Goal: Transaction & Acquisition: Purchase product/service

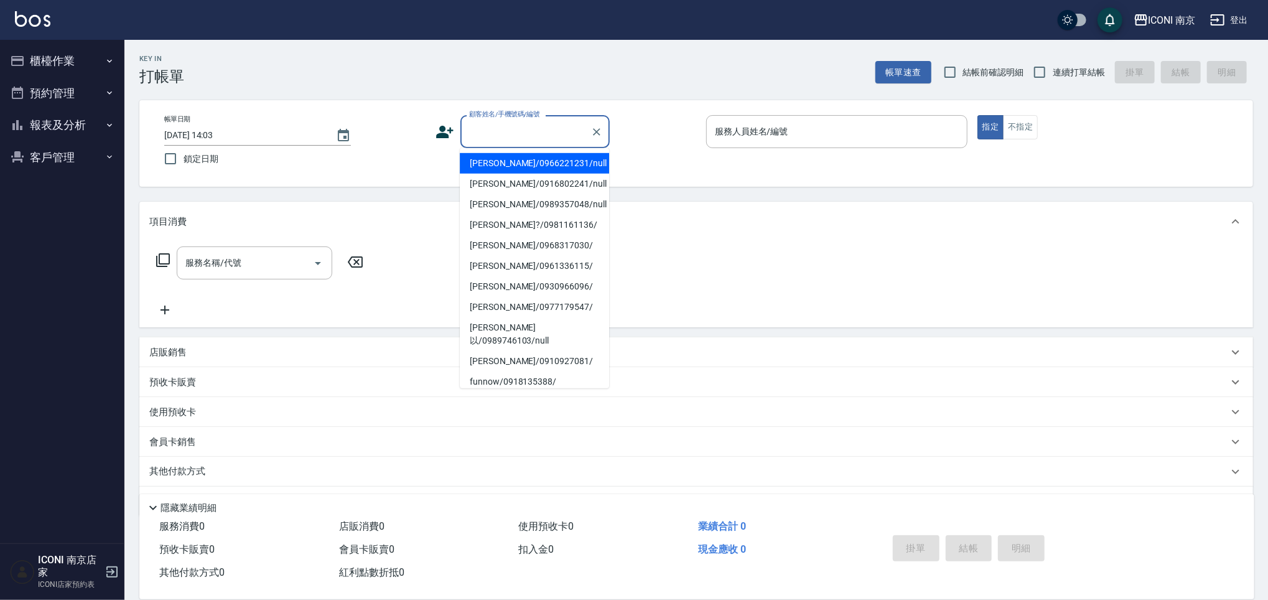
drag, startPoint x: 499, startPoint y: 123, endPoint x: 502, endPoint y: 105, distance: 18.9
click at [500, 123] on input "顧客姓名/手機號碼/編號" at bounding box center [525, 132] width 119 height 22
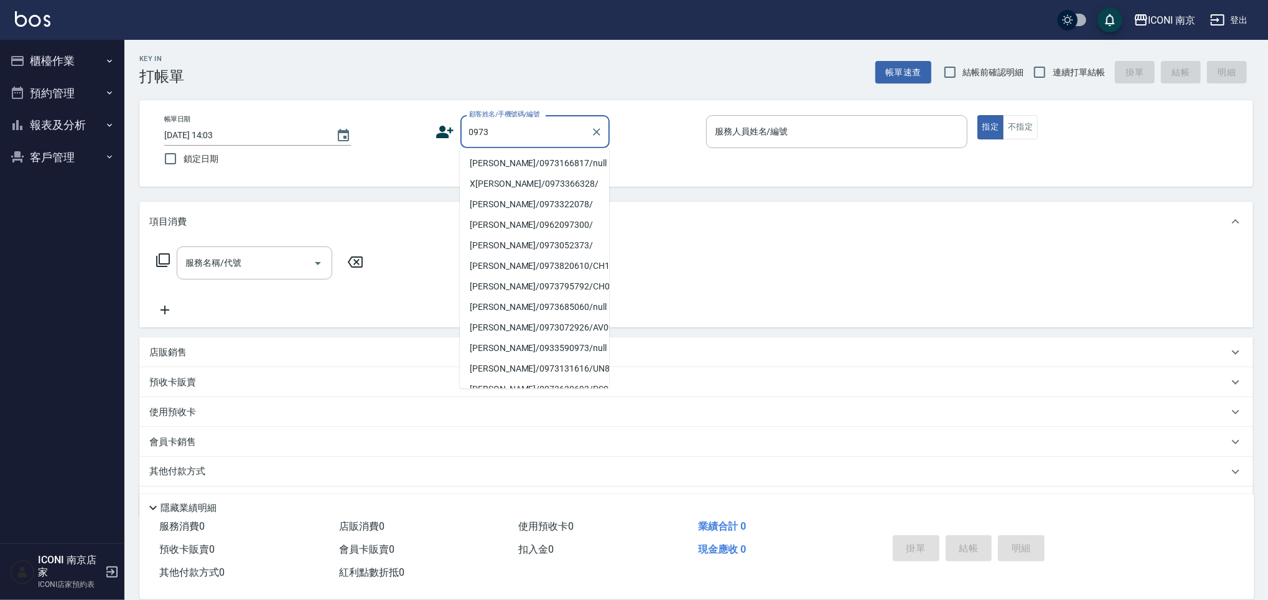
click at [523, 167] on li "[PERSON_NAME]/0973166817/null" at bounding box center [534, 163] width 149 height 21
type input "[PERSON_NAME]/0973166817/null"
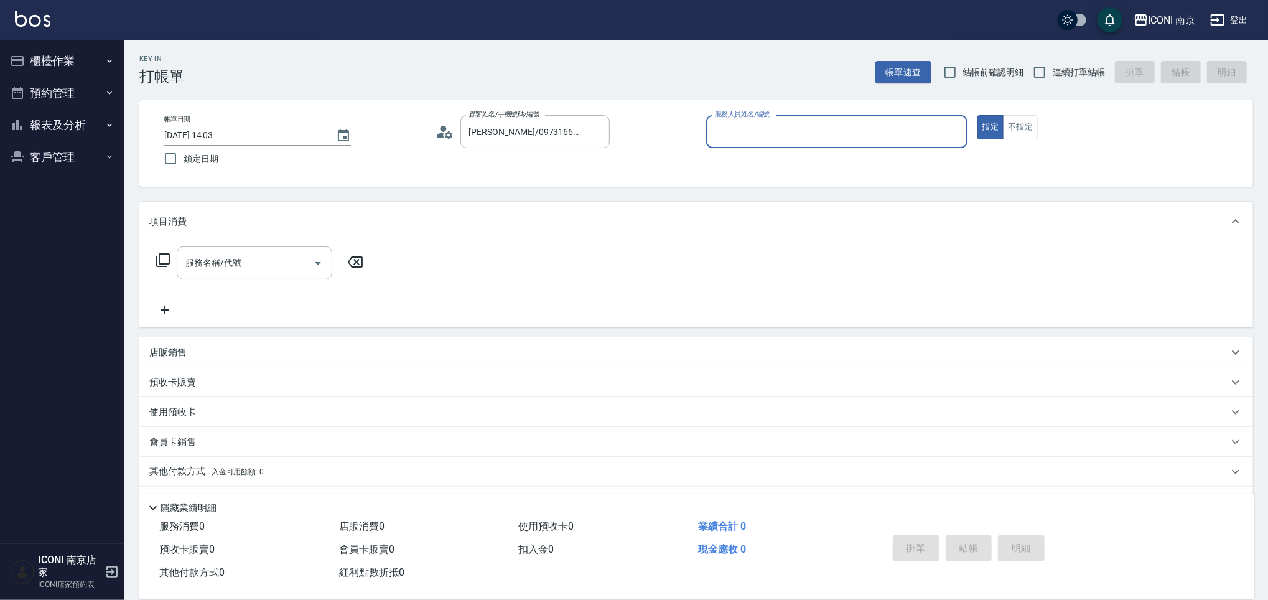
click at [445, 132] on icon at bounding box center [444, 132] width 19 height 19
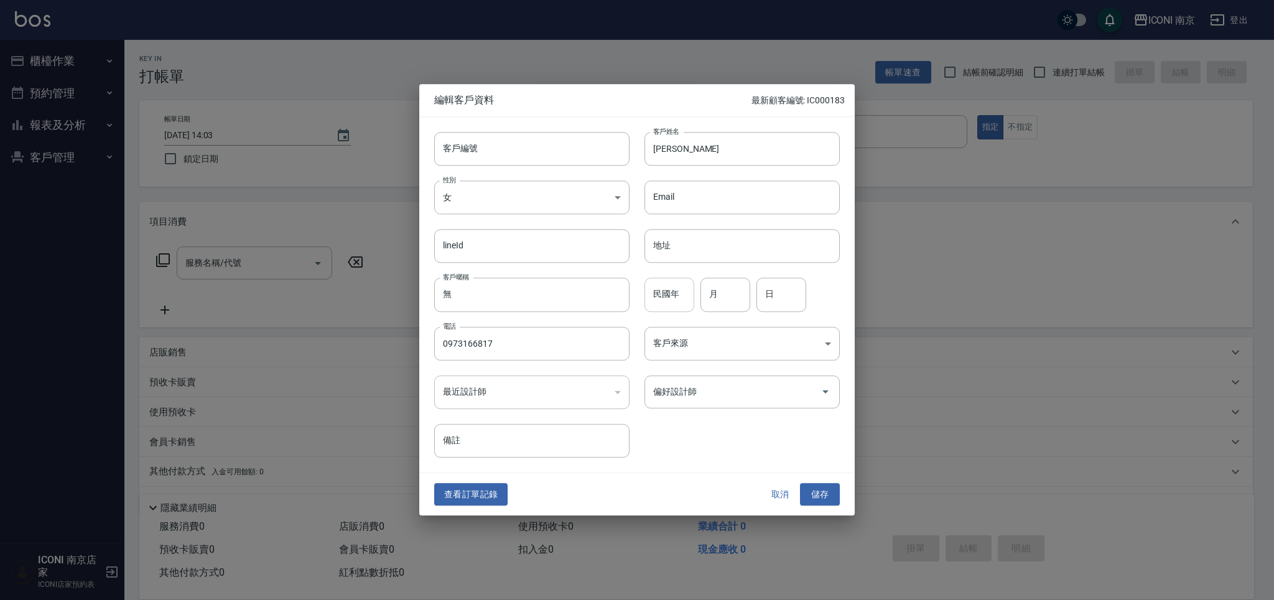
click at [659, 300] on input "民國年" at bounding box center [669, 295] width 50 height 34
type input "93"
type input "11"
click at [684, 340] on body "ICONI 南京 登出 櫃檯作業 打帳單 帳單列表 現金收支登錄 每日結帳 現場電腦打卡 預約管理 預約管理 單日預約紀錄 單週預約紀錄 報表及分析 報表目錄…" at bounding box center [637, 316] width 1274 height 633
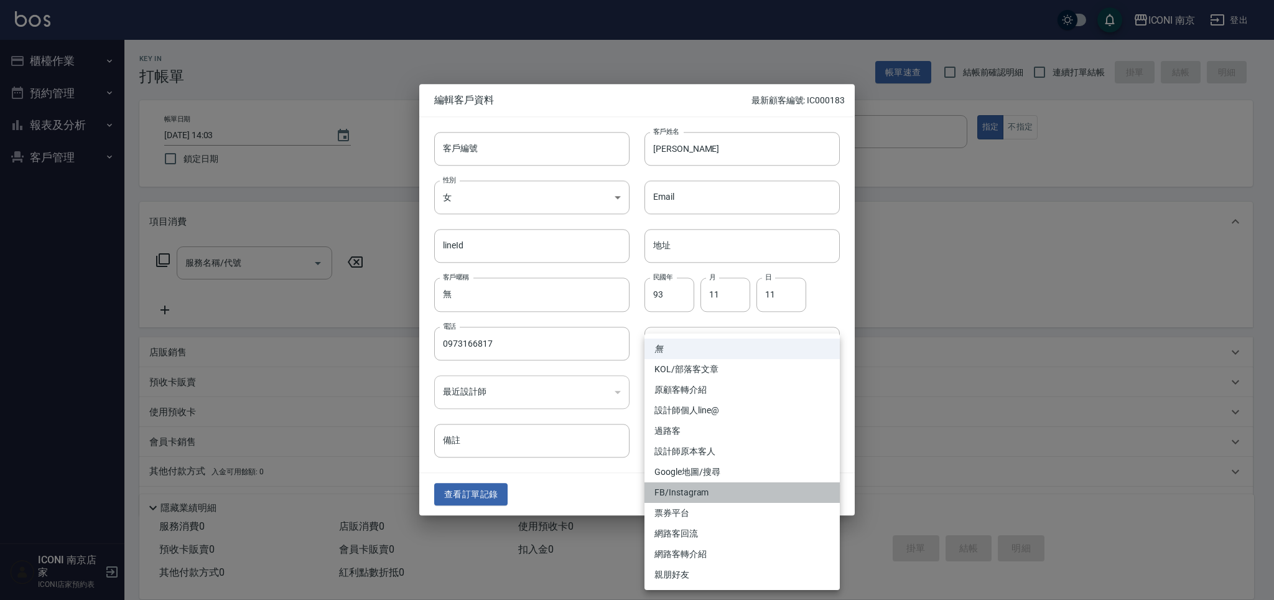
click at [680, 486] on li "FB/Instagram" at bounding box center [741, 492] width 195 height 21
type input "FB/Instagram"
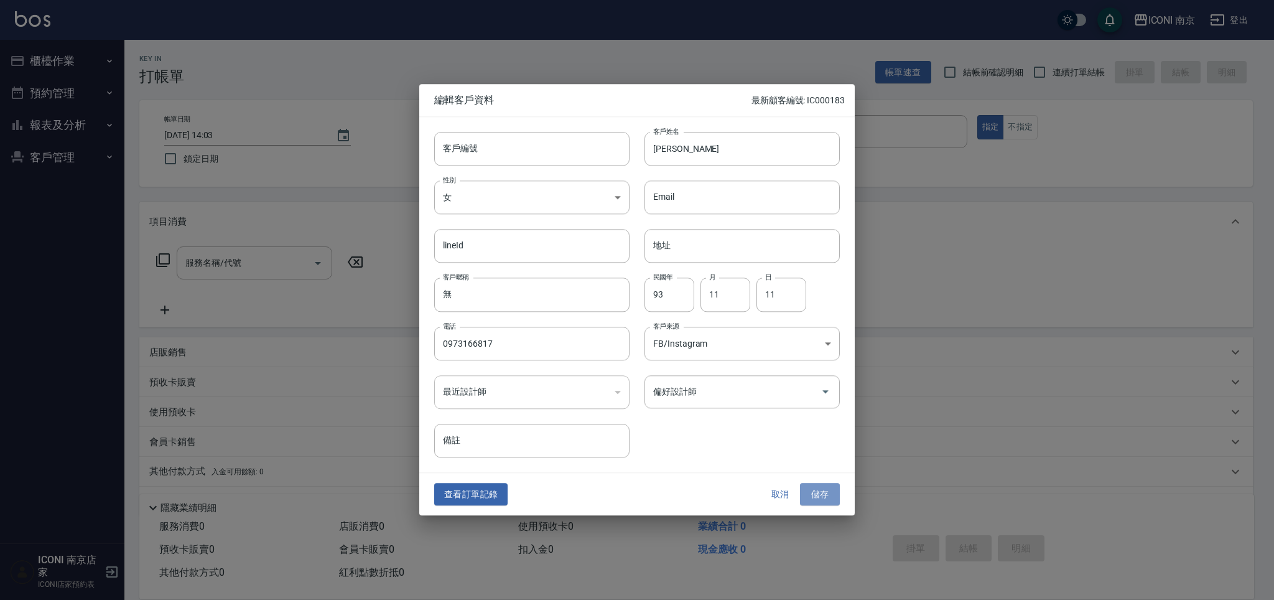
drag, startPoint x: 836, startPoint y: 501, endPoint x: 827, endPoint y: 490, distance: 13.7
click at [836, 500] on button "儲存" at bounding box center [820, 494] width 40 height 23
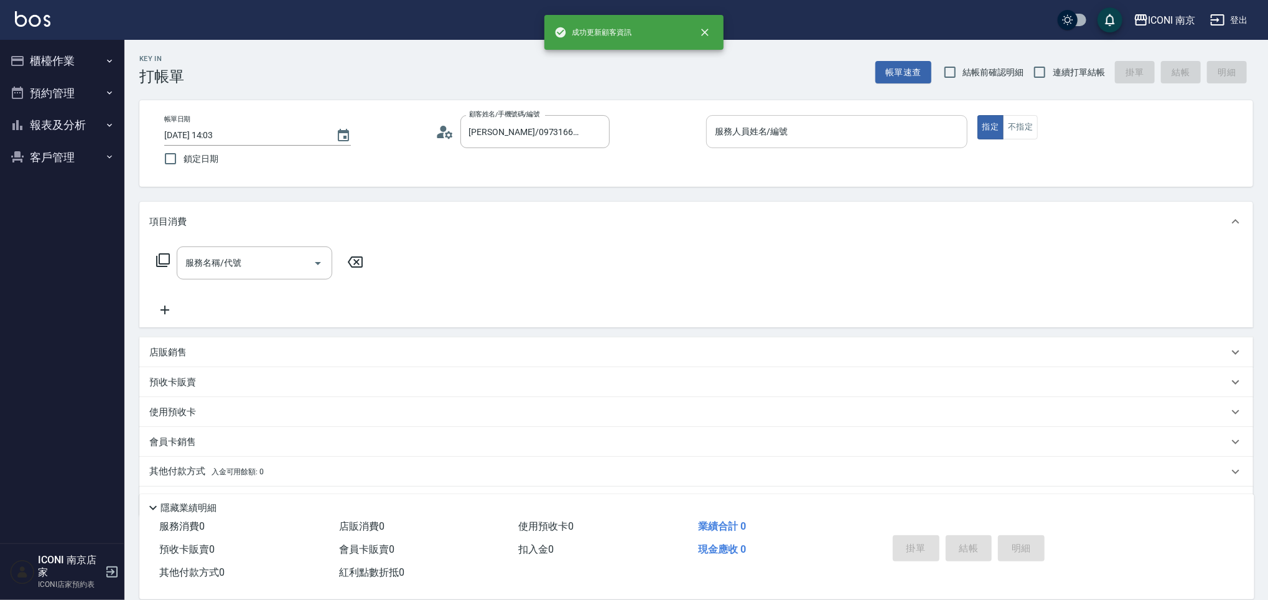
click at [760, 134] on input "服務人員姓名/編號" at bounding box center [837, 132] width 250 height 22
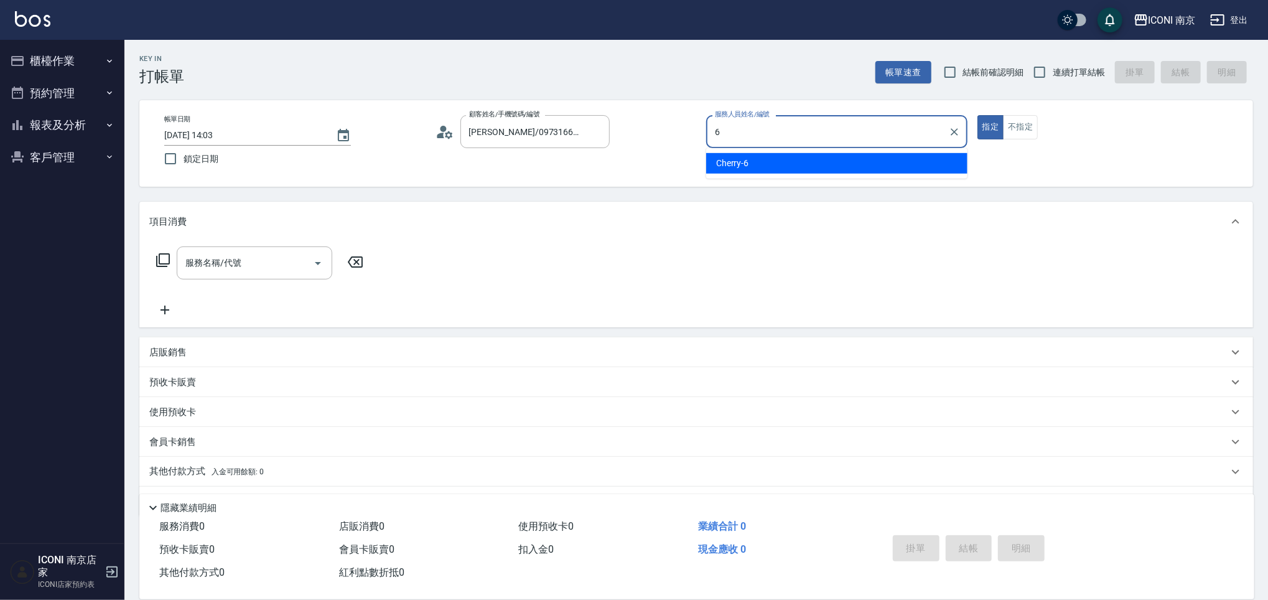
type input "Cherry-6"
type button "true"
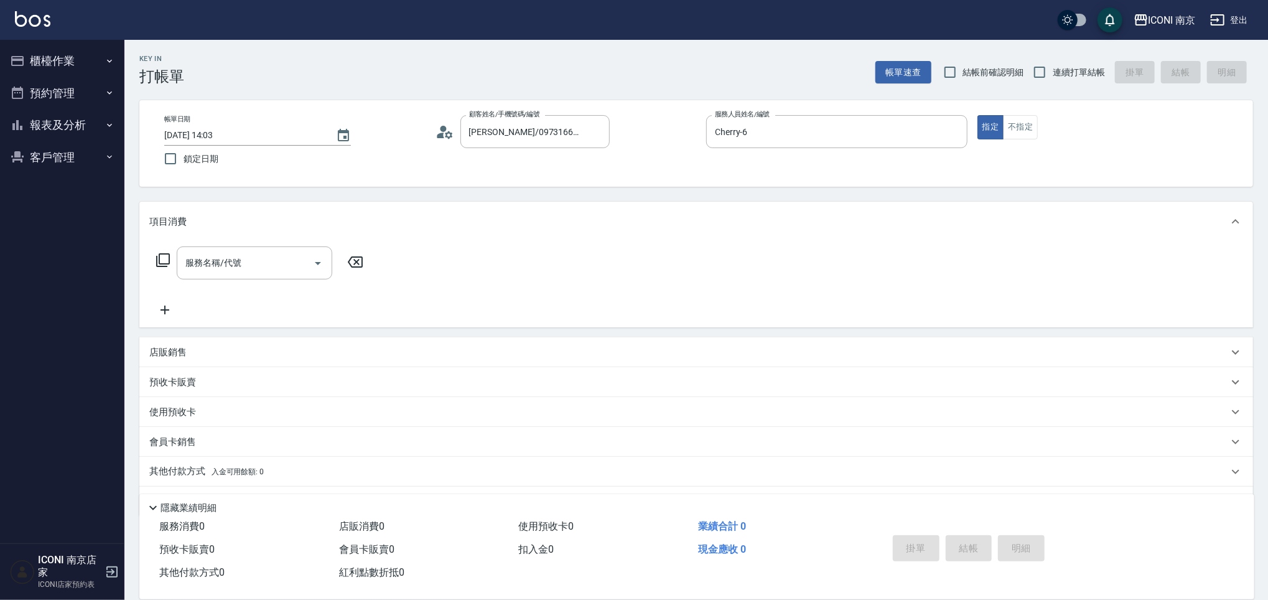
click at [1059, 69] on span "連續打單結帳" at bounding box center [1079, 72] width 52 height 13
click at [1053, 69] on input "連續打單結帳" at bounding box center [1039, 72] width 26 height 26
checkbox input "true"
click at [164, 259] on icon at bounding box center [163, 260] width 15 height 15
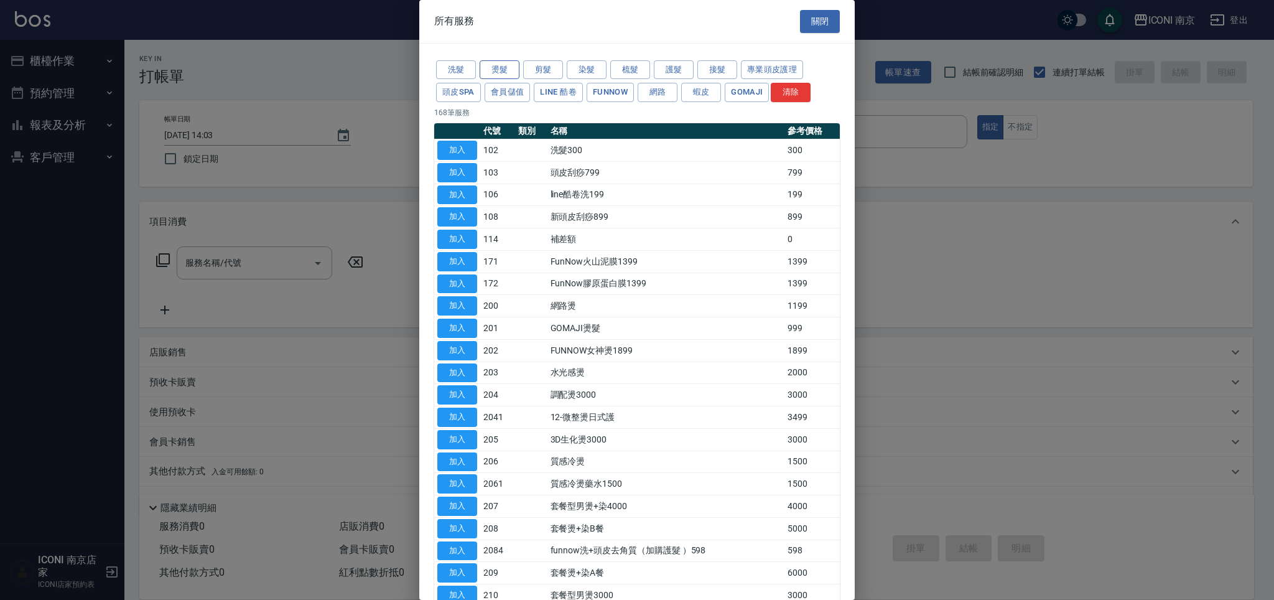
click at [504, 60] on button "燙髮" at bounding box center [500, 69] width 40 height 19
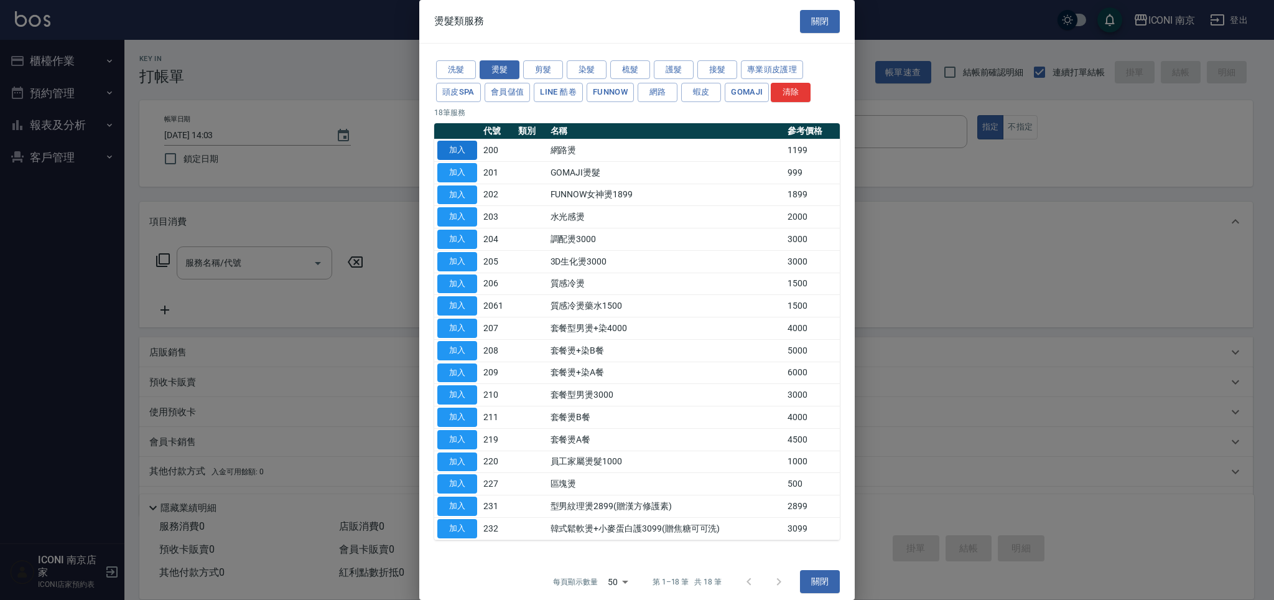
click at [457, 146] on button "加入" at bounding box center [457, 150] width 40 height 19
type input "網路燙(200)"
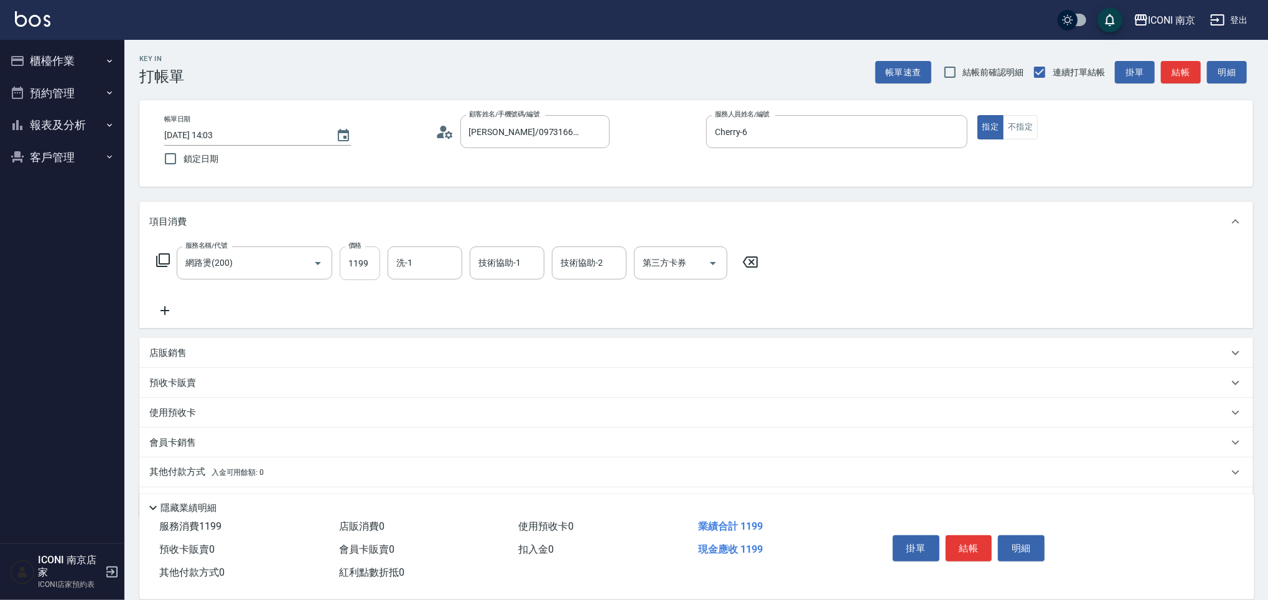
click at [360, 258] on input "1199" at bounding box center [360, 263] width 40 height 34
type input "1299"
type input "LORI-17"
click at [160, 259] on icon at bounding box center [163, 260] width 15 height 15
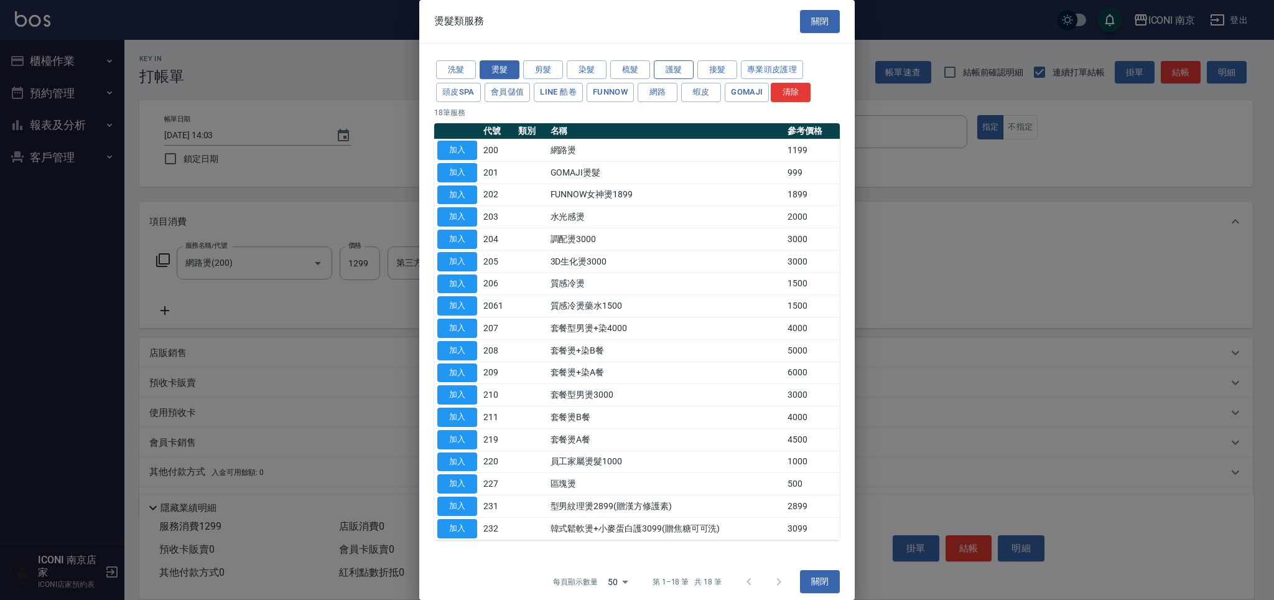
click at [671, 68] on button "護髮" at bounding box center [674, 69] width 40 height 19
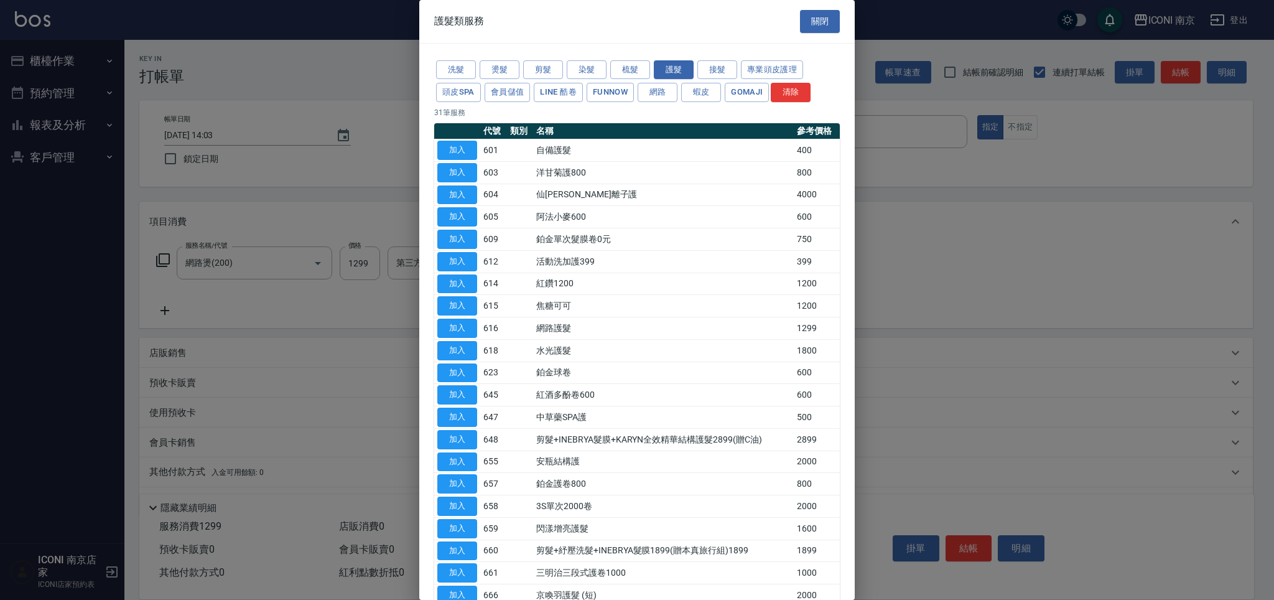
click at [455, 529] on button "加入" at bounding box center [457, 528] width 40 height 19
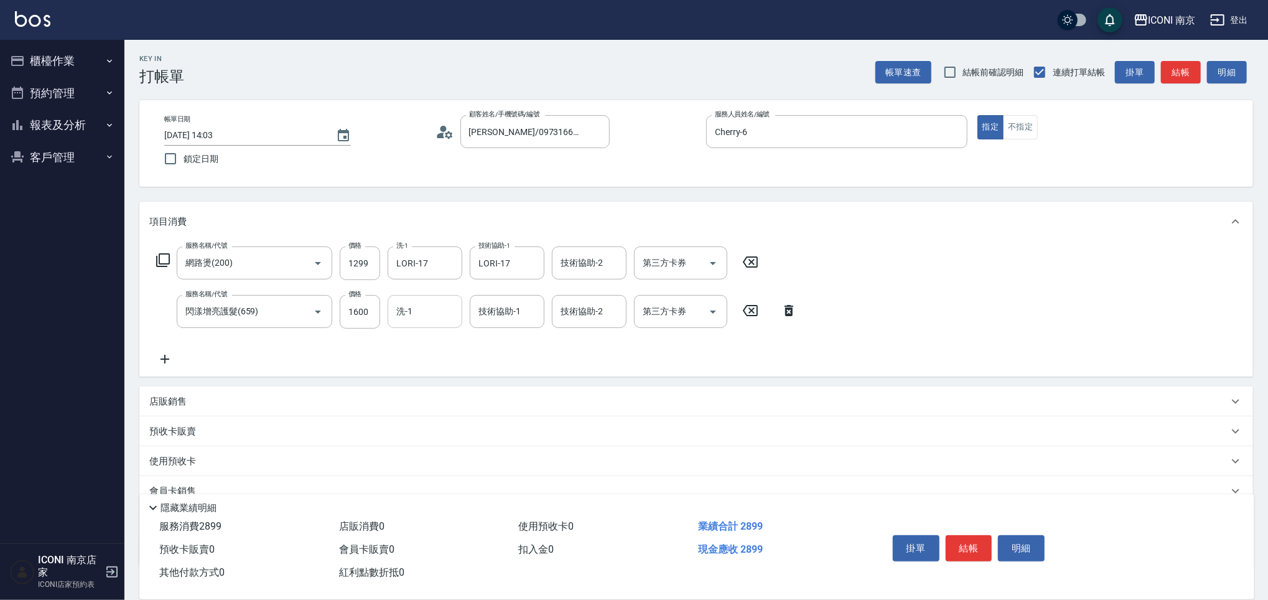
click at [412, 309] on input "洗-1" at bounding box center [424, 311] width 63 height 22
type input "LORI-17"
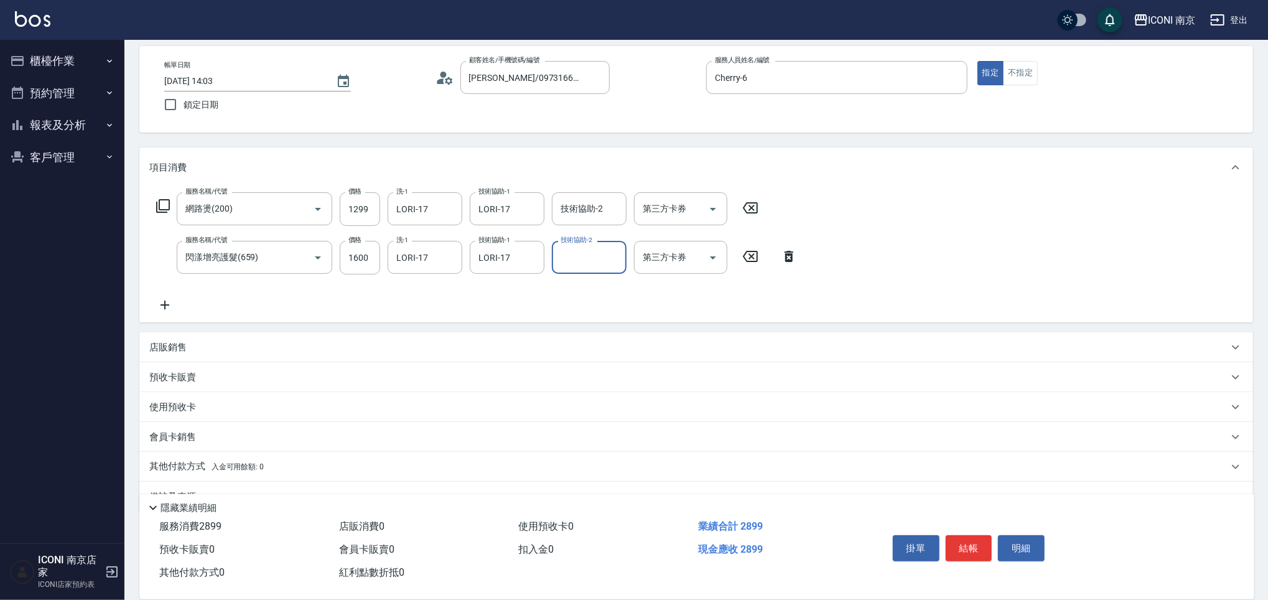
scroll to position [82, 0]
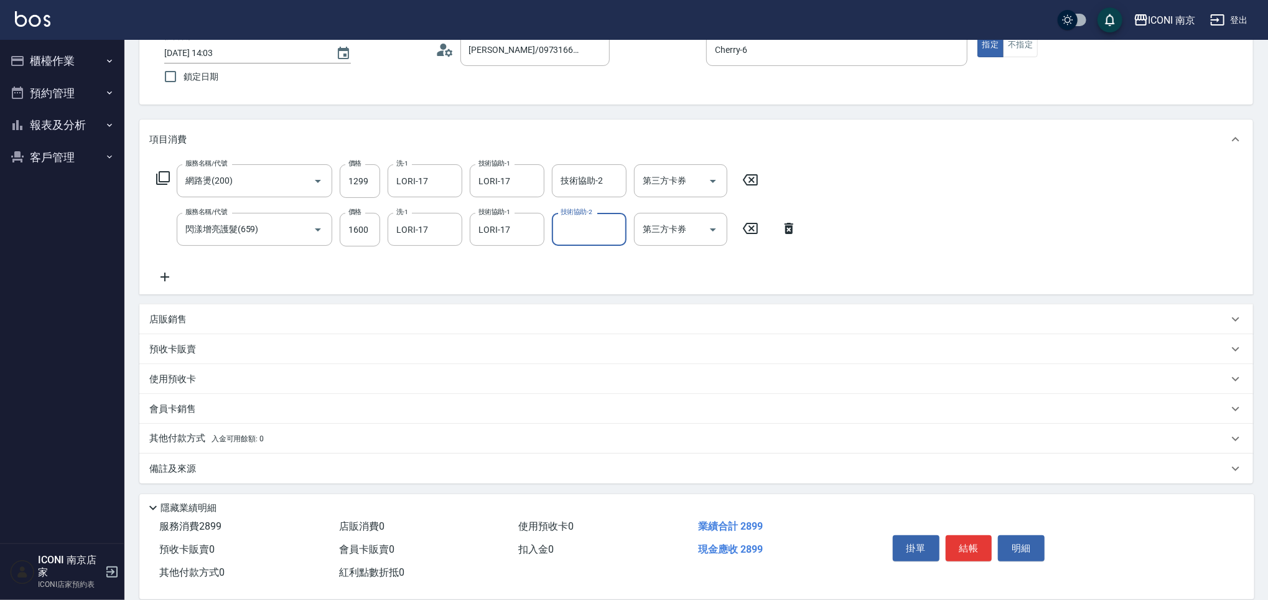
click at [193, 440] on p "其他付款方式 入金可用餘額: 0" at bounding box center [206, 439] width 114 height 14
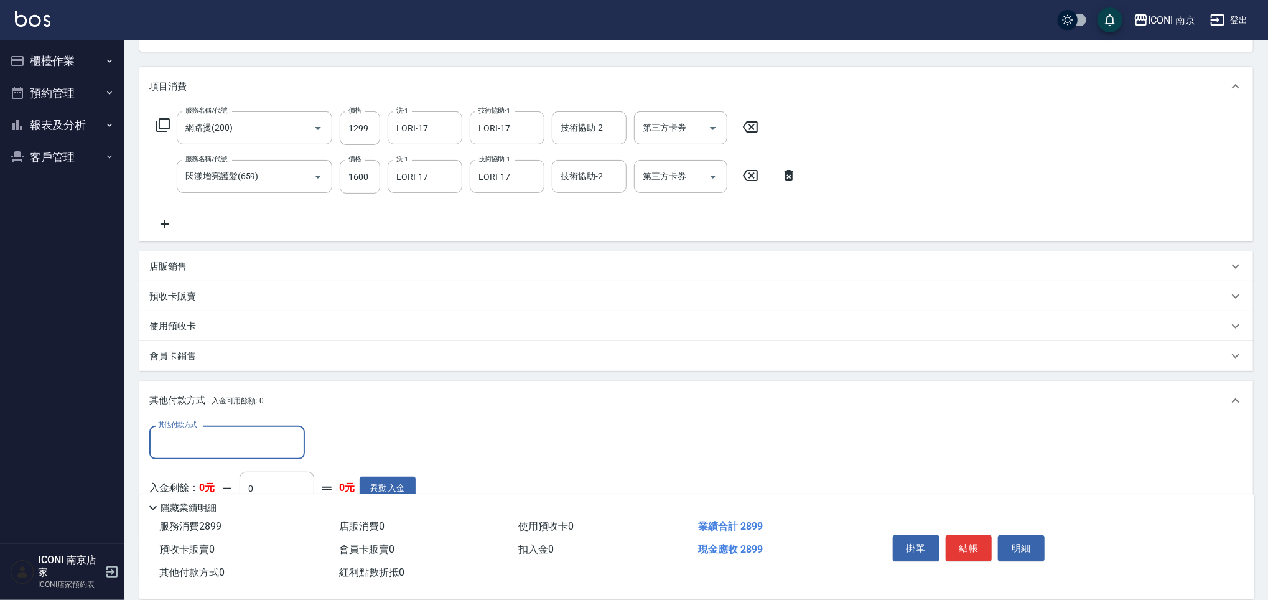
scroll to position [1, 0]
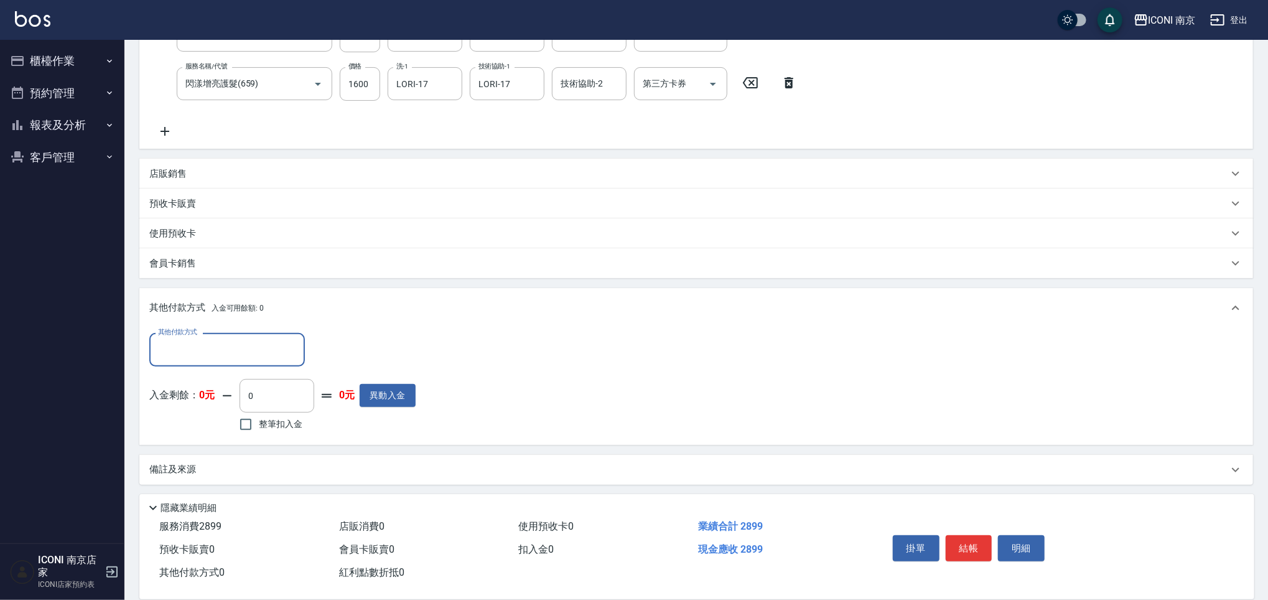
click at [187, 464] on p "備註及來源" at bounding box center [172, 469] width 47 height 13
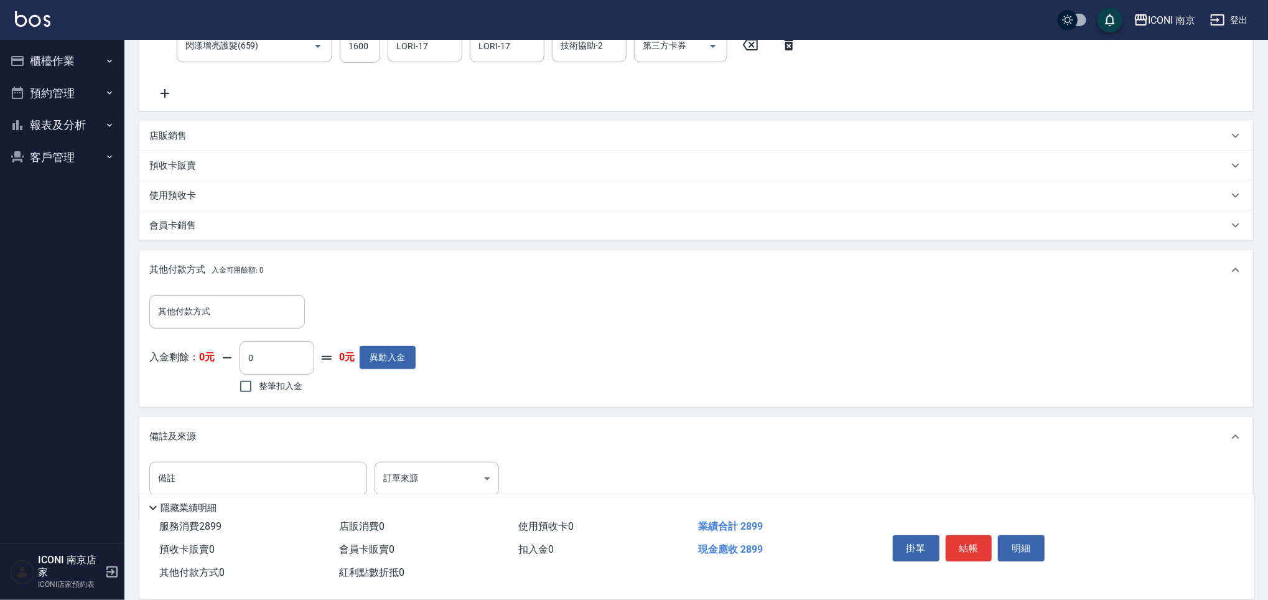
scroll to position [302, 0]
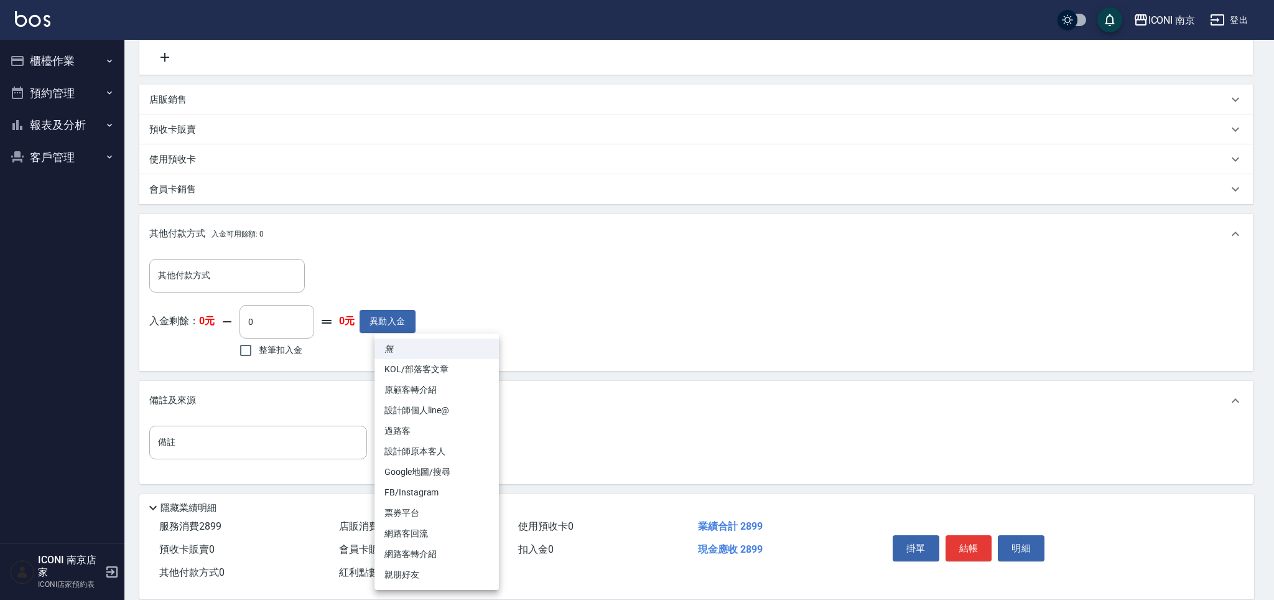
click at [425, 441] on body "ICONI 南京 登出 櫃檯作業 打帳單 帳單列表 現金收支登錄 每日結帳 現場電腦打卡 預約管理 預約管理 單日預約紀錄 單週預約紀錄 報表及分析 報表目錄…" at bounding box center [637, 149] width 1274 height 902
click at [447, 494] on li "FB/Instagram" at bounding box center [436, 492] width 124 height 21
type input "FB/Instagram"
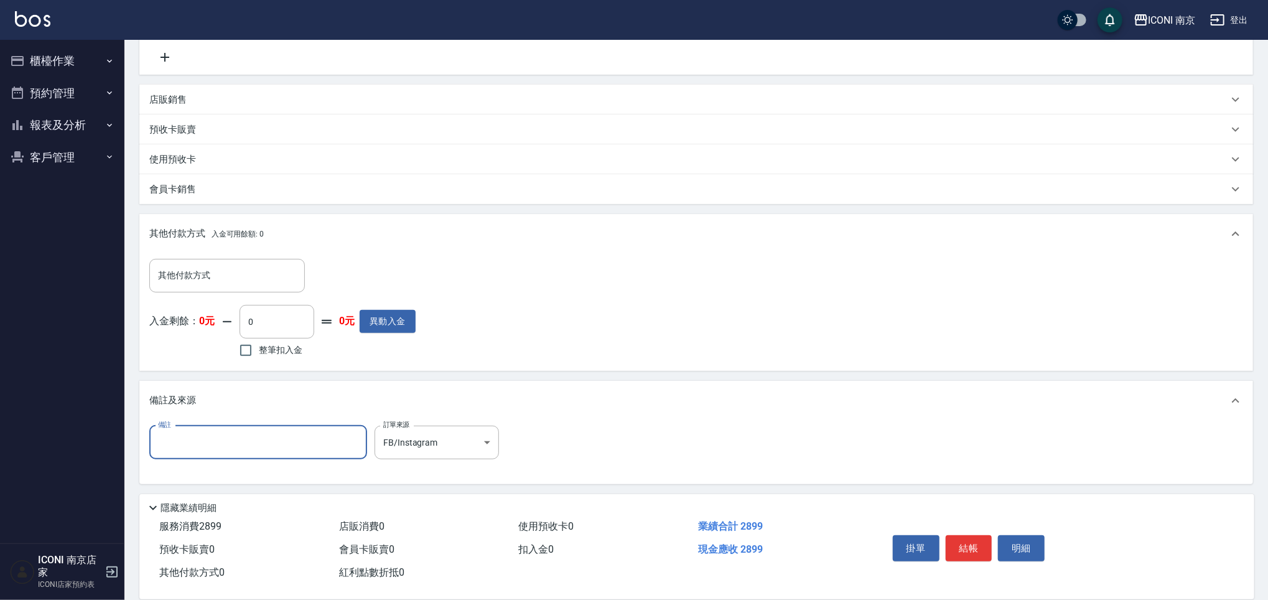
click at [277, 434] on input "備註" at bounding box center [258, 442] width 218 height 34
type input "d"
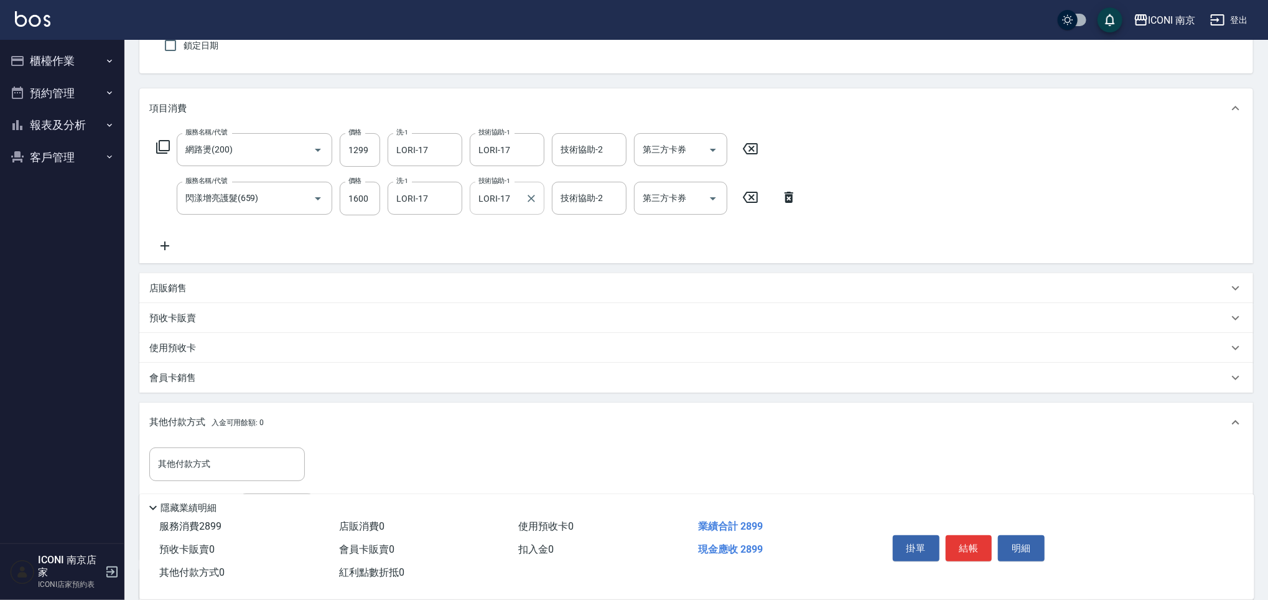
scroll to position [0, 0]
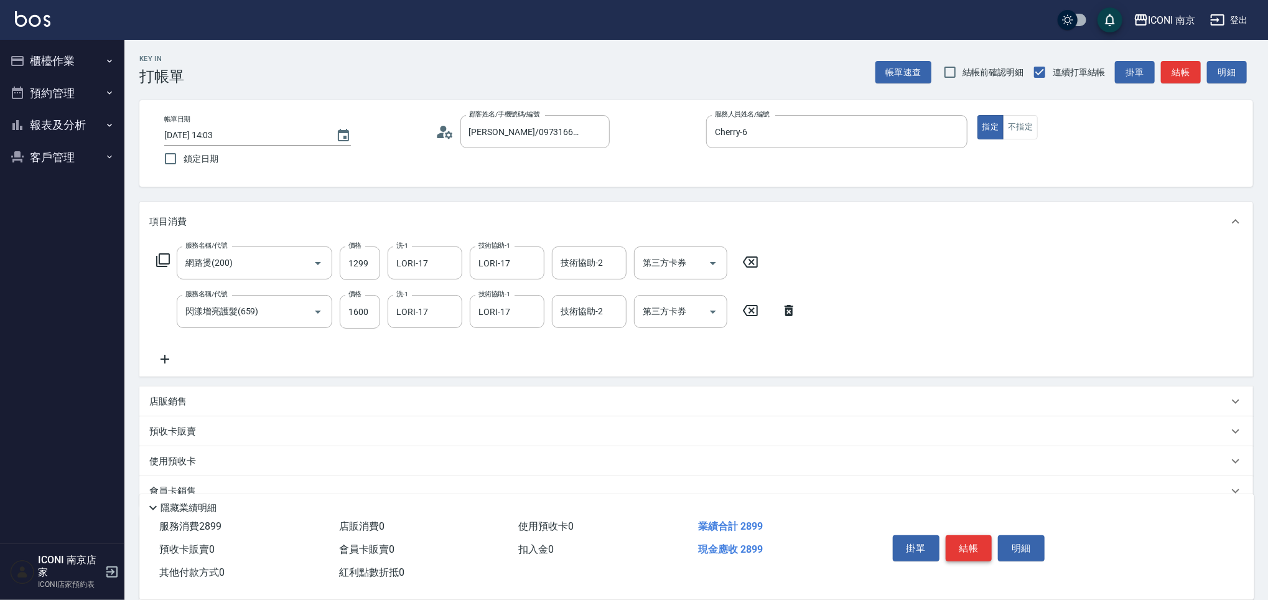
type input "開發護髮"
click at [966, 540] on button "結帳" at bounding box center [969, 548] width 47 height 26
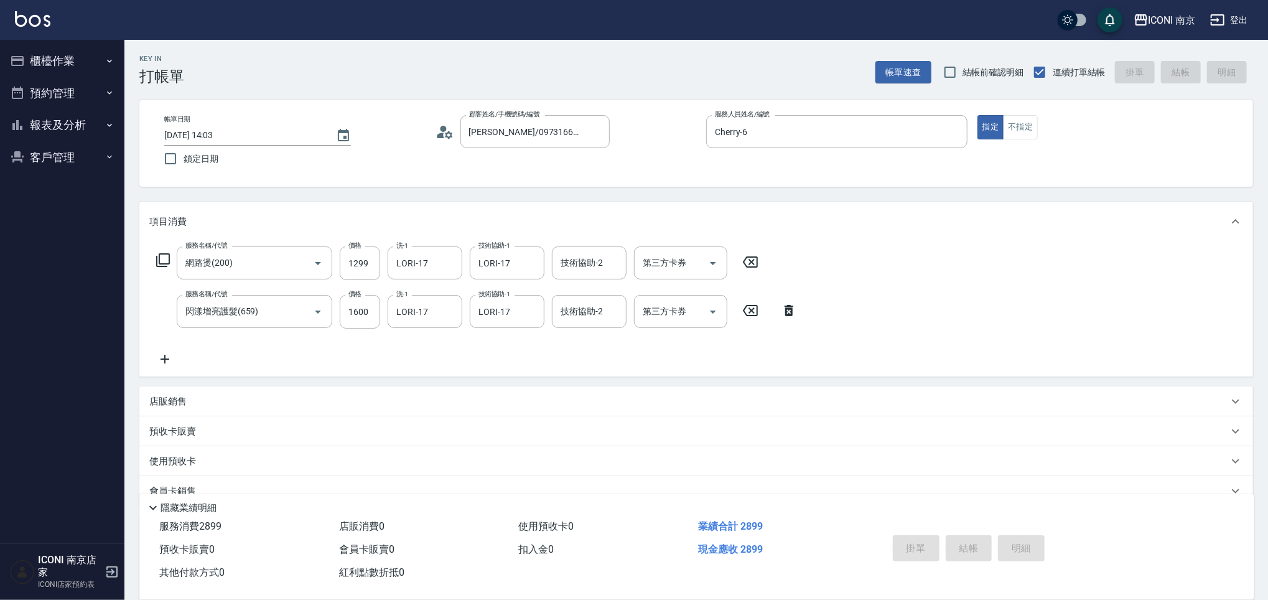
type input "2025/08/22 23:07"
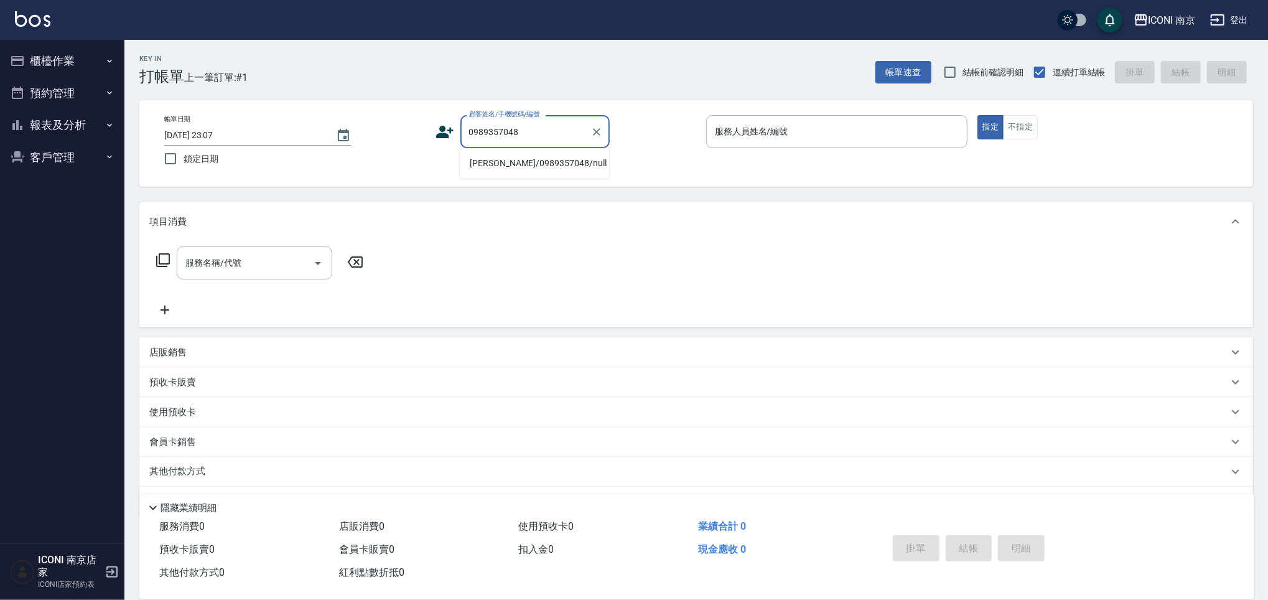
click at [514, 167] on li "張舒茗/0989357048/null" at bounding box center [534, 163] width 149 height 21
type input "張舒茗/0989357048/null"
click at [442, 135] on icon at bounding box center [440, 135] width 7 height 6
click at [439, 129] on icon at bounding box center [444, 132] width 19 height 19
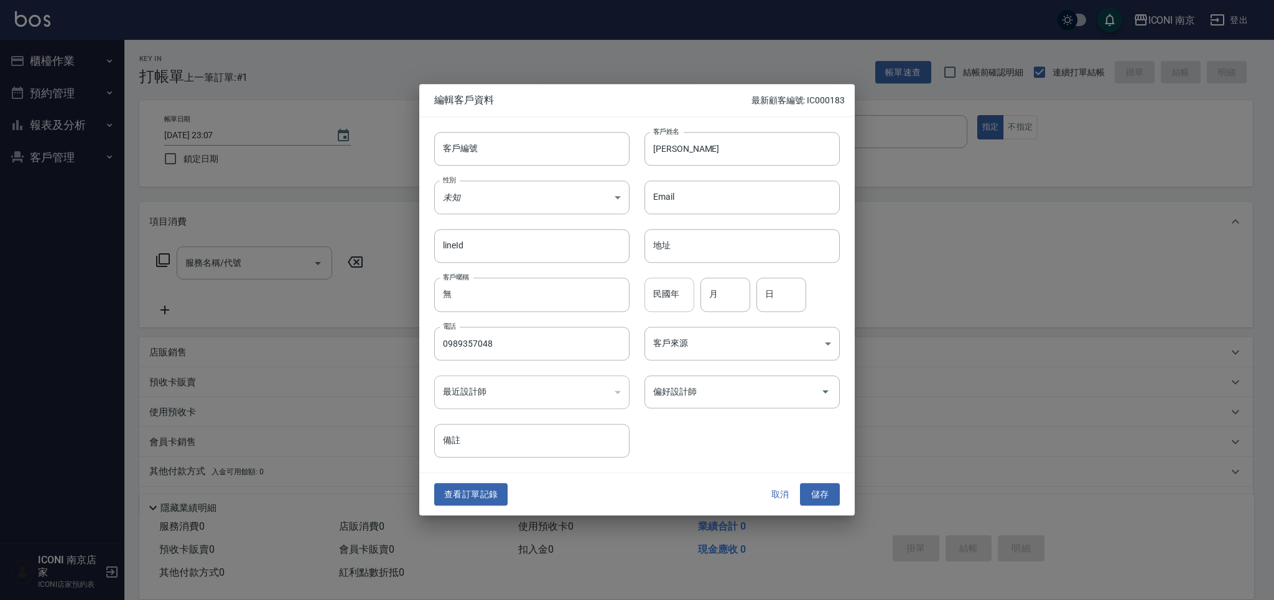
click at [676, 292] on input "民國年" at bounding box center [669, 295] width 50 height 34
type input "89"
type input "12"
type input "23"
click at [693, 330] on body "ICONI 南京 登出 櫃檯作業 打帳單 帳單列表 現金收支登錄 每日結帳 現場電腦打卡 預約管理 預約管理 單日預約紀錄 單週預約紀錄 報表及分析 報表目錄…" at bounding box center [637, 316] width 1274 height 633
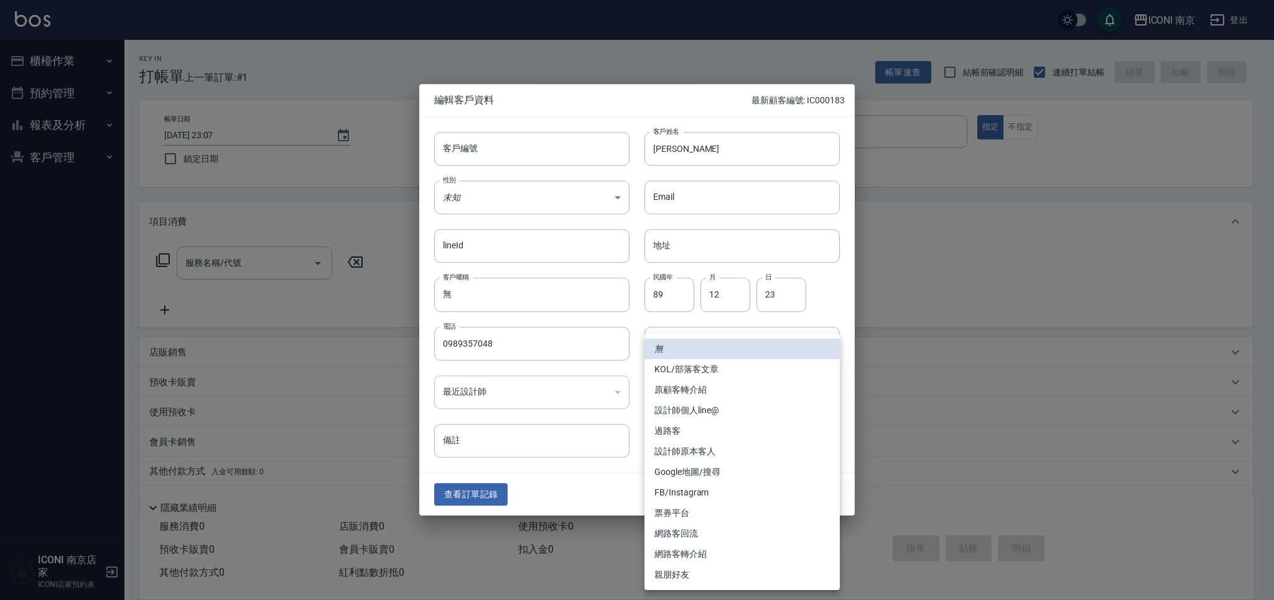
click at [693, 495] on li "FB/Instagram" at bounding box center [741, 492] width 195 height 21
type input "FB/Instagram"
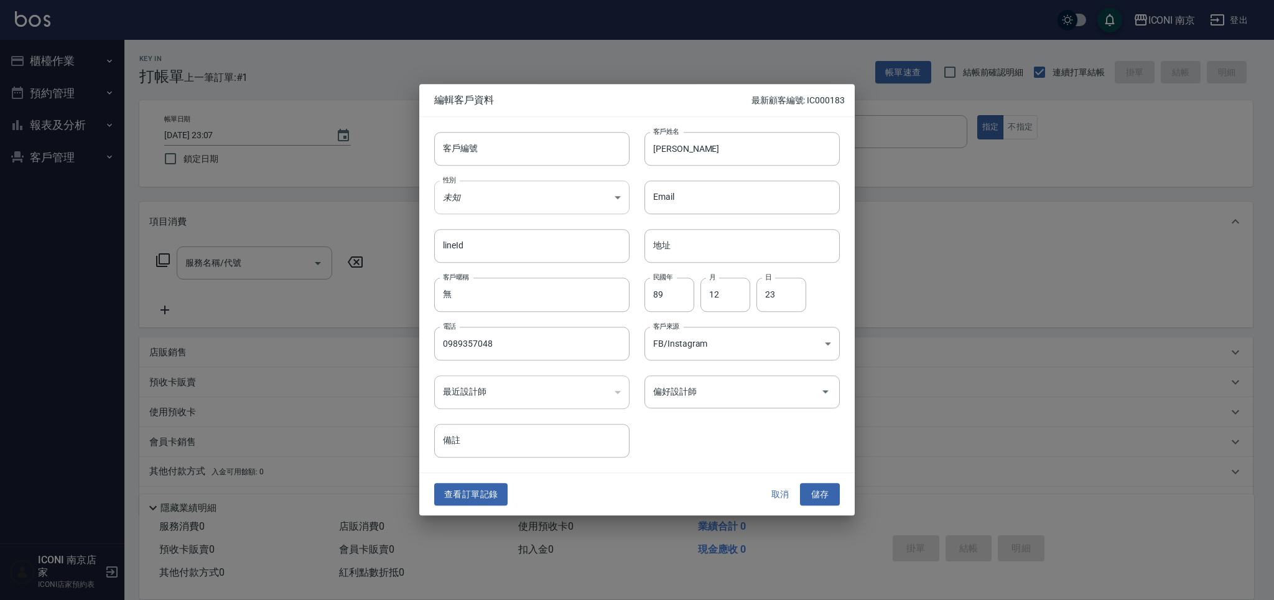
click at [547, 197] on body "ICONI 南京 登出 櫃檯作業 打帳單 帳單列表 現金收支登錄 每日結帳 現場電腦打卡 預約管理 預約管理 單日預約紀錄 單週預約紀錄 報表及分析 報表目錄…" at bounding box center [637, 316] width 1274 height 633
click at [508, 277] on li "女" at bounding box center [531, 271] width 195 height 21
type input "FEMALE"
click at [811, 484] on button "儲存" at bounding box center [820, 494] width 40 height 23
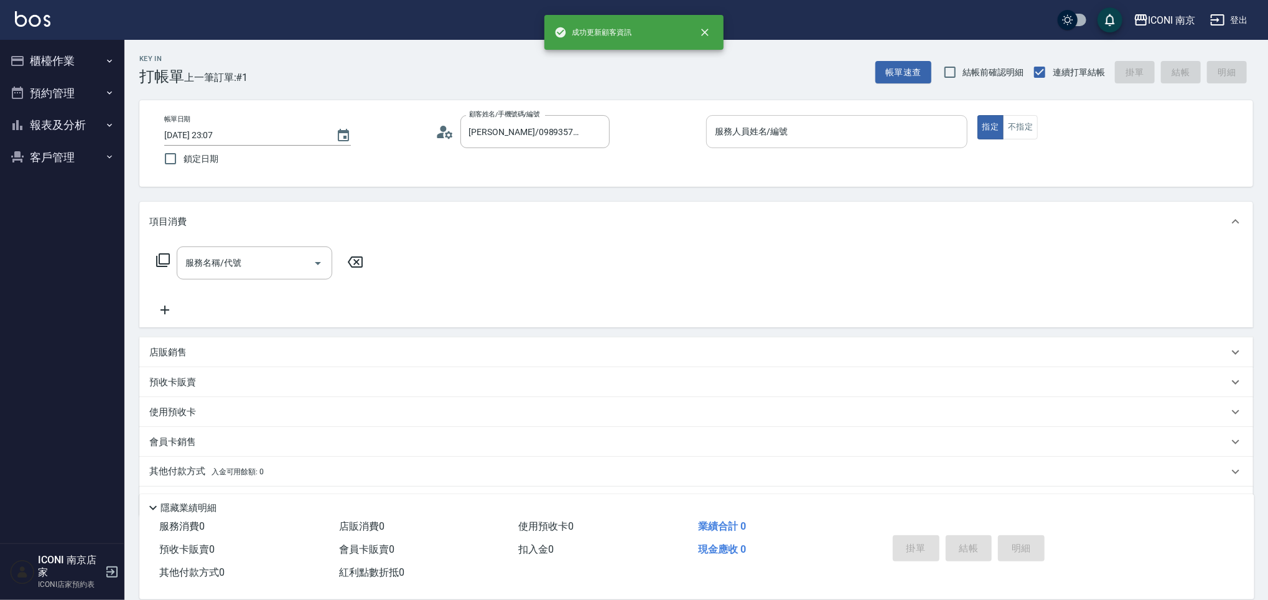
click at [822, 128] on input "服務人員姓名/編號" at bounding box center [837, 132] width 250 height 22
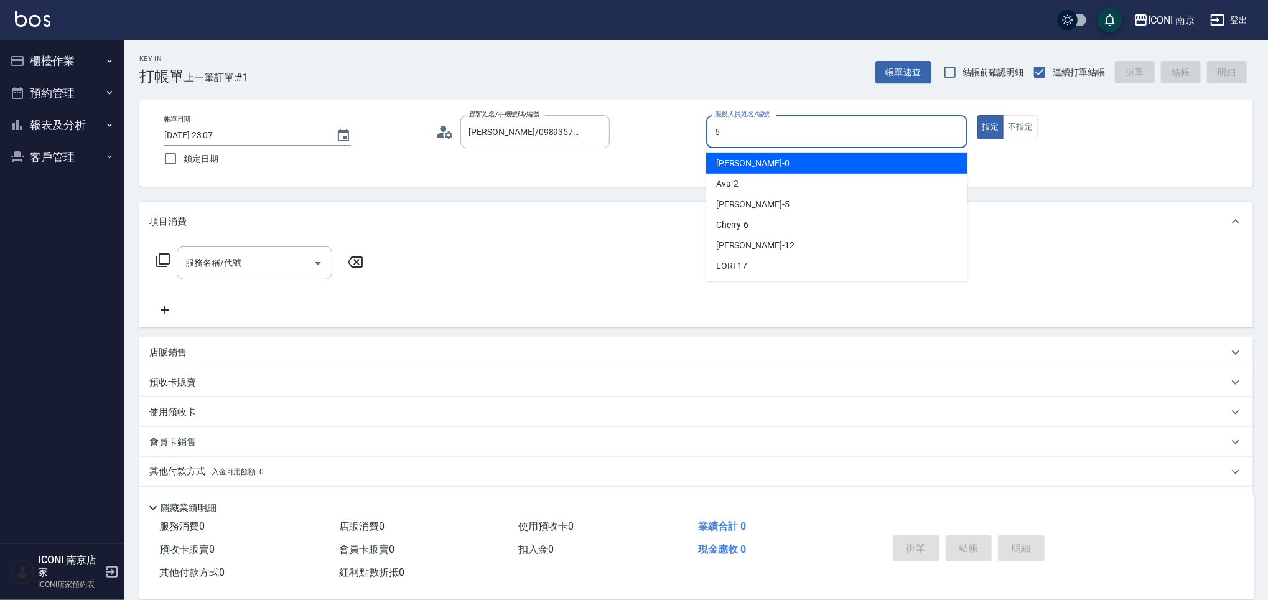
type input "Cherry-6"
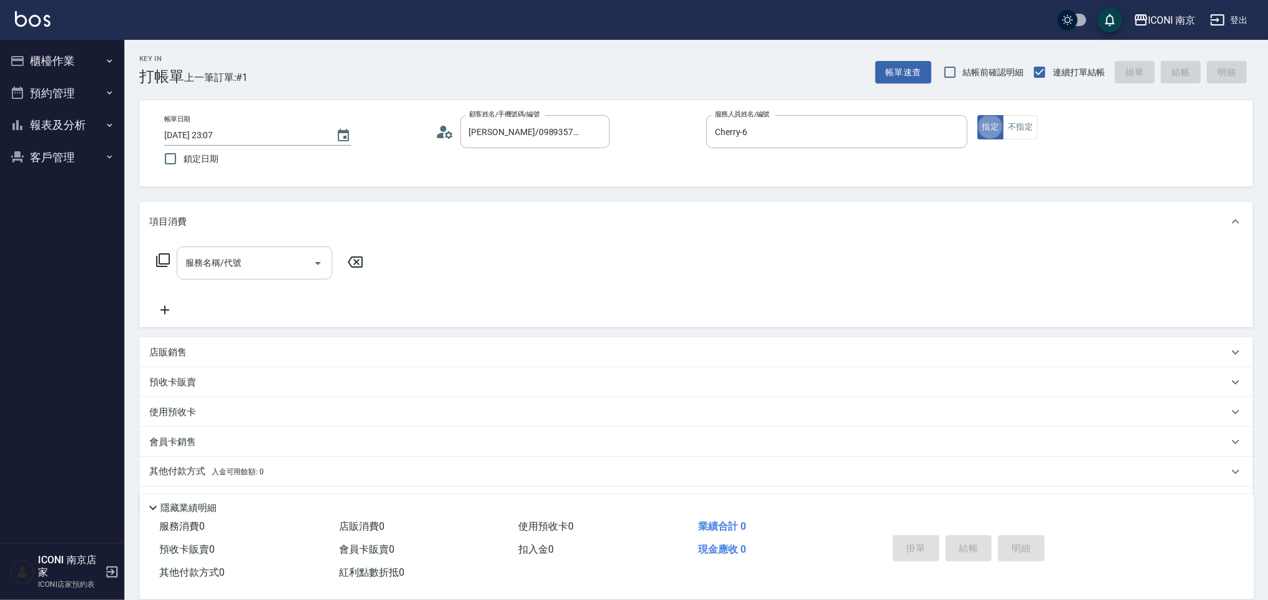
click at [183, 263] on input "服務名稱/代號" at bounding box center [245, 263] width 126 height 22
click at [164, 259] on icon at bounding box center [163, 260] width 15 height 15
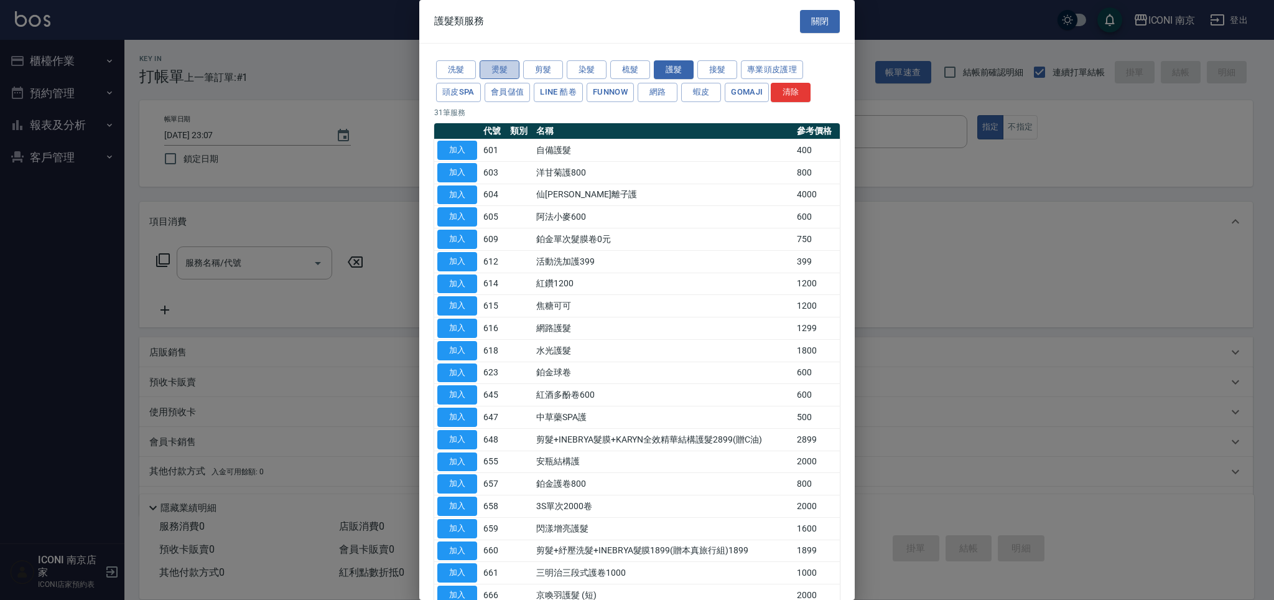
click at [492, 65] on button "燙髮" at bounding box center [500, 69] width 40 height 19
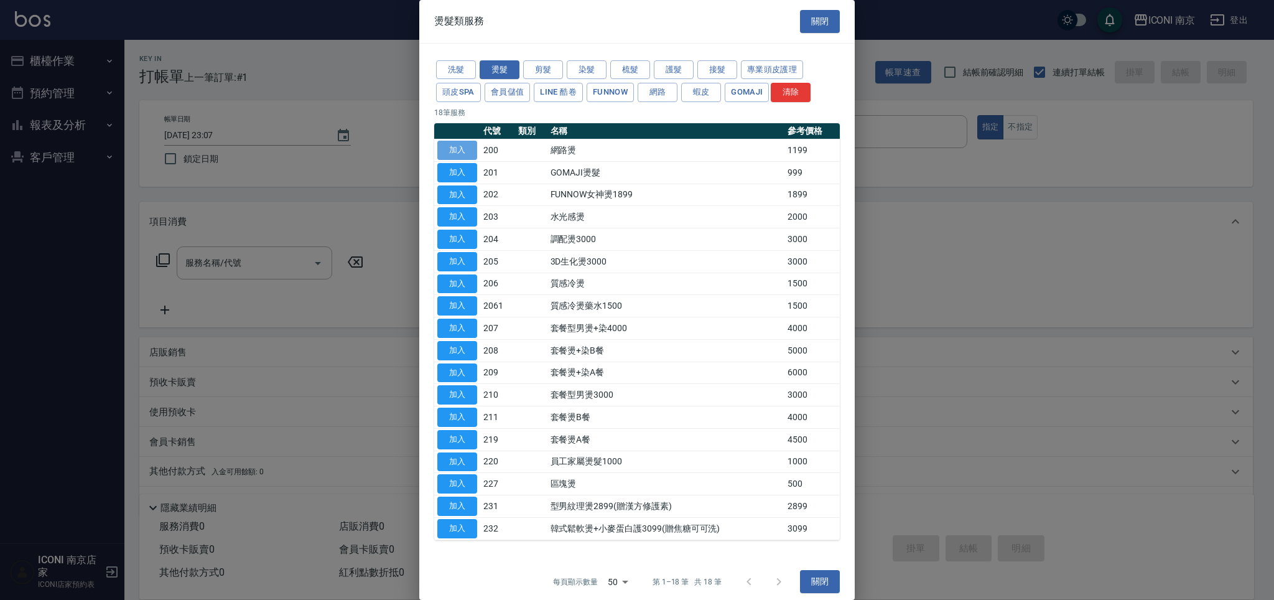
click at [466, 146] on button "加入" at bounding box center [457, 150] width 40 height 19
type input "網路燙(200)"
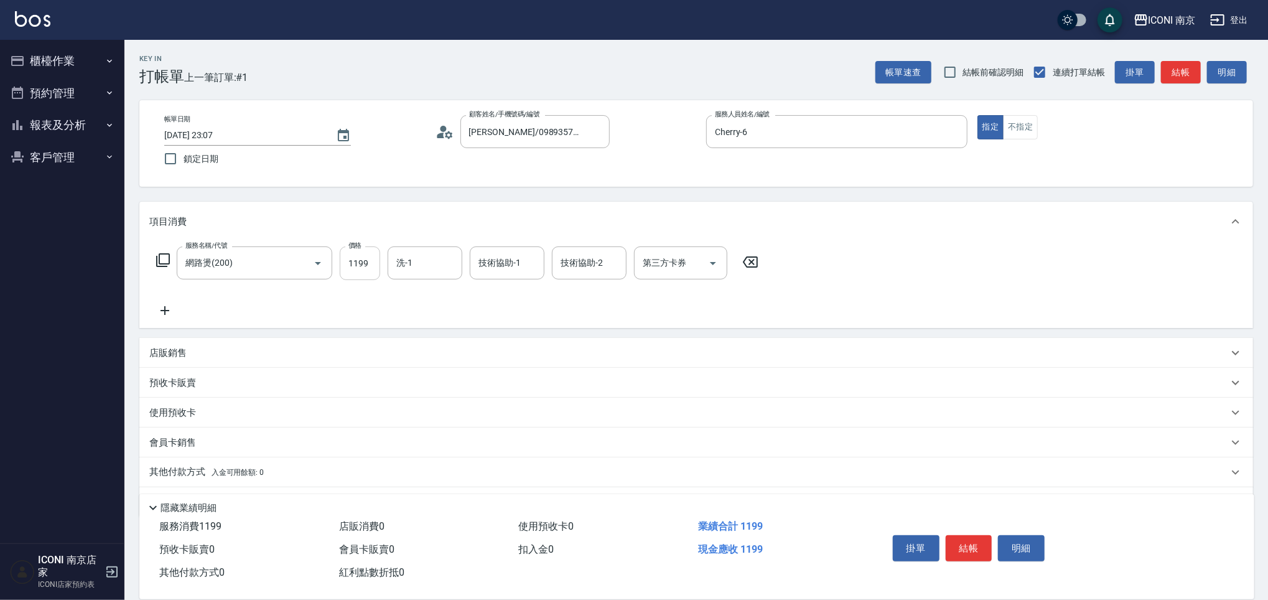
click at [360, 263] on input "1199" at bounding box center [360, 263] width 40 height 34
type input "1299"
type input "LORI-17"
type input "0"
type input "LORI-17"
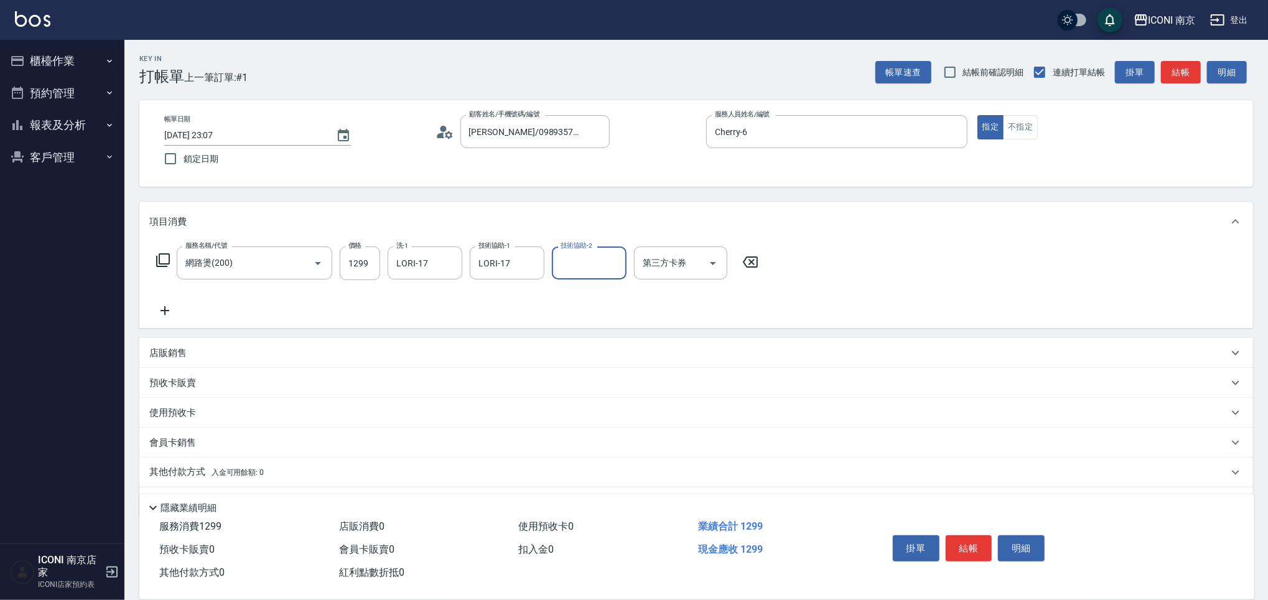
click at [159, 258] on icon at bounding box center [163, 260] width 14 height 14
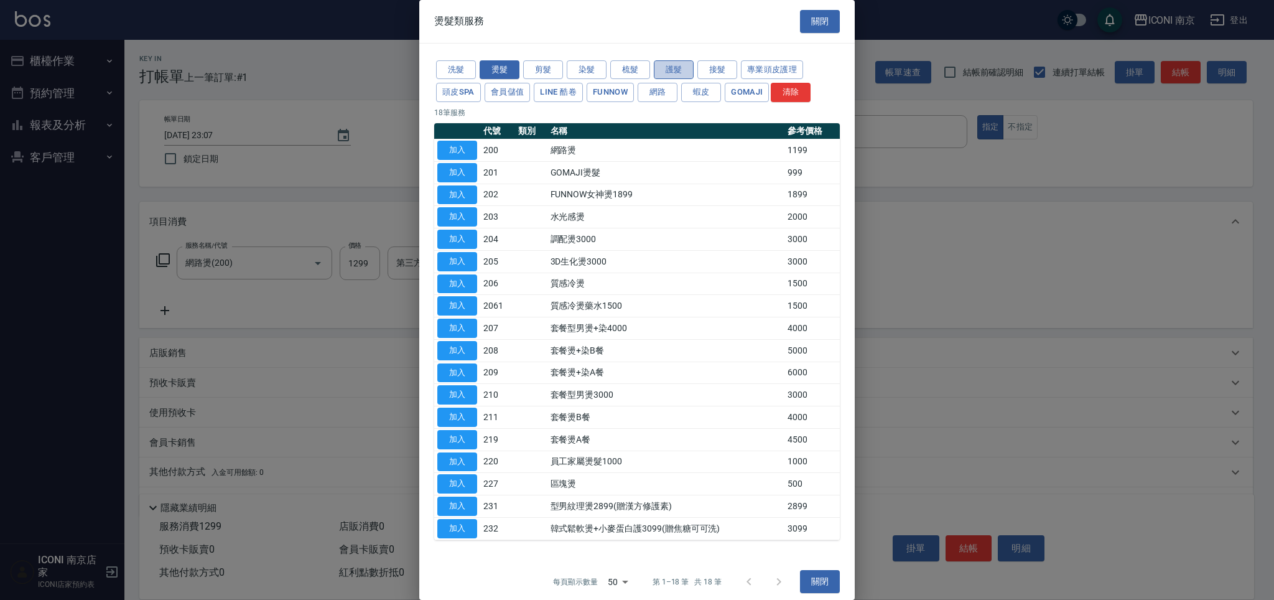
click at [677, 69] on button "護髮" at bounding box center [674, 69] width 40 height 19
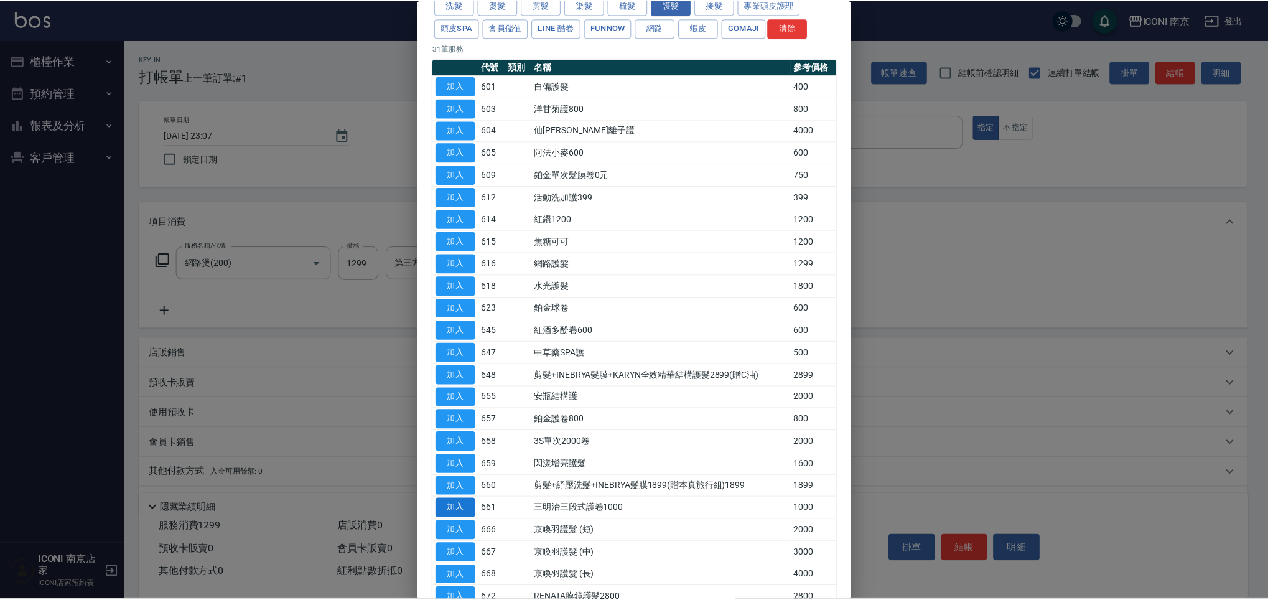
scroll to position [83, 0]
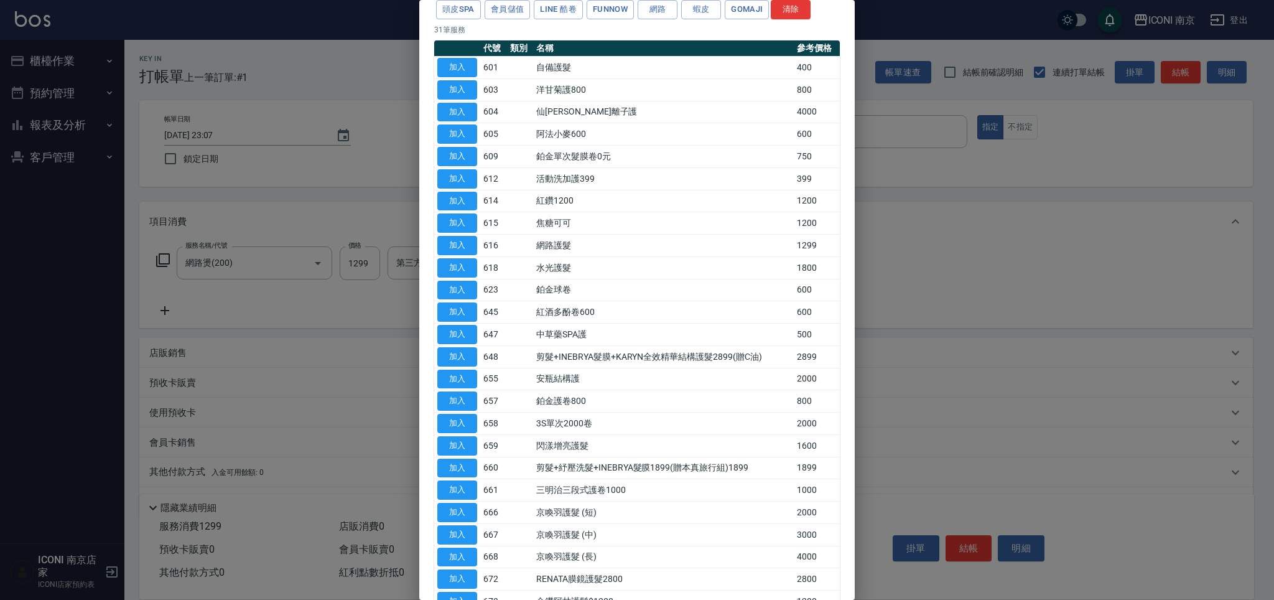
drag, startPoint x: 452, startPoint y: 449, endPoint x: 424, endPoint y: 384, distance: 70.7
click at [452, 449] on button "加入" at bounding box center [457, 445] width 40 height 19
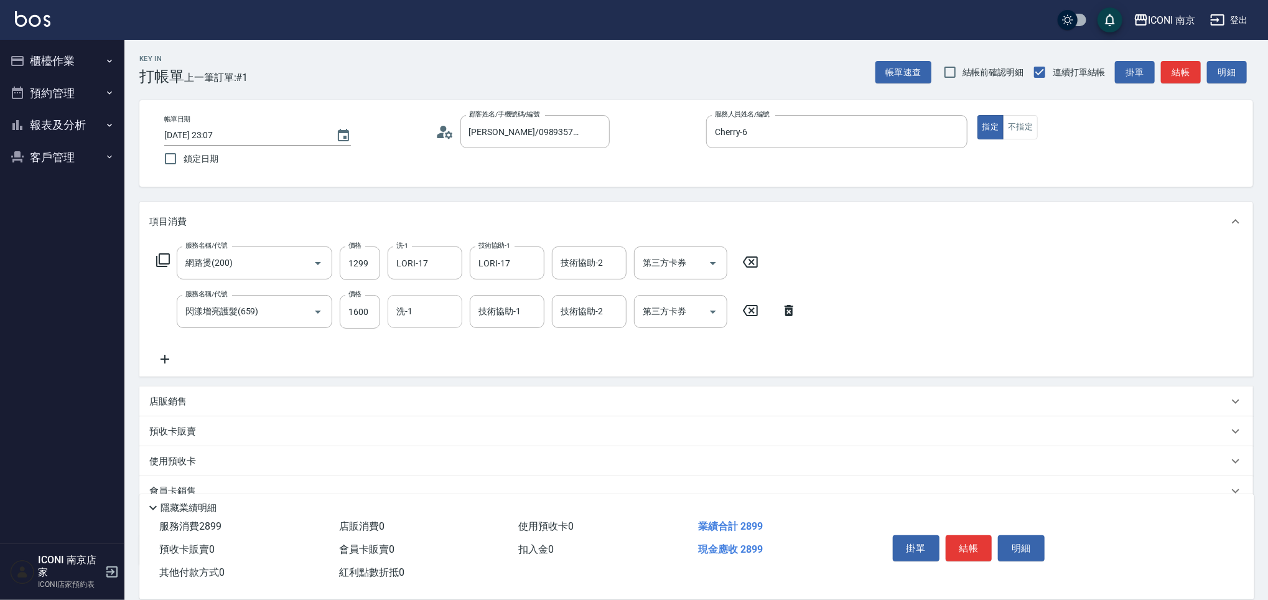
click at [403, 315] on div "洗-1 洗-1" at bounding box center [425, 311] width 75 height 33
type input "LORI-17"
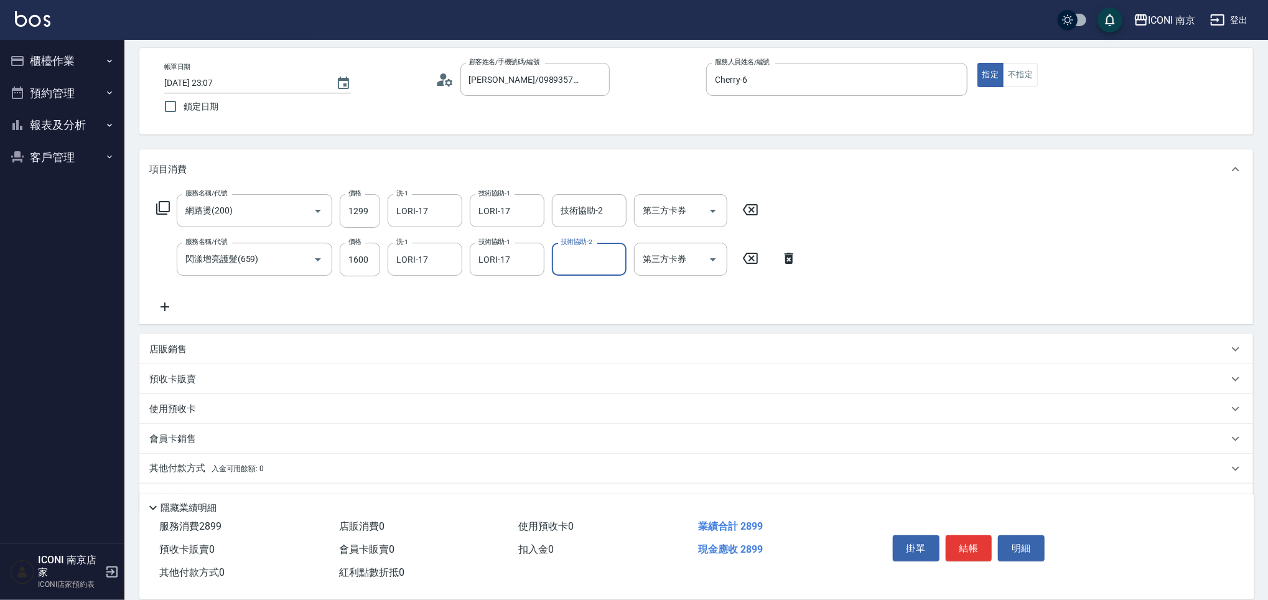
scroll to position [82, 0]
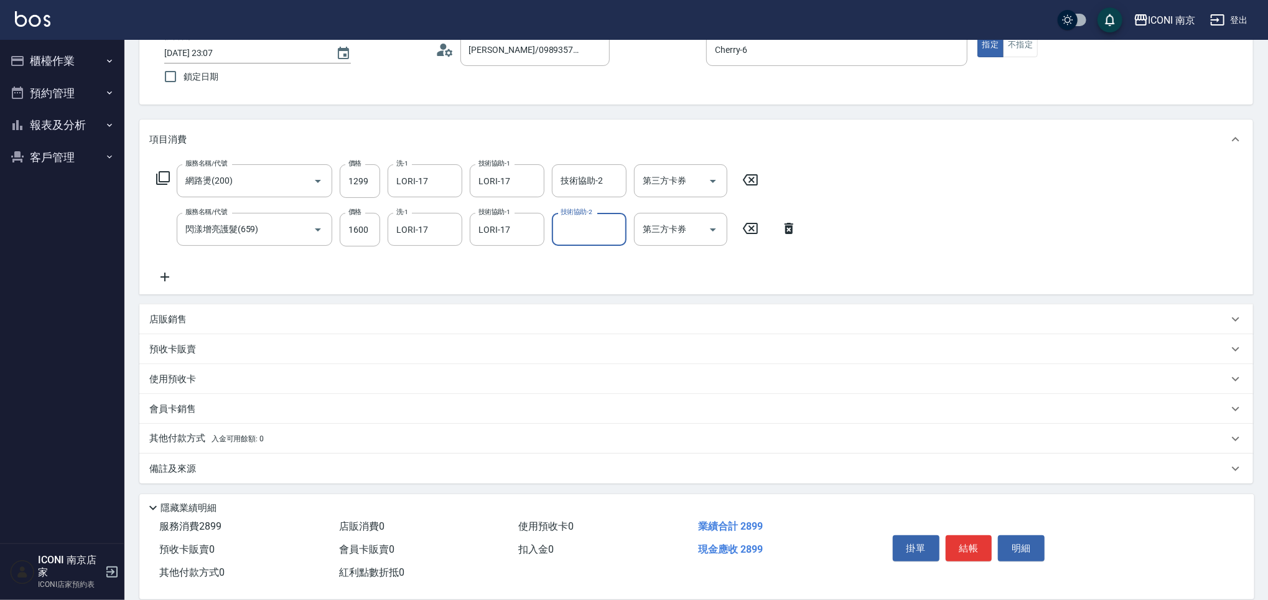
click at [168, 316] on p "店販銷售" at bounding box center [167, 319] width 37 height 13
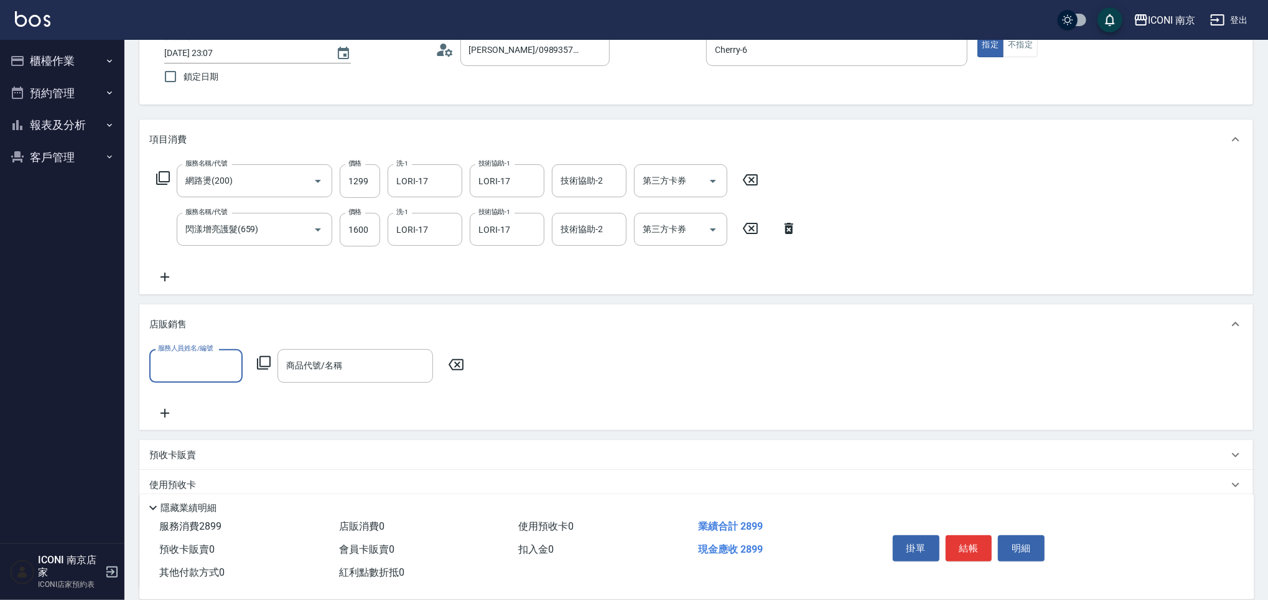
scroll to position [0, 0]
type input "Cherry-6"
click at [259, 354] on div "服務人員姓名/編號 Cherry-6 服務人員姓名/編號 商品代號/名稱 商品代號/名稱" at bounding box center [310, 365] width 322 height 33
click at [259, 356] on icon at bounding box center [263, 362] width 15 height 15
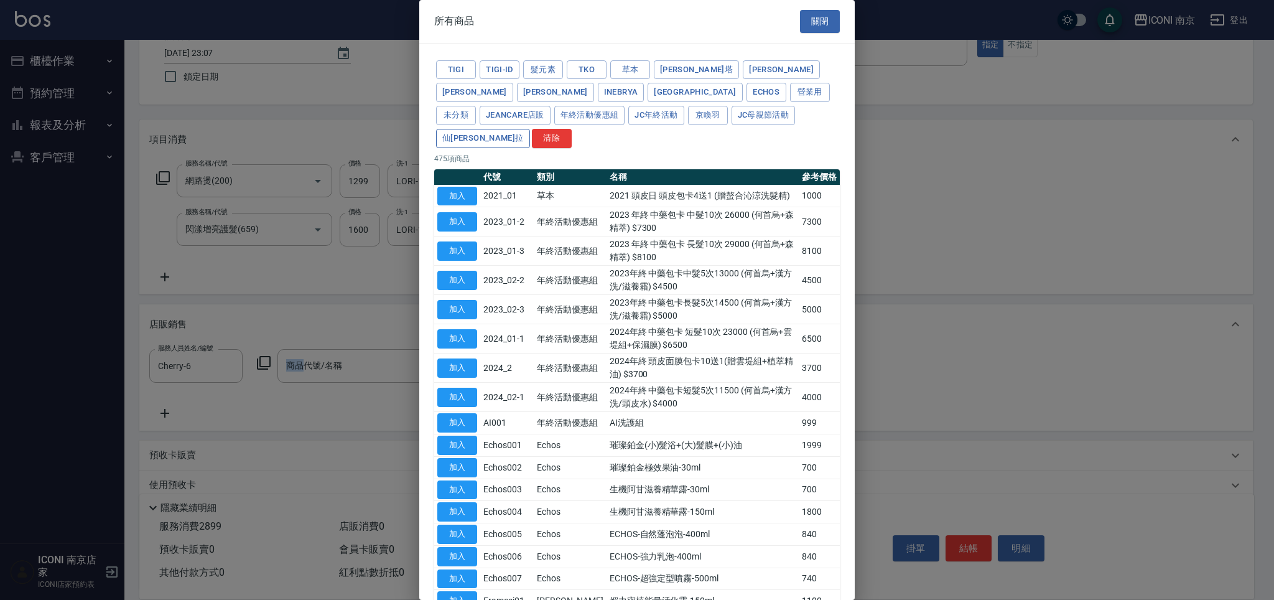
click at [530, 129] on button "仙杜瑞拉" at bounding box center [483, 138] width 94 height 19
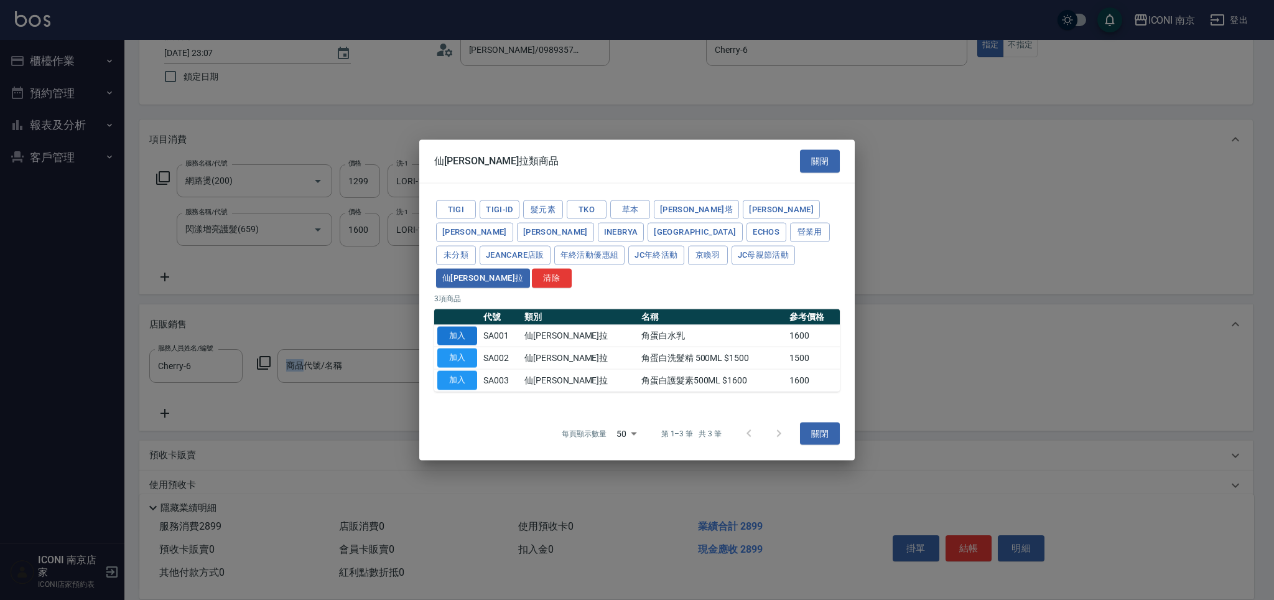
click at [445, 326] on button "加入" at bounding box center [457, 335] width 40 height 19
type input "角蛋白水乳"
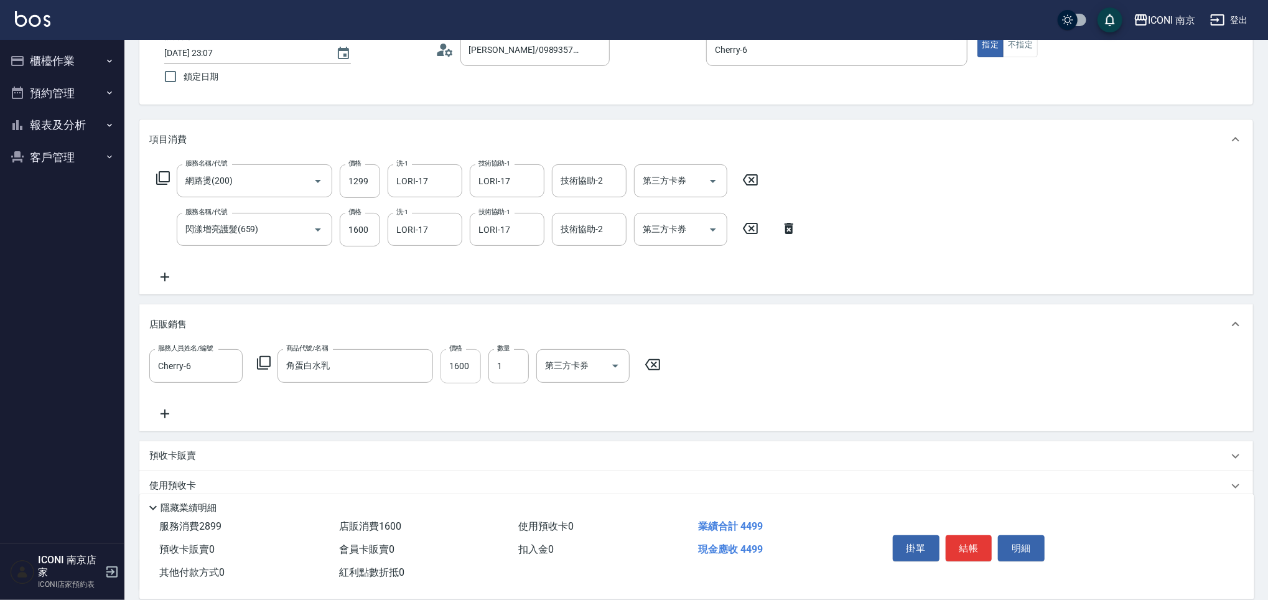
click at [451, 371] on input "1600" at bounding box center [460, 366] width 40 height 34
type input "1520"
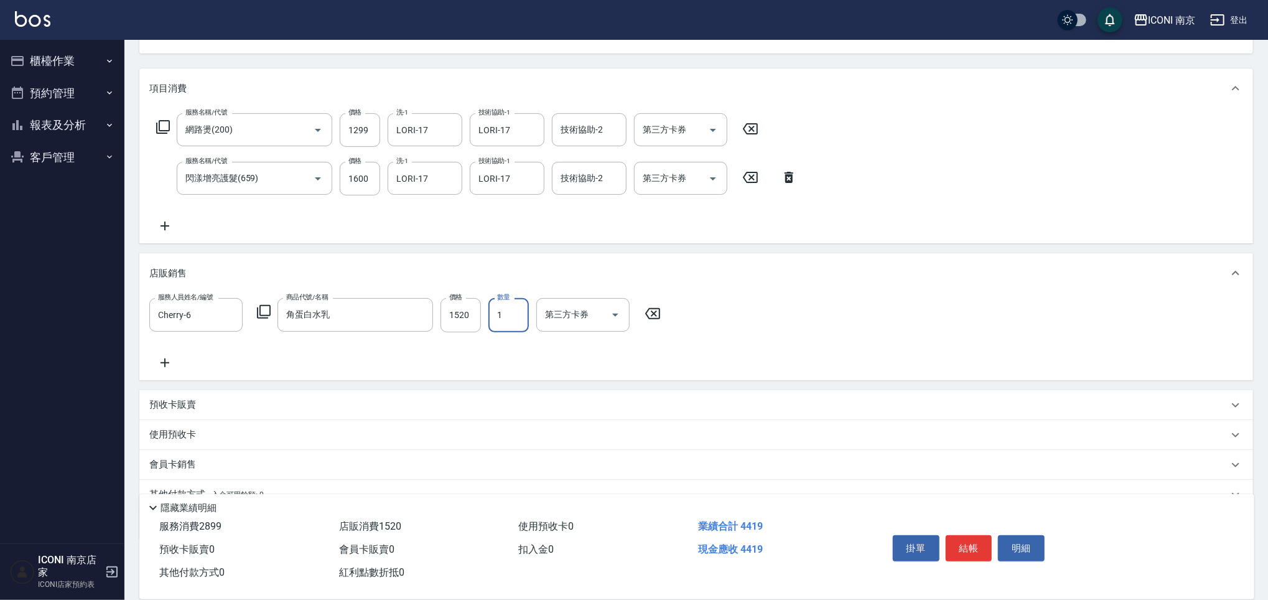
scroll to position [188, 0]
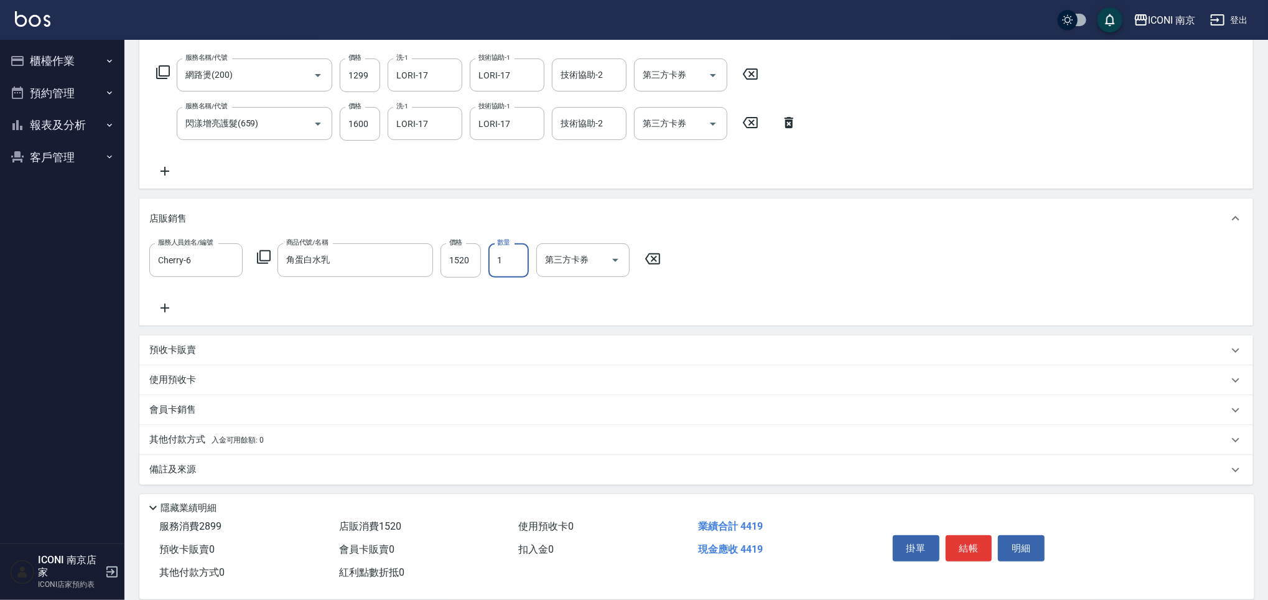
click at [172, 435] on p "其他付款方式 入金可用餘額: 0" at bounding box center [206, 440] width 114 height 14
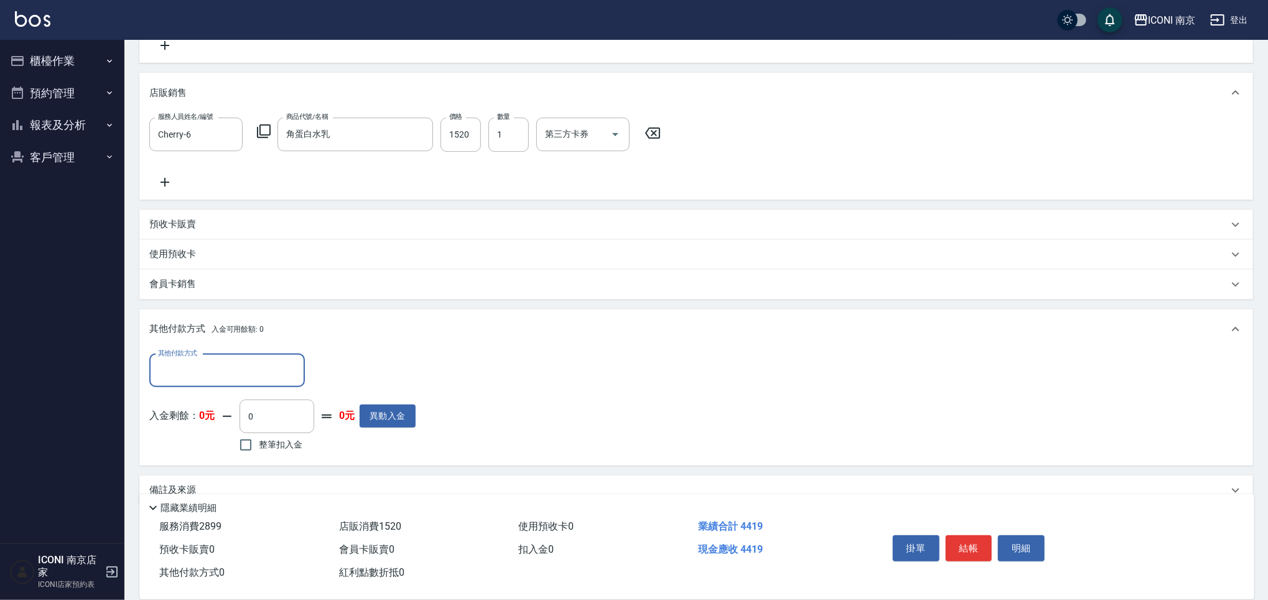
scroll to position [314, 0]
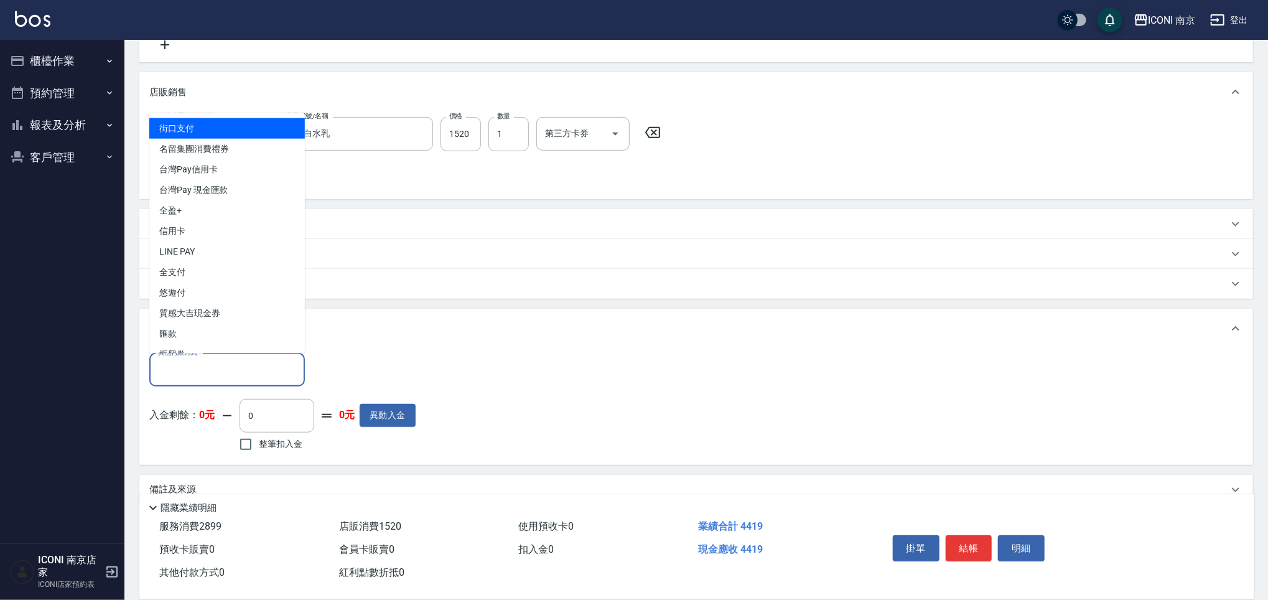
click at [231, 366] on input "其他付款方式" at bounding box center [227, 370] width 144 height 22
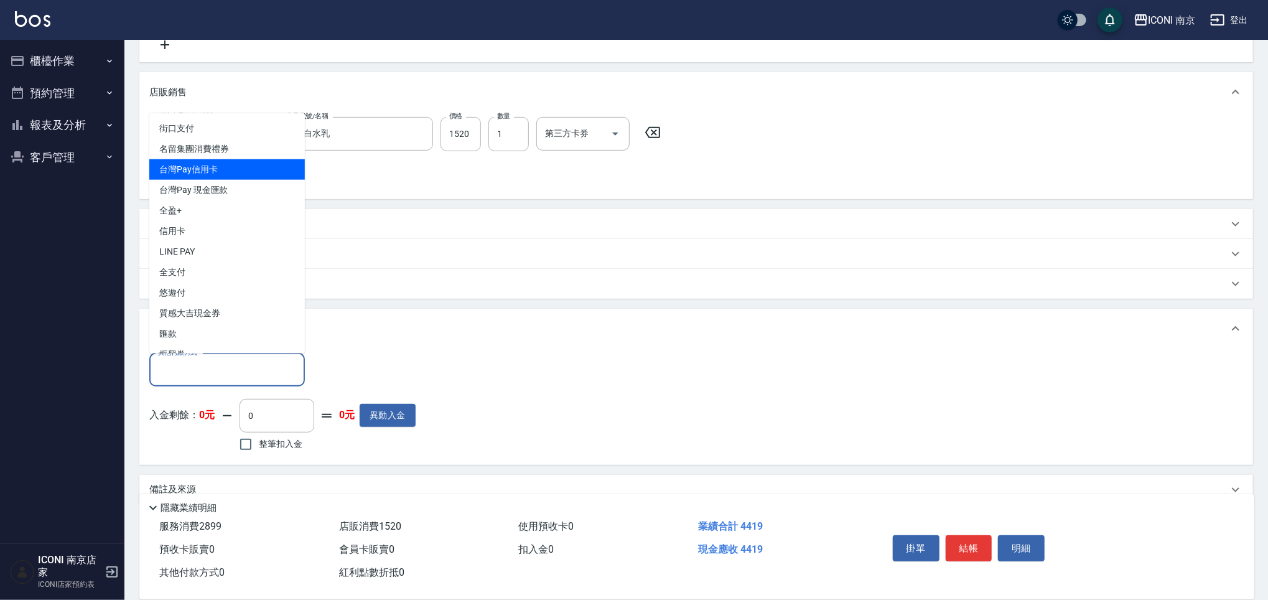
click at [243, 167] on span "台灣Pay信用卡" at bounding box center [227, 169] width 156 height 21
type input "台灣Pay信用卡"
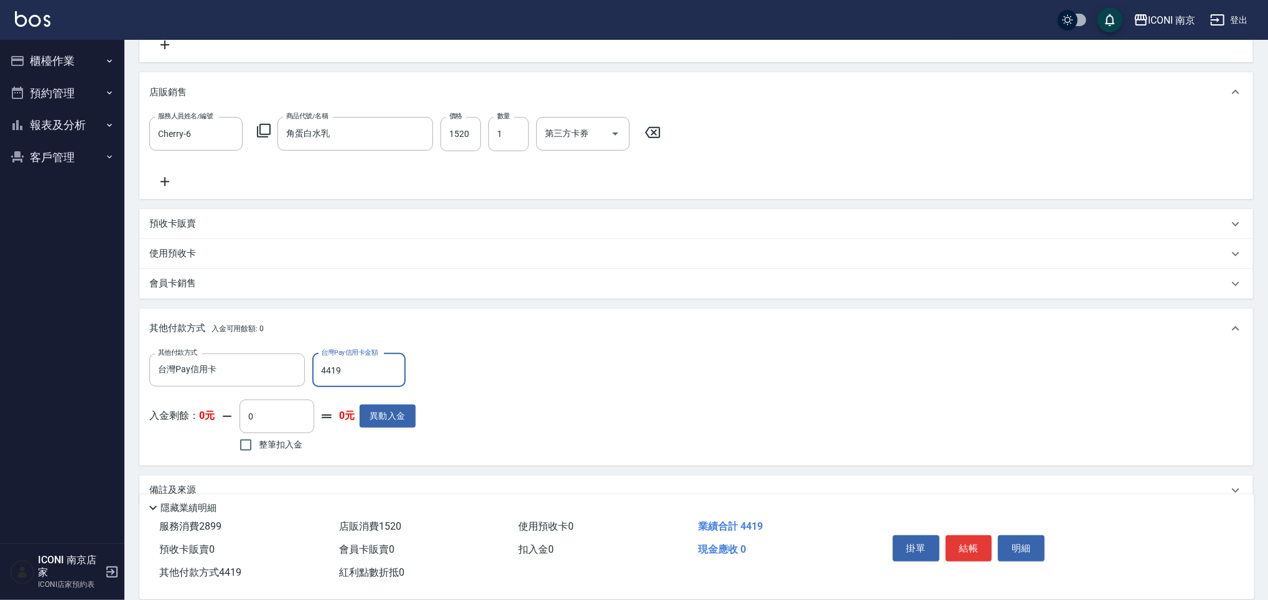
type input "4419"
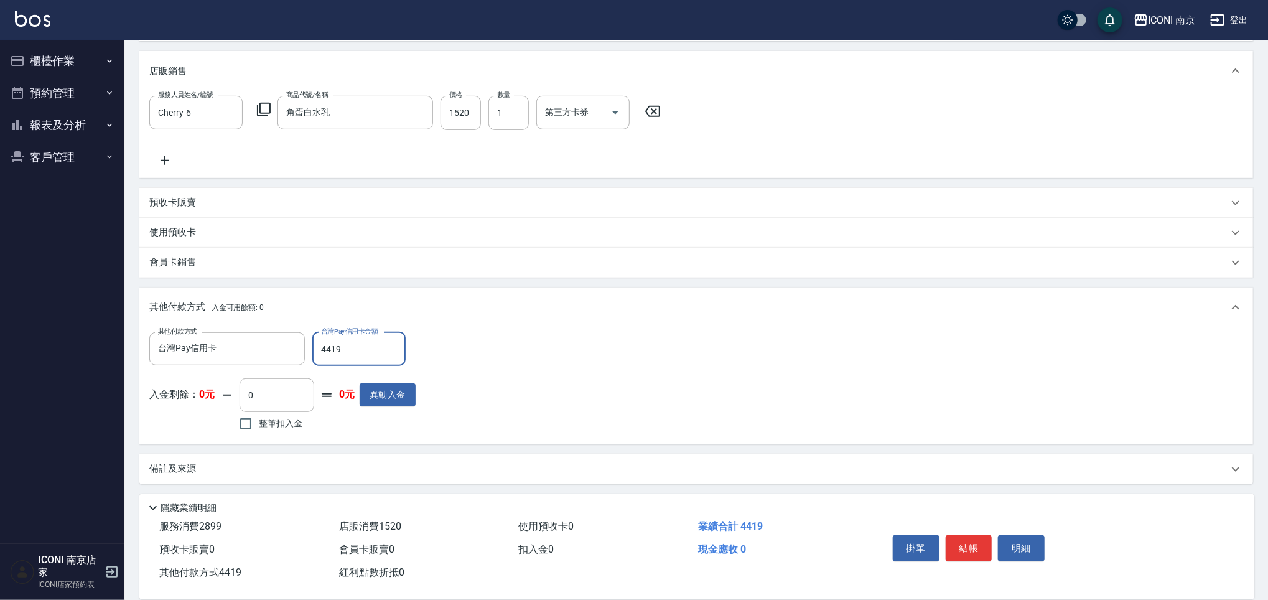
click at [202, 475] on div "備註及來源" at bounding box center [695, 469] width 1113 height 30
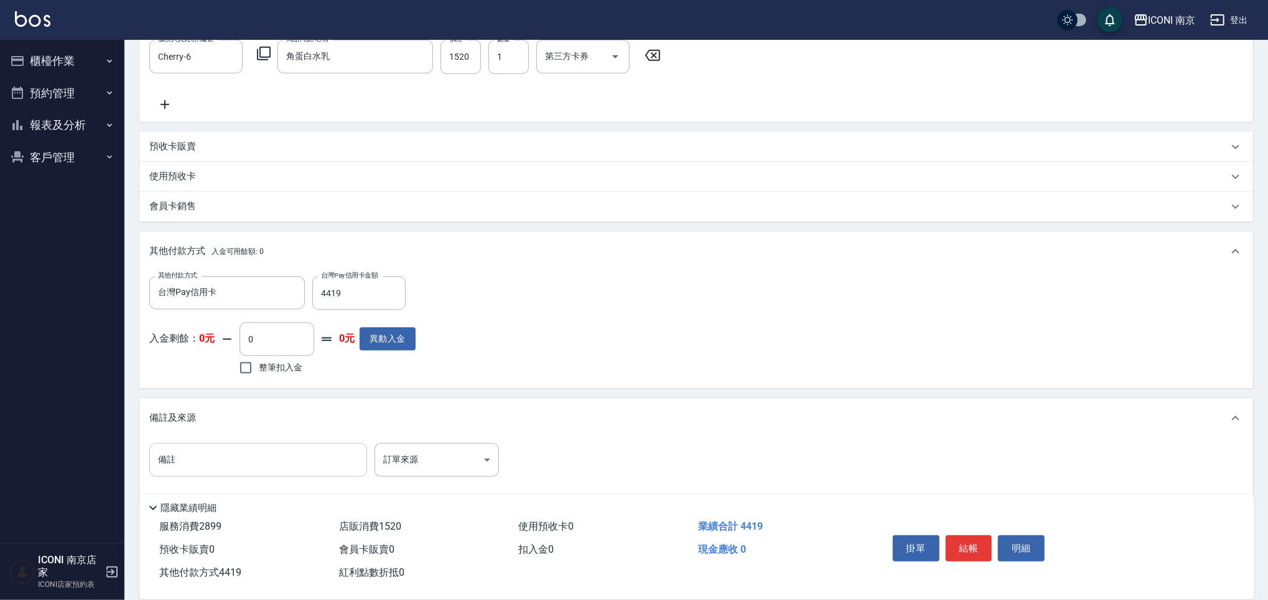
scroll to position [393, 0]
click at [287, 462] on input "備註" at bounding box center [258, 458] width 218 height 34
type input "開發護髮、產品"
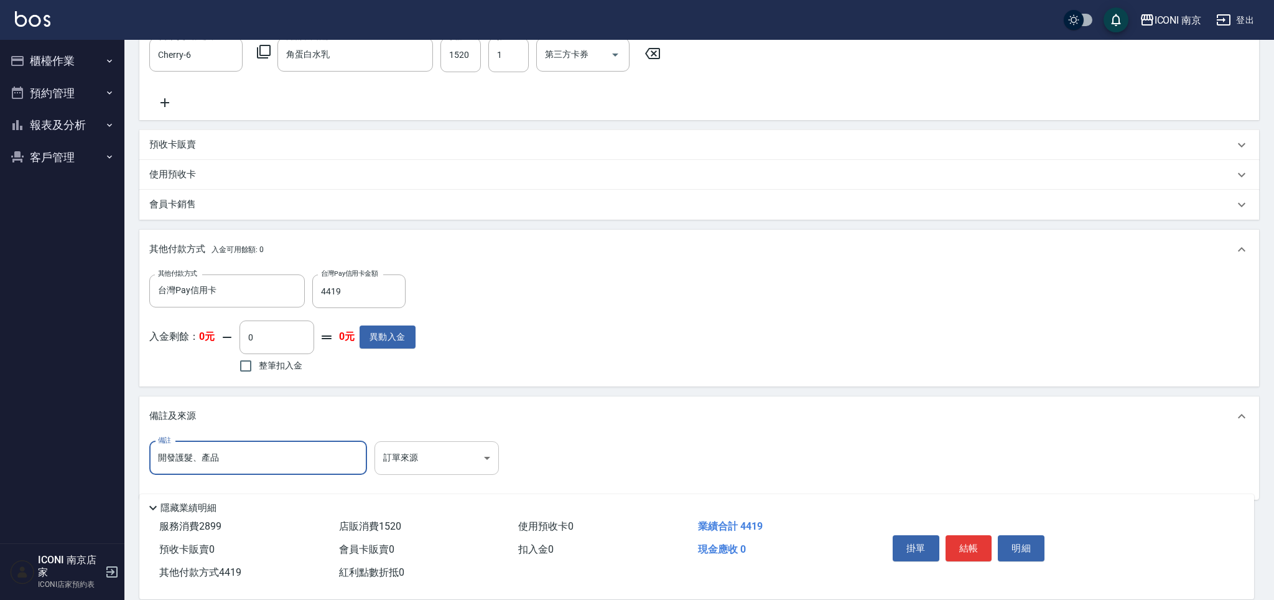
click at [435, 463] on body "ICONI 南京 登出 櫃檯作業 打帳單 帳單列表 現金收支登錄 每日結帳 現場電腦打卡 預約管理 預約管理 單日預約紀錄 單週預約紀錄 報表及分析 報表目錄…" at bounding box center [637, 111] width 1274 height 1009
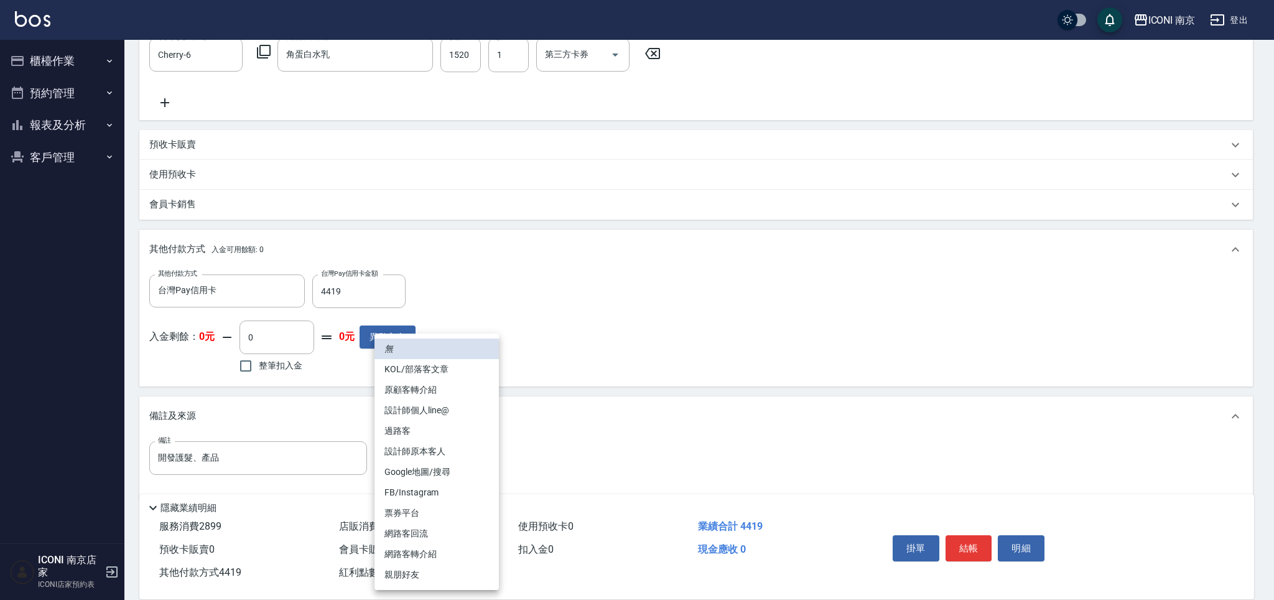
click at [415, 489] on li "FB/Instagram" at bounding box center [436, 492] width 124 height 21
type input "FB/Instagram"
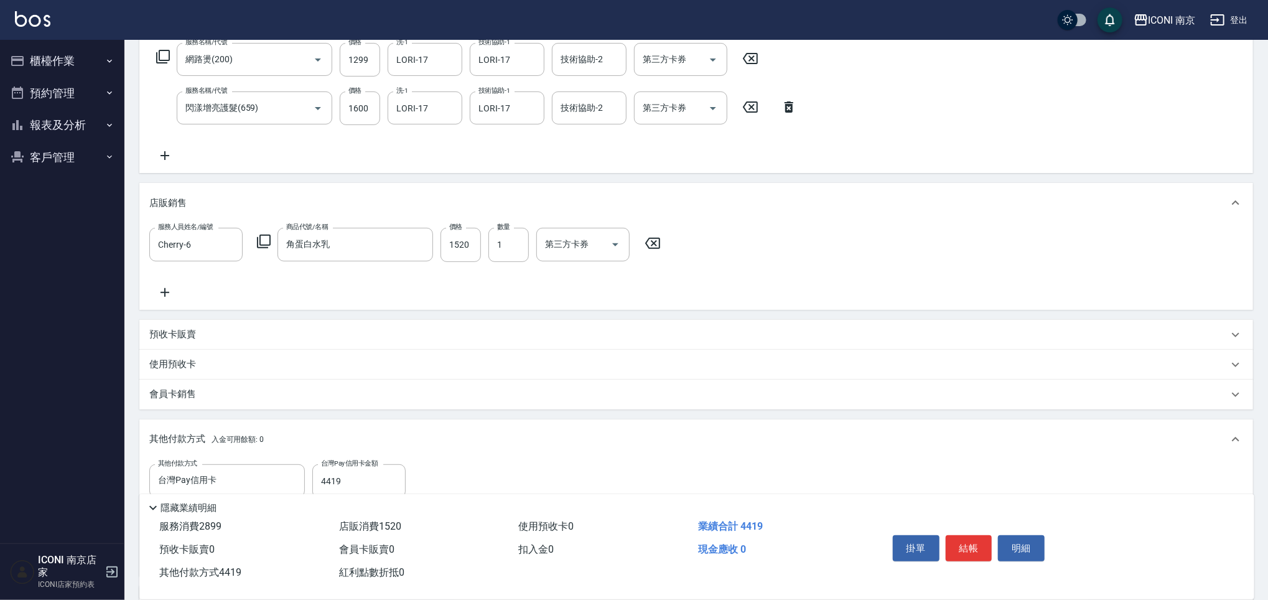
scroll to position [77, 0]
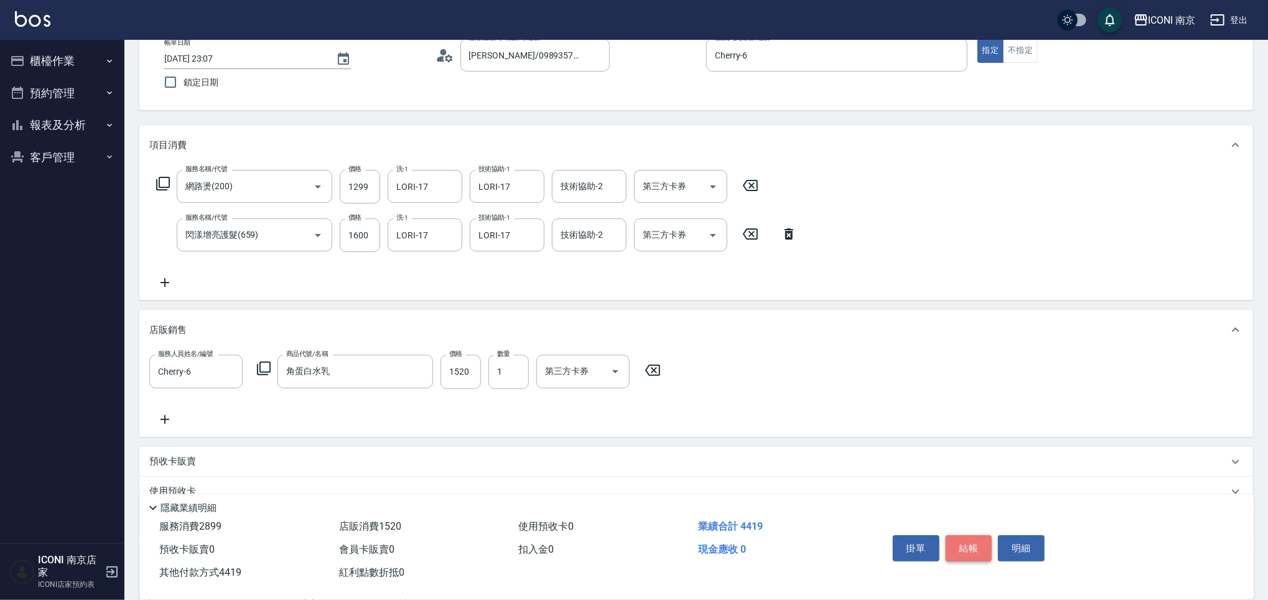
click at [964, 538] on button "結帳" at bounding box center [969, 548] width 47 height 26
type input "2025/08/22 23:12"
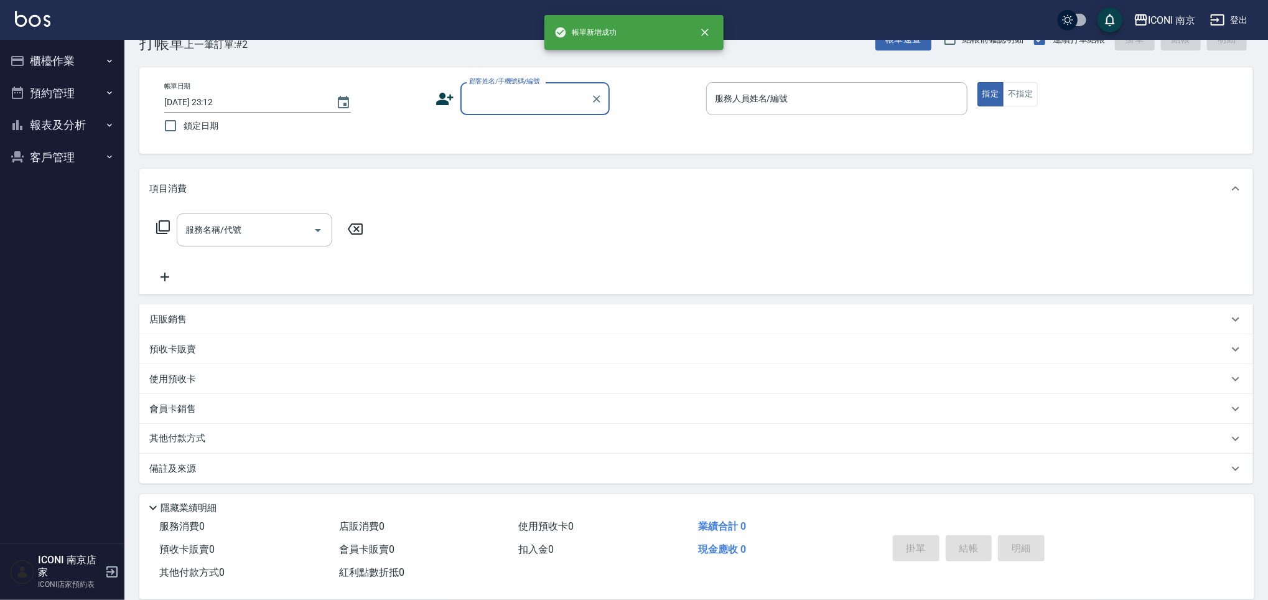
scroll to position [33, 0]
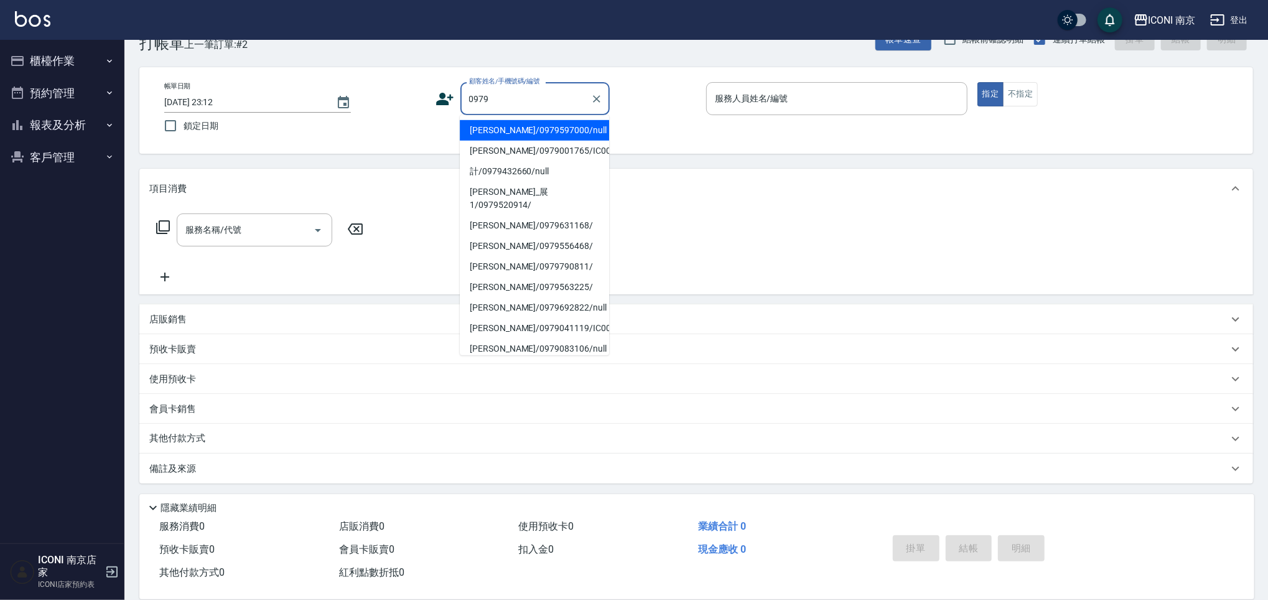
click at [523, 130] on li "謝麗雅/0979597000/null" at bounding box center [534, 130] width 149 height 21
type input "謝麗雅/0979597000/null"
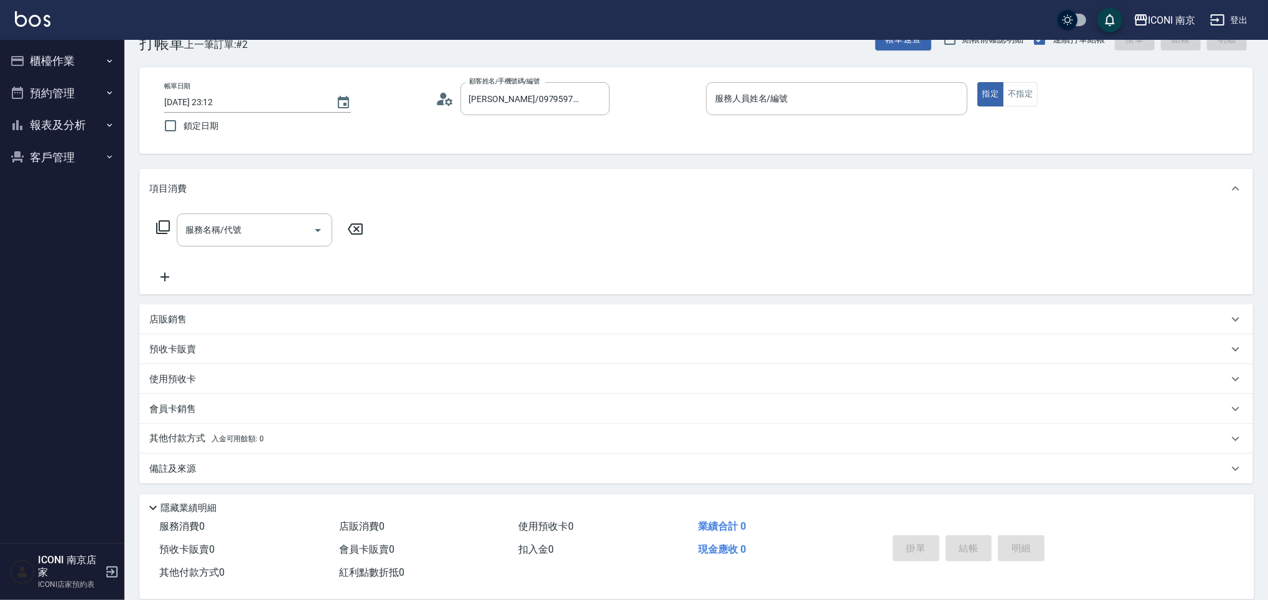
click at [442, 96] on circle at bounding box center [443, 96] width 6 height 6
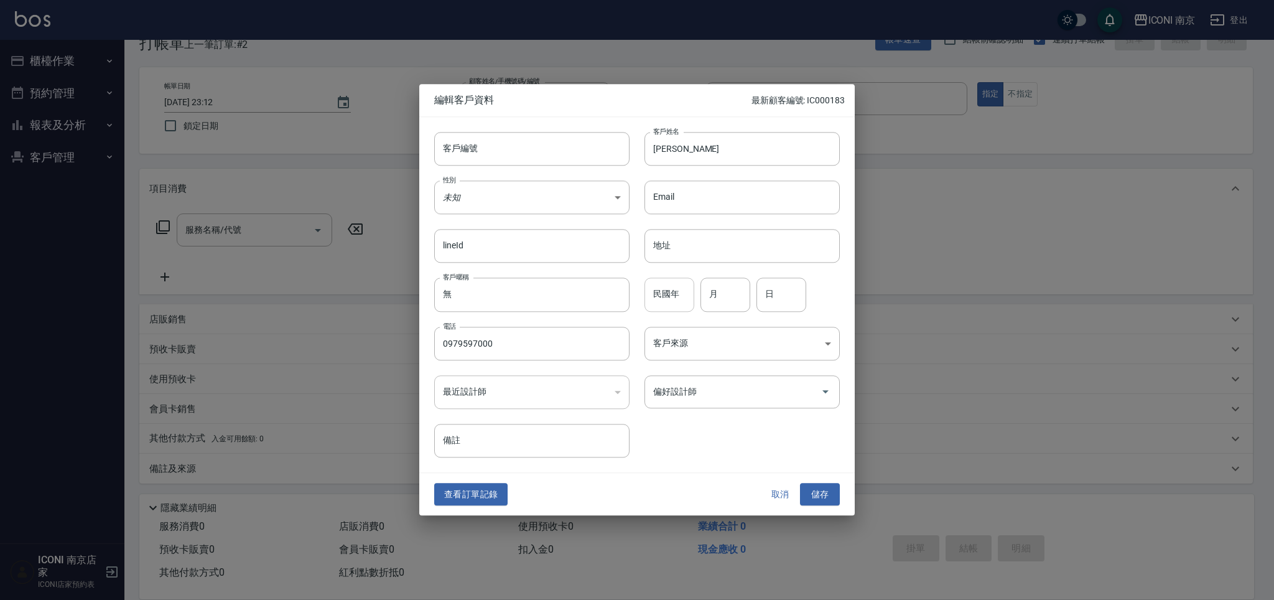
click at [684, 297] on input "民國年" at bounding box center [669, 295] width 50 height 34
type input "85"
type input "05"
type input "02"
click at [797, 325] on div "客戶來源 ​ 客戶來源" at bounding box center [735, 336] width 210 height 49
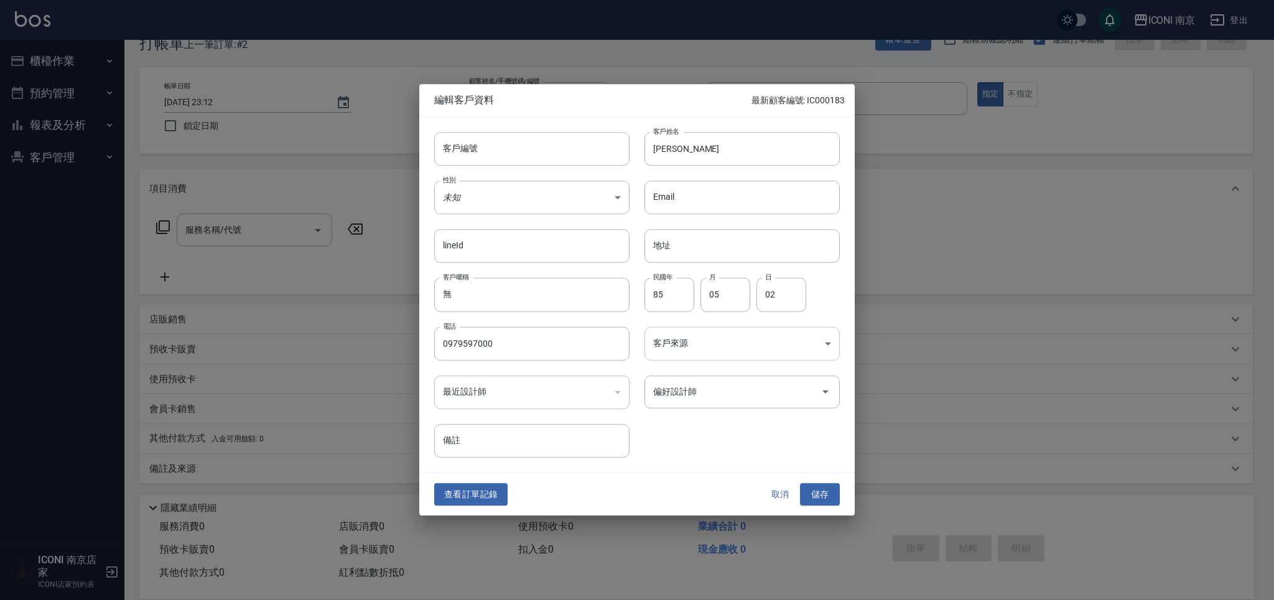
click at [783, 346] on body "ICONI 南京 登出 櫃檯作業 打帳單 帳單列表 現金收支登錄 每日結帳 現場電腦打卡 預約管理 預約管理 單日預約紀錄 單週預約紀錄 報表及分析 報表目錄…" at bounding box center [637, 283] width 1274 height 633
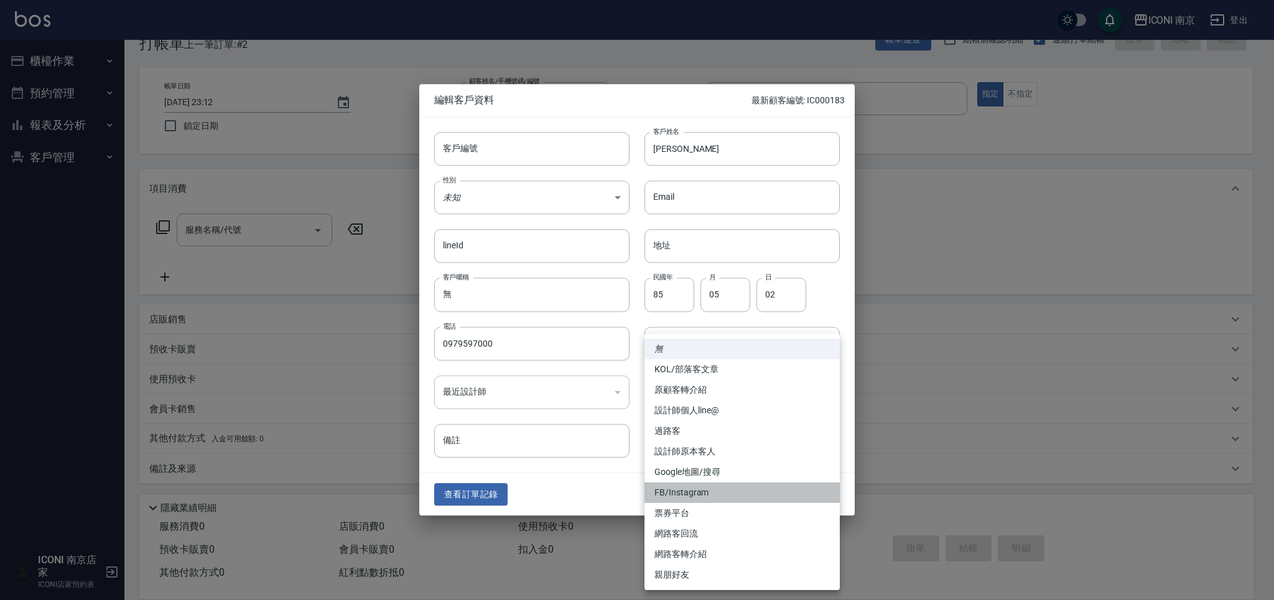
click at [699, 496] on li "FB/Instagram" at bounding box center [741, 492] width 195 height 21
type input "FB/Instagram"
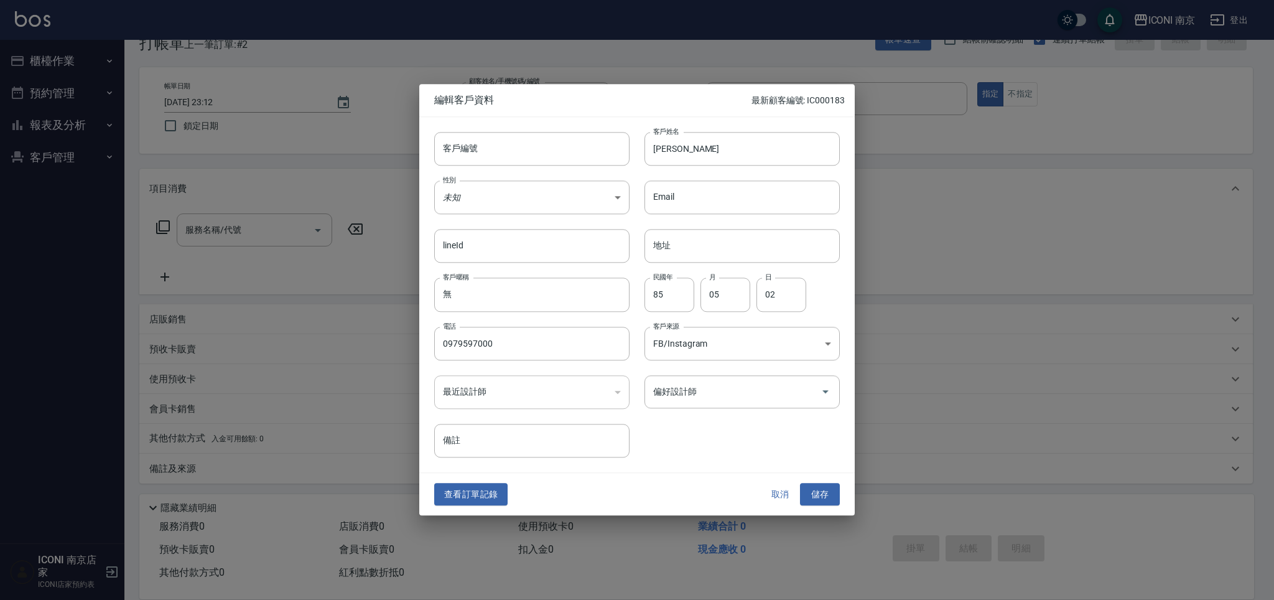
click at [548, 178] on div "性別 未知 UNKNOWN 性別" at bounding box center [524, 189] width 210 height 49
click at [543, 191] on body "ICONI 南京 登出 櫃檯作業 打帳單 帳單列表 現金收支登錄 每日結帳 現場電腦打卡 預約管理 預約管理 單日預約紀錄 單週預約紀錄 報表及分析 報表目錄…" at bounding box center [637, 283] width 1274 height 633
click at [515, 272] on li "女" at bounding box center [531, 271] width 195 height 21
type input "FEMALE"
click at [829, 489] on button "儲存" at bounding box center [820, 494] width 40 height 23
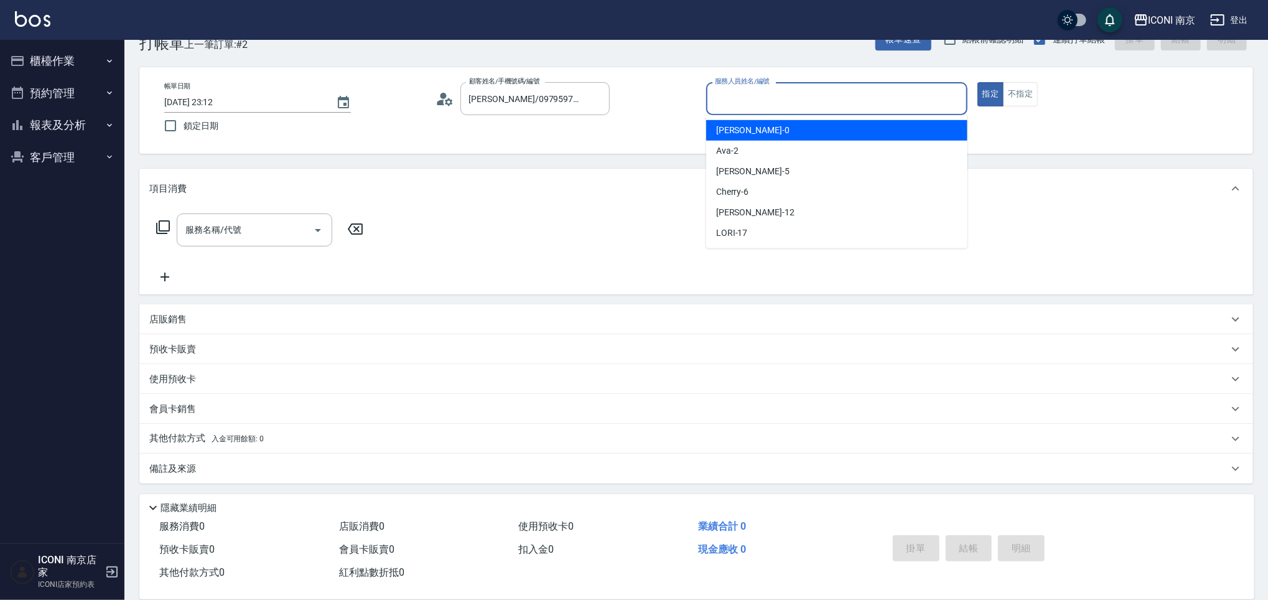
click at [824, 92] on input "服務人員姓名/編號" at bounding box center [837, 99] width 250 height 22
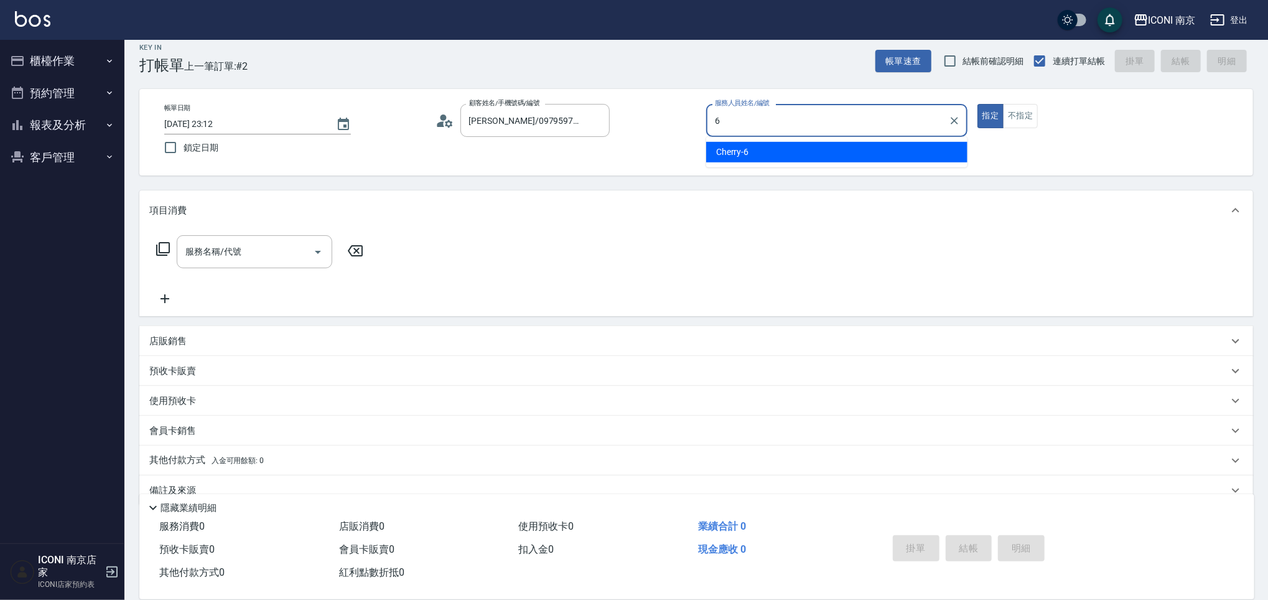
scroll to position [0, 0]
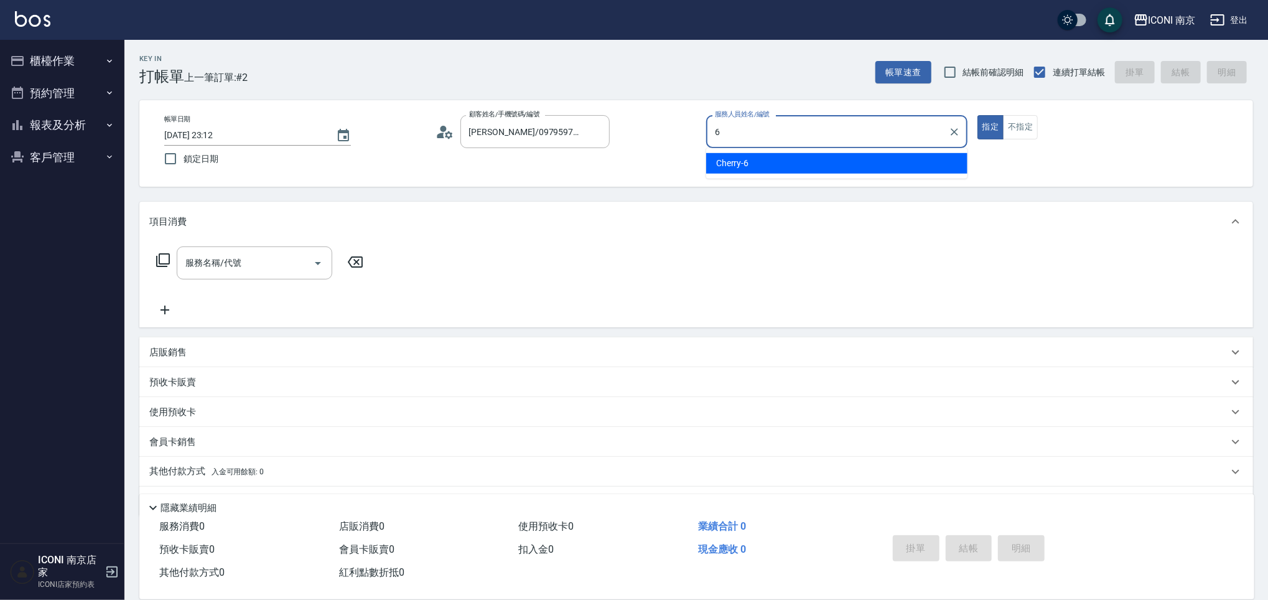
drag, startPoint x: 863, startPoint y: 166, endPoint x: 715, endPoint y: 154, distance: 147.9
click at [861, 165] on div "Cherry -6" at bounding box center [836, 163] width 261 height 21
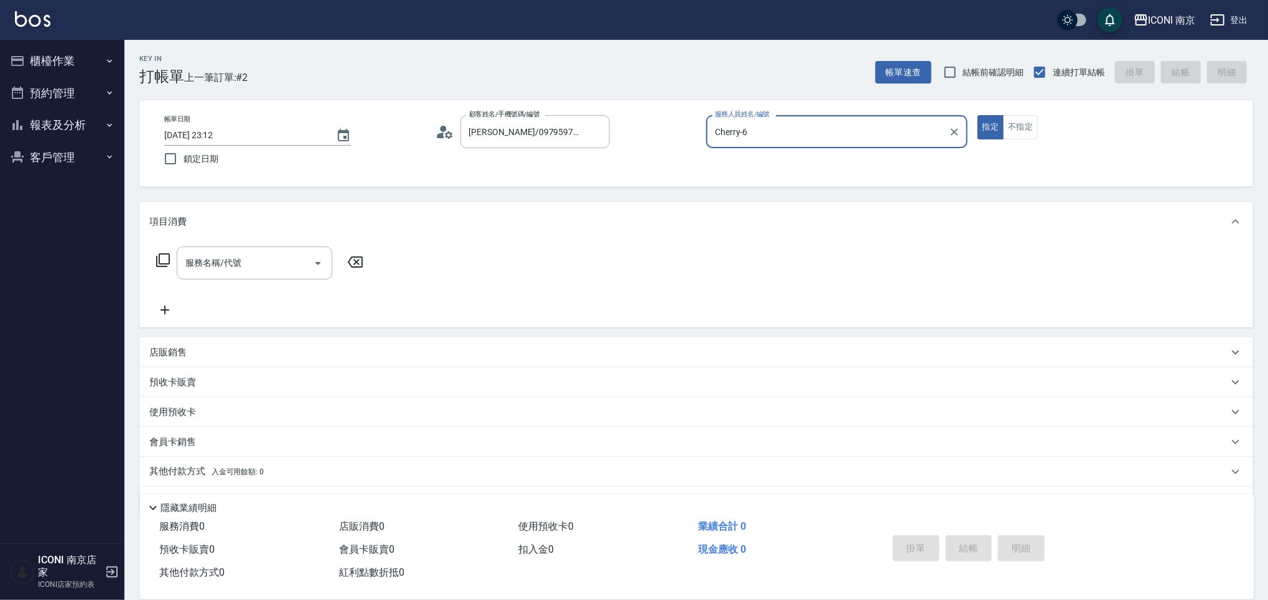
type input "Cherry-6"
click at [160, 258] on icon at bounding box center [163, 260] width 15 height 15
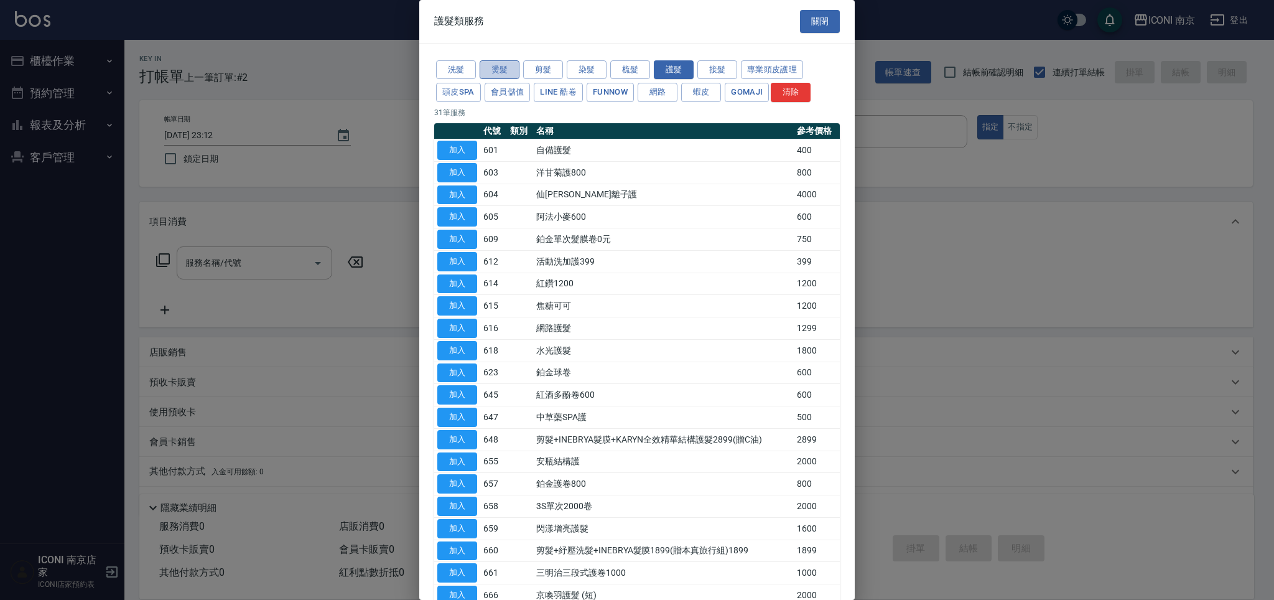
click at [505, 71] on button "燙髮" at bounding box center [500, 69] width 40 height 19
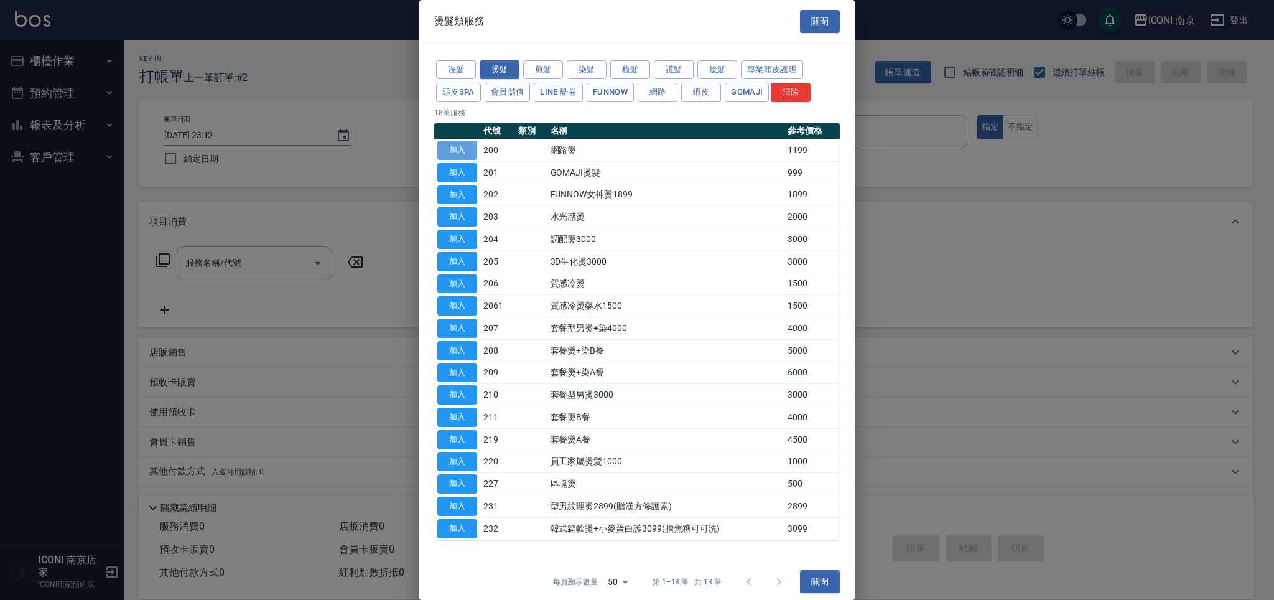
click at [463, 152] on button "加入" at bounding box center [457, 150] width 40 height 19
type input "網路燙(200)"
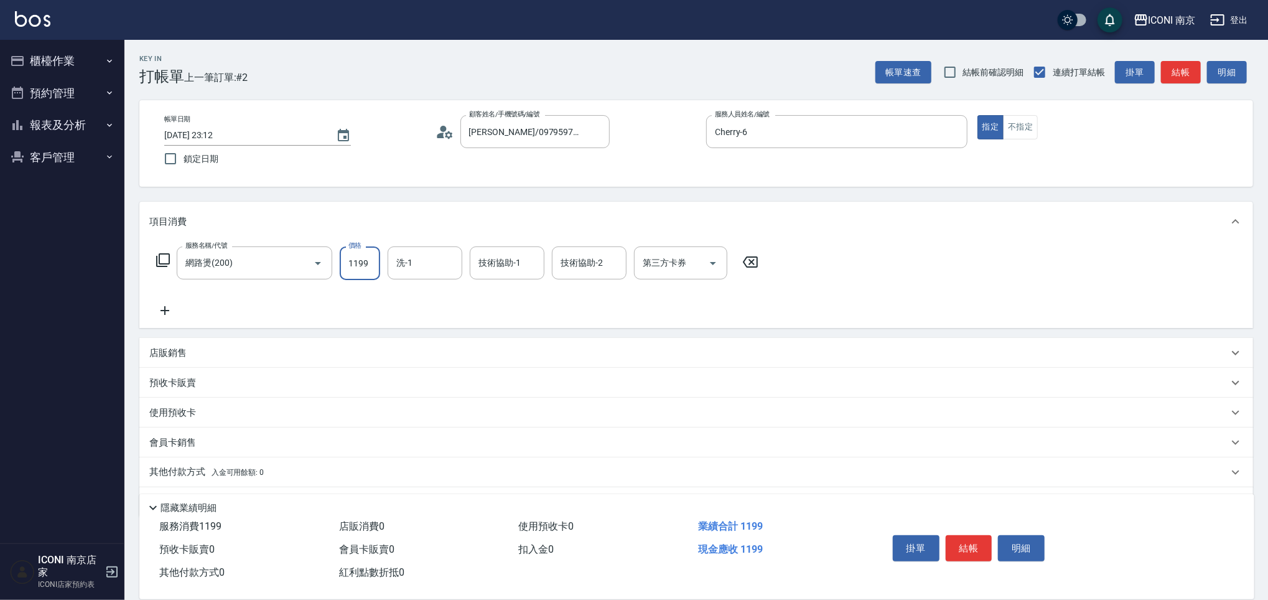
click at [359, 274] on input "1199" at bounding box center [360, 263] width 40 height 34
type input "2299"
type input "LORI-17"
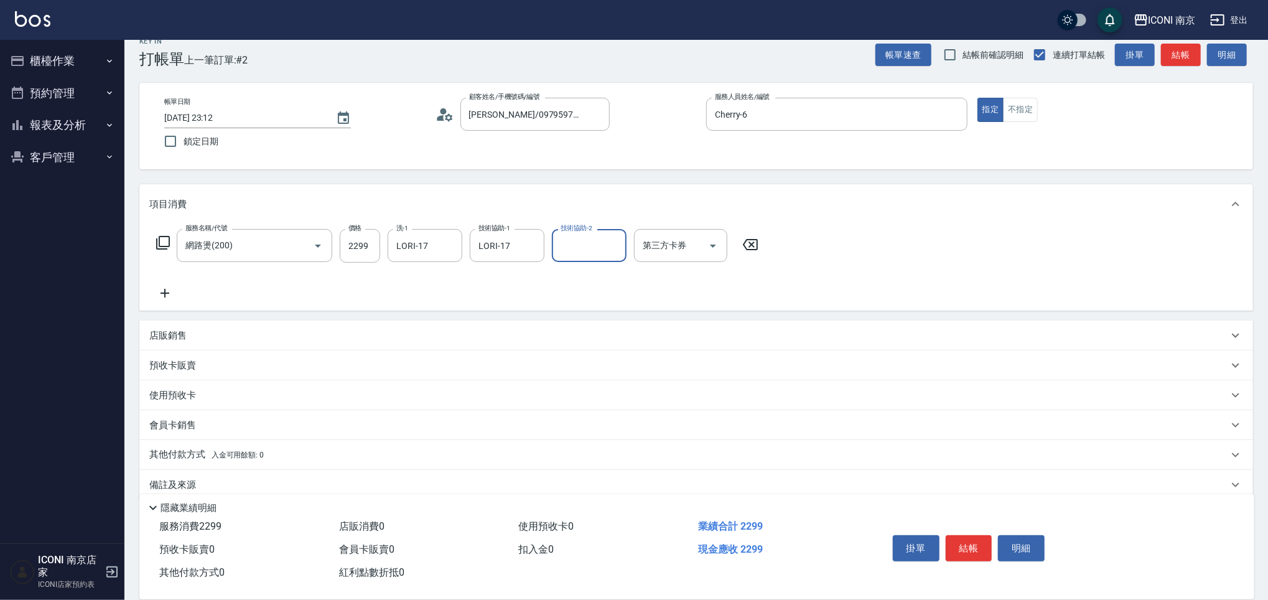
scroll to position [34, 0]
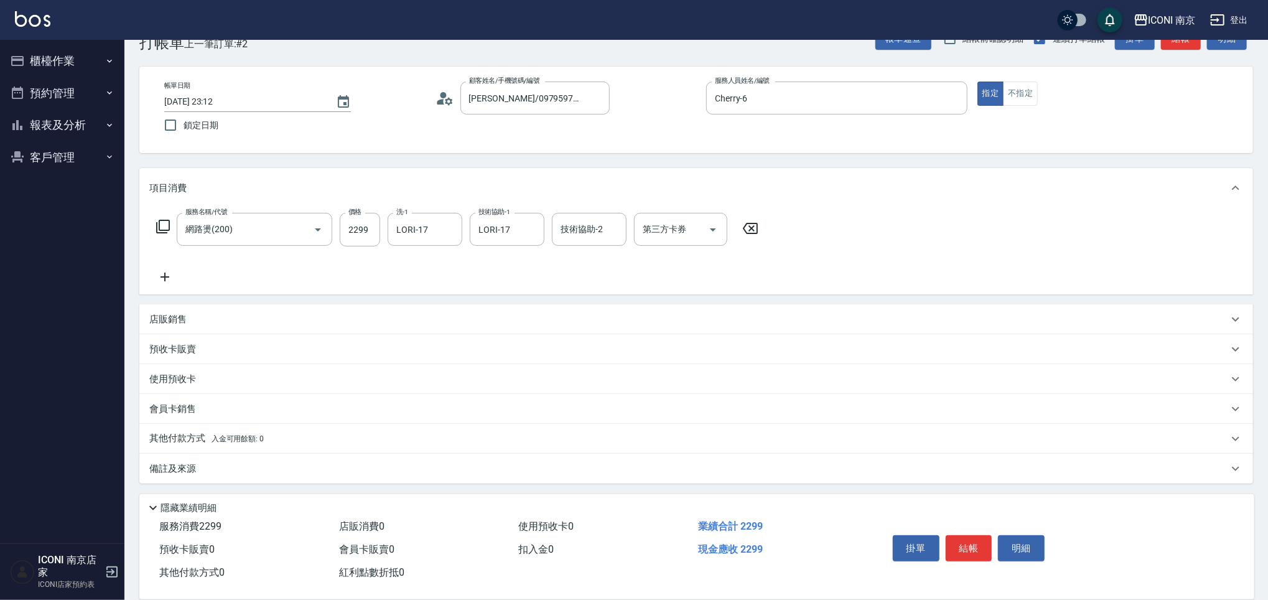
click at [164, 440] on p "其他付款方式 入金可用餘額: 0" at bounding box center [206, 439] width 114 height 14
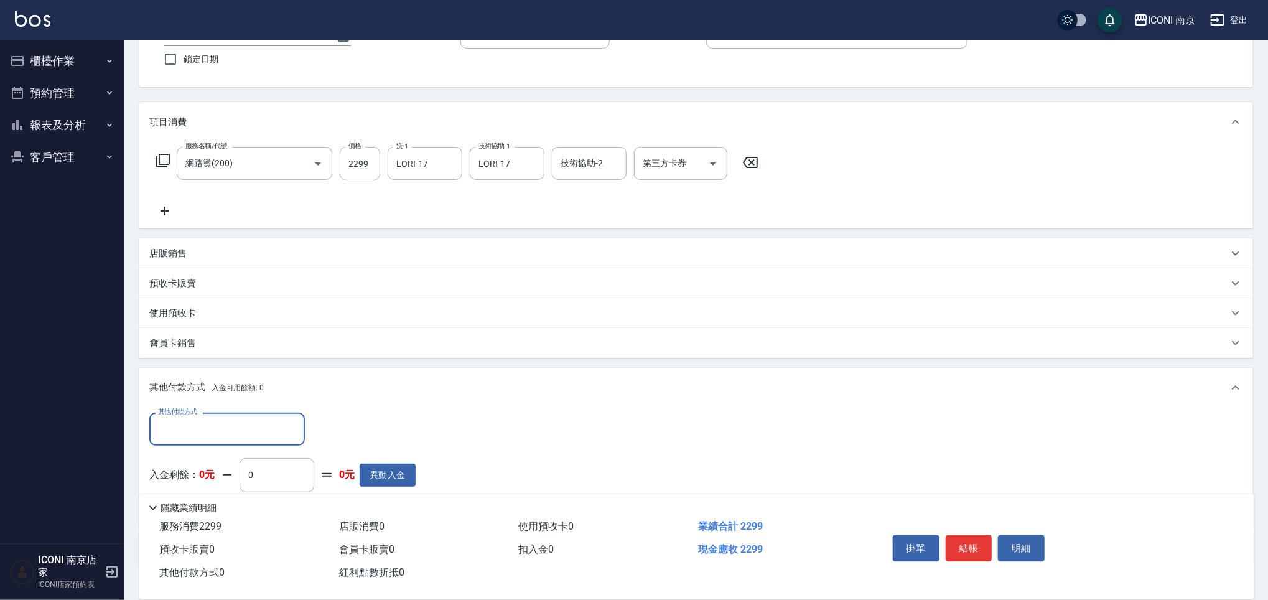
scroll to position [102, 0]
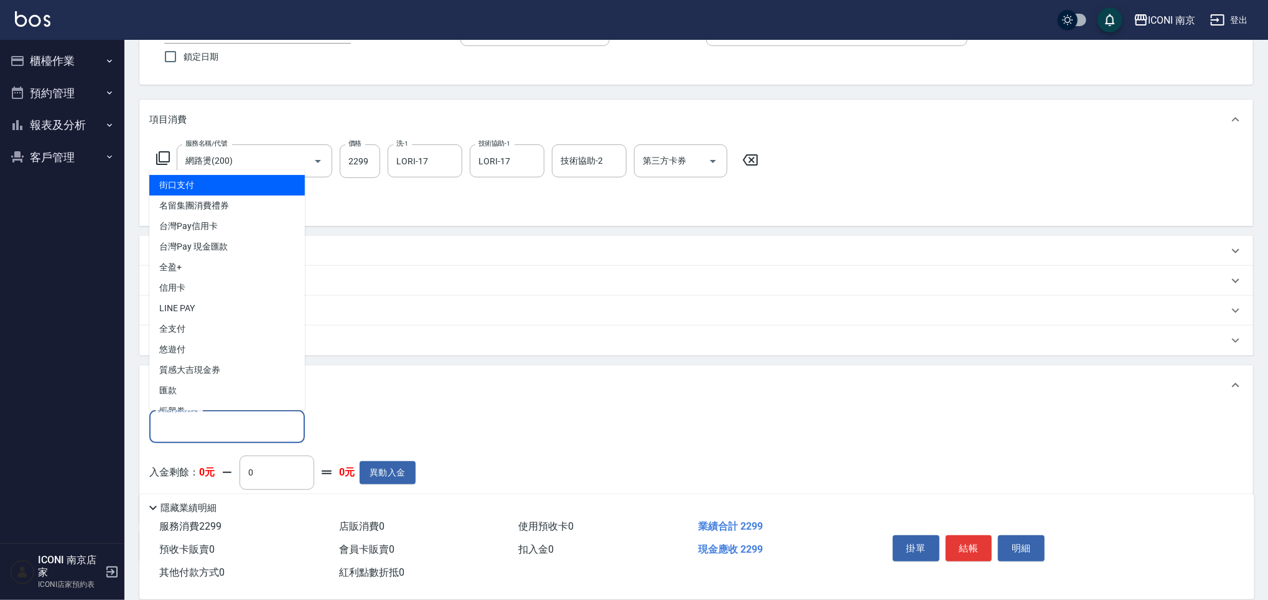
drag, startPoint x: 174, startPoint y: 425, endPoint x: 174, endPoint y: 418, distance: 6.8
click at [174, 424] on input "其他付款方式" at bounding box center [227, 427] width 144 height 22
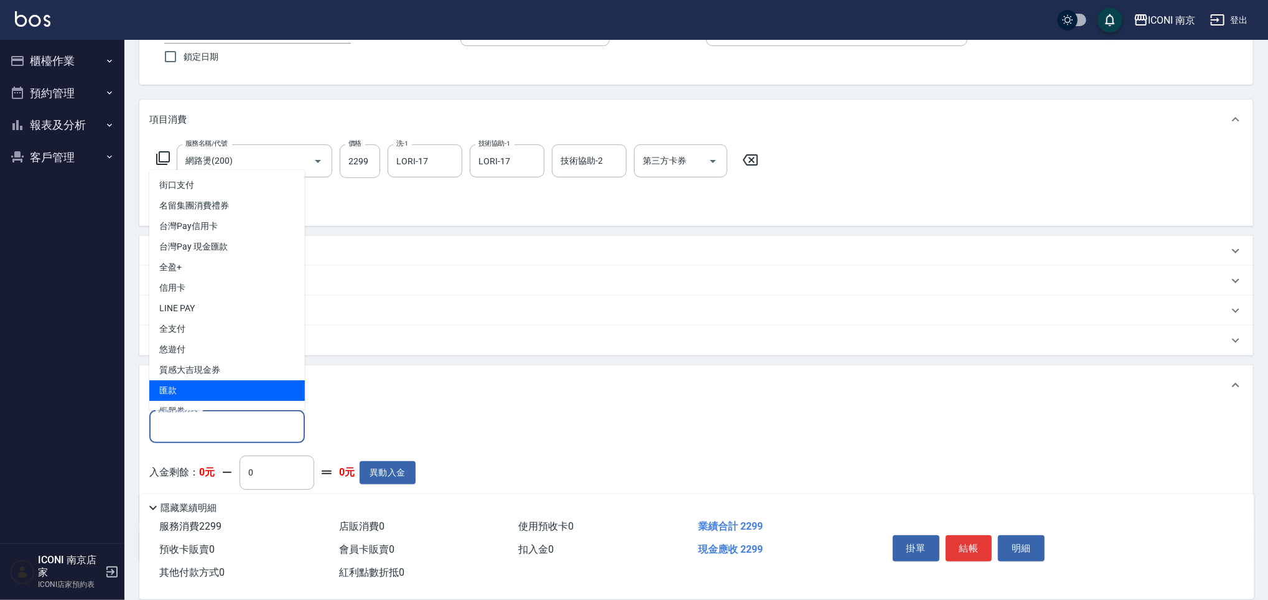
click at [174, 389] on span "匯款" at bounding box center [227, 391] width 156 height 21
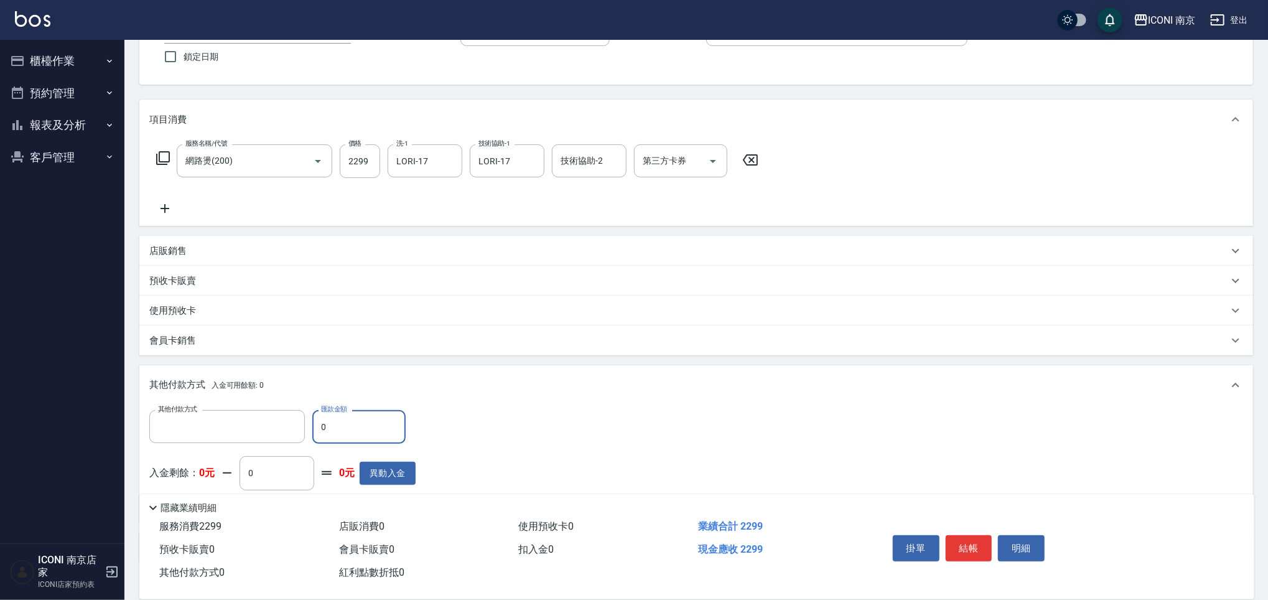
type input "匯款"
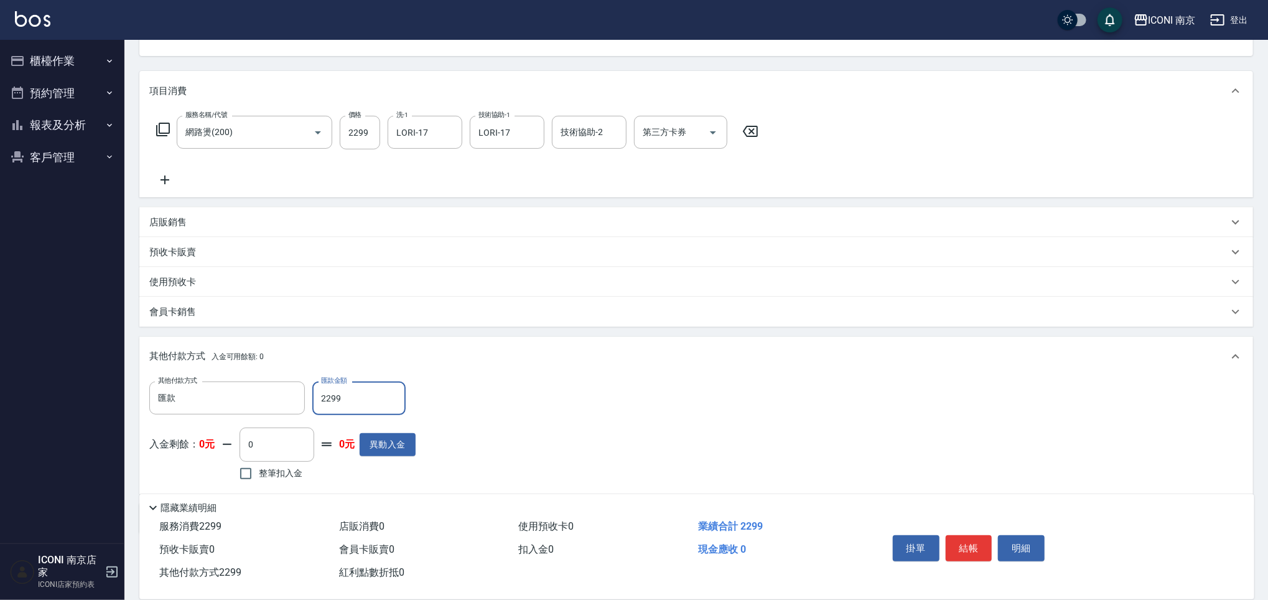
scroll to position [180, 0]
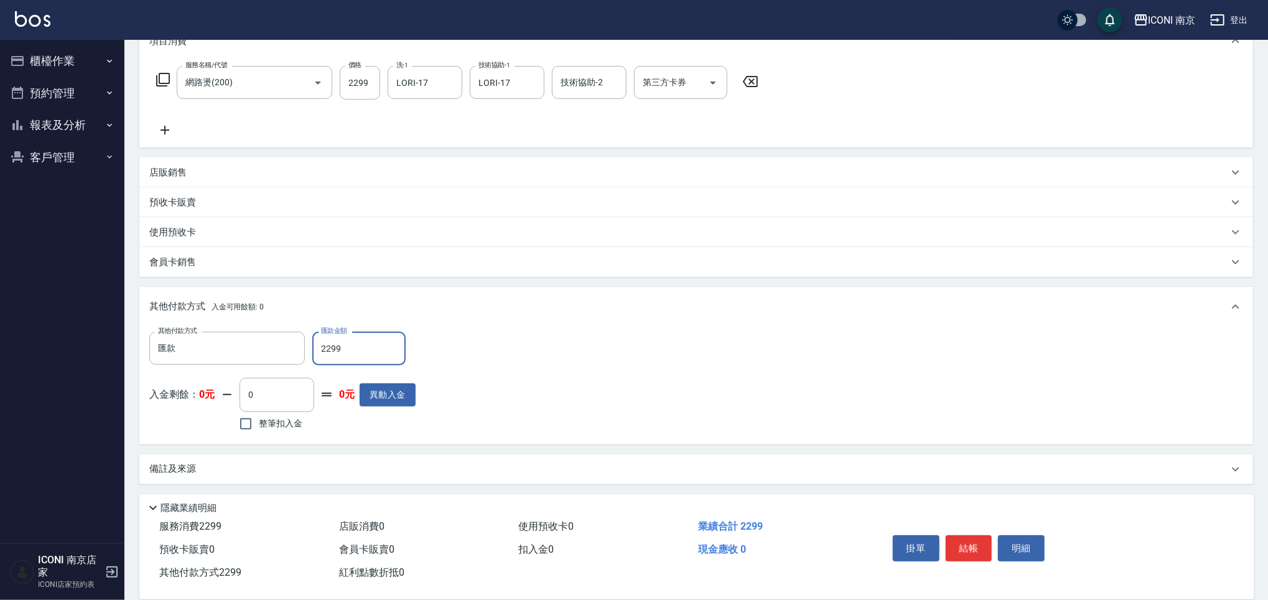
type input "2299"
click at [226, 468] on div "備註及來源" at bounding box center [688, 468] width 1079 height 13
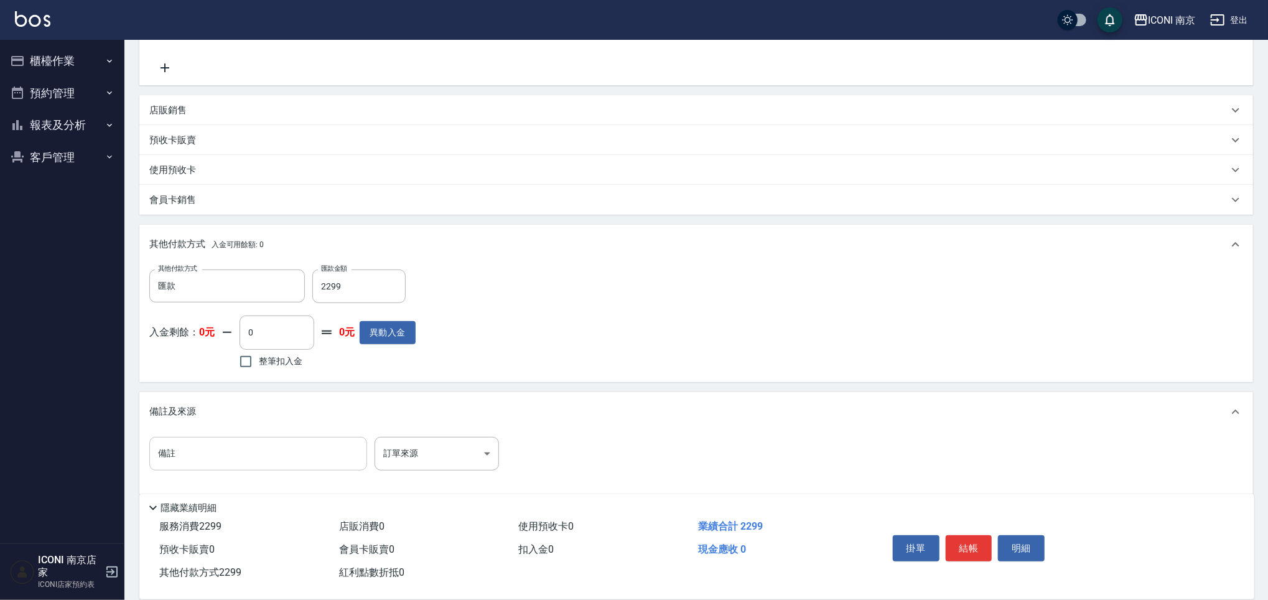
scroll to position [247, 0]
click at [219, 445] on input "備註" at bounding box center [258, 449] width 218 height 34
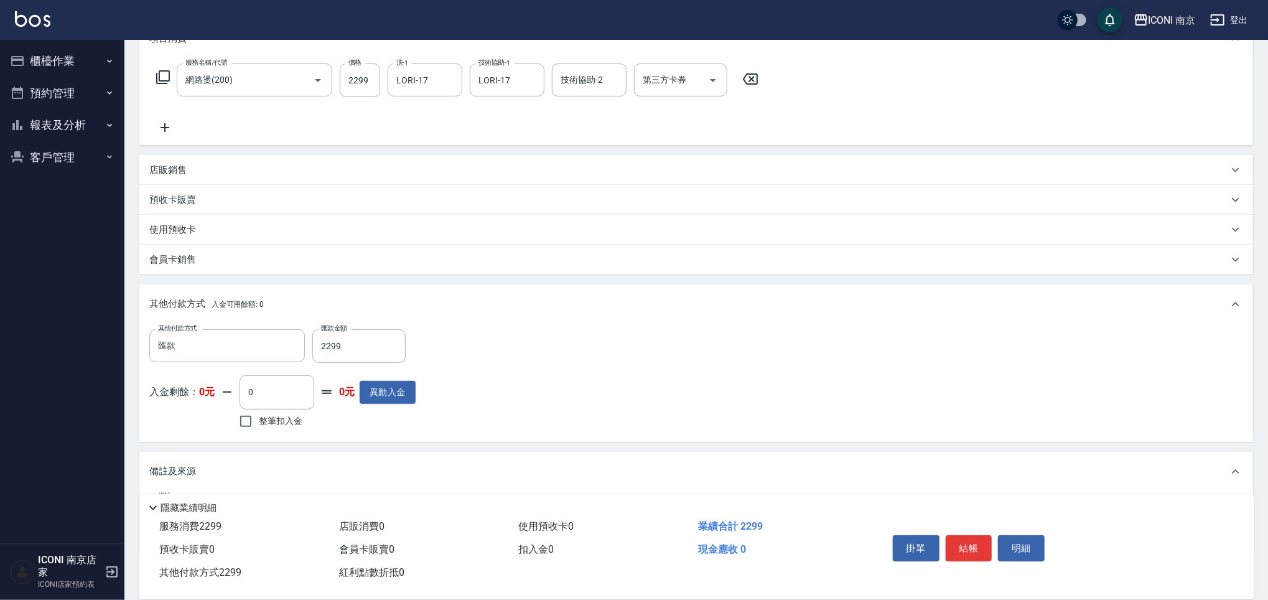
scroll to position [0, 0]
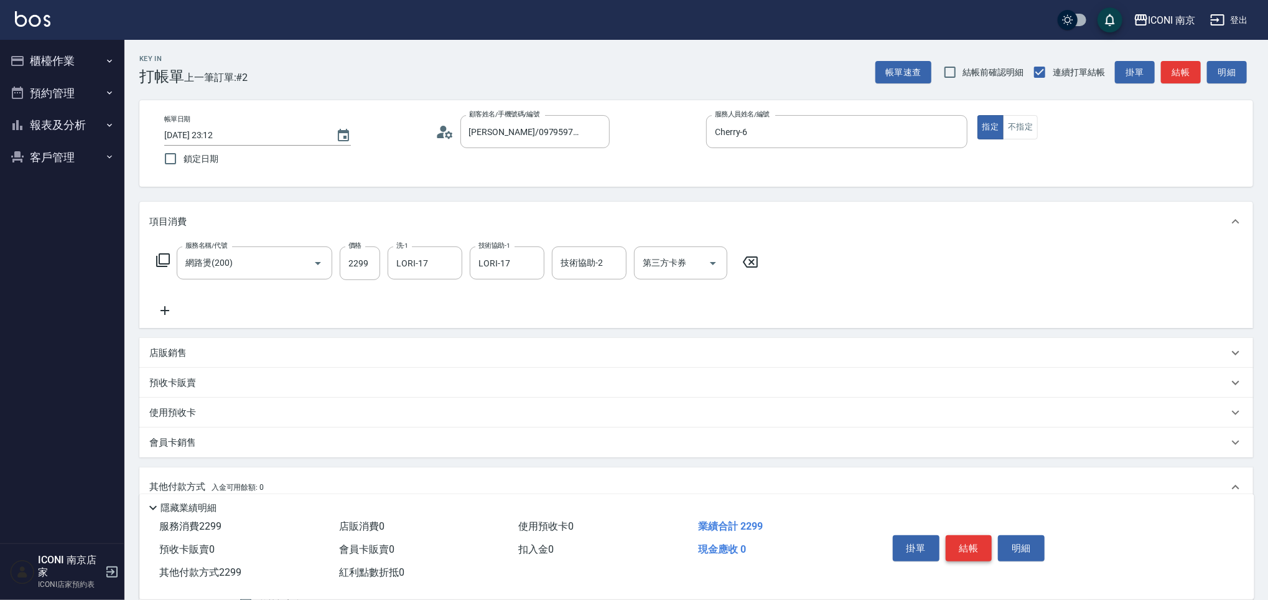
type input "升級藥水"
click at [977, 556] on button "結帳" at bounding box center [969, 548] width 47 height 26
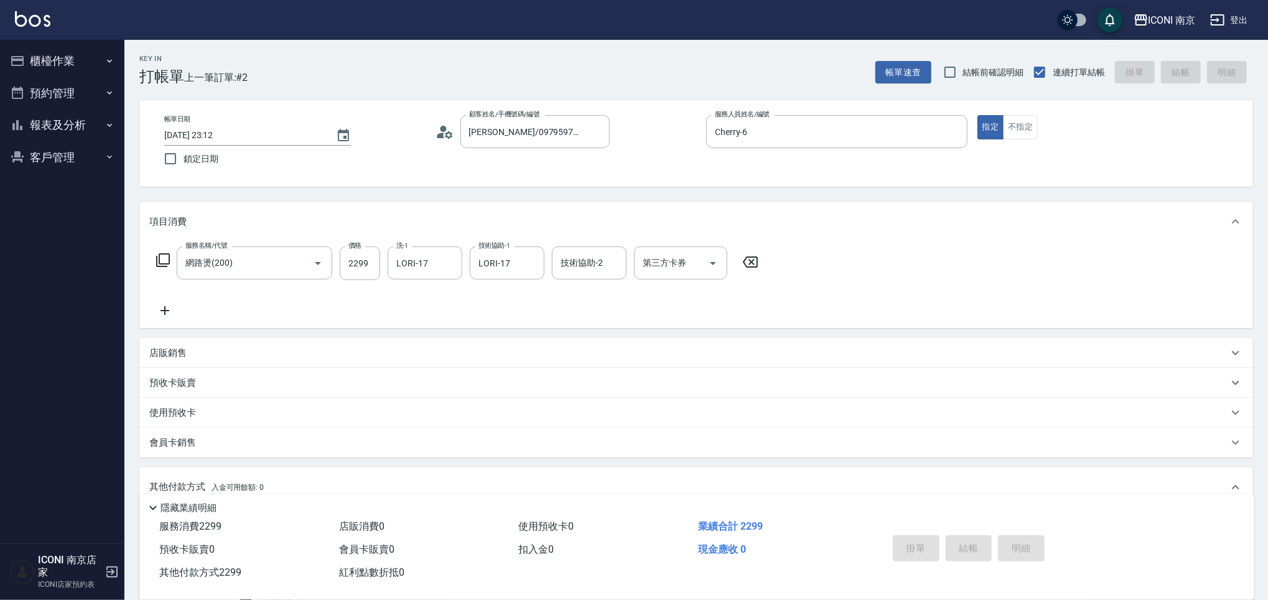
type input "2025/08/22 23:14"
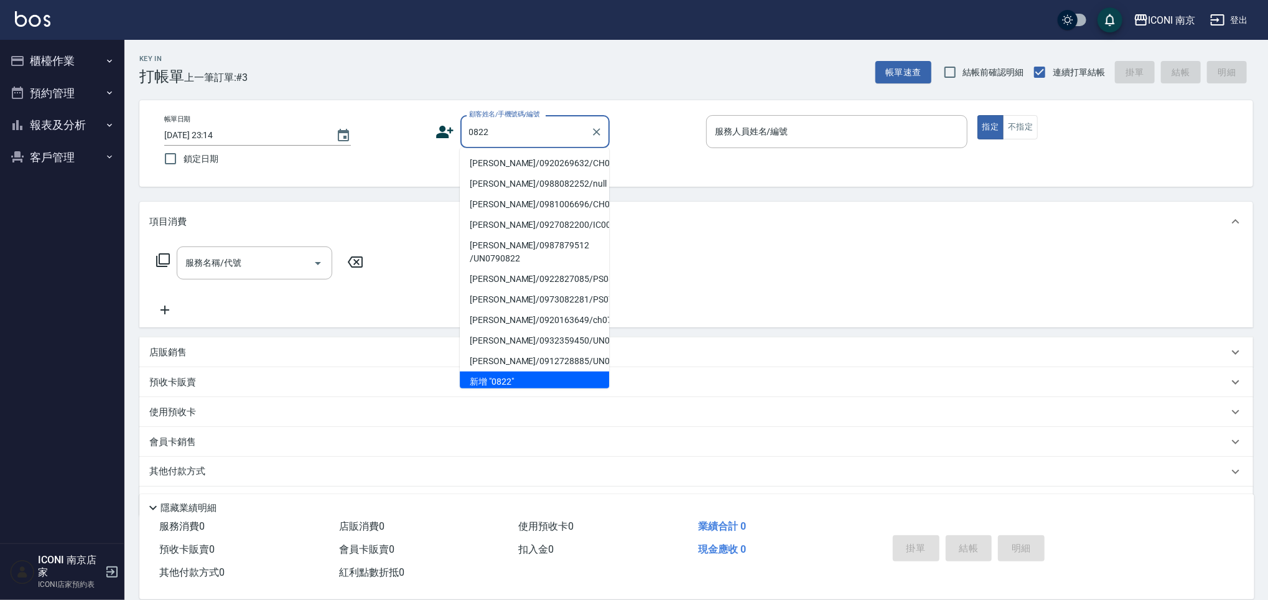
click at [519, 155] on li "呂容萱/0920269632/CH0000822" at bounding box center [534, 163] width 149 height 21
type input "呂容萱/0920269632/CH0000822"
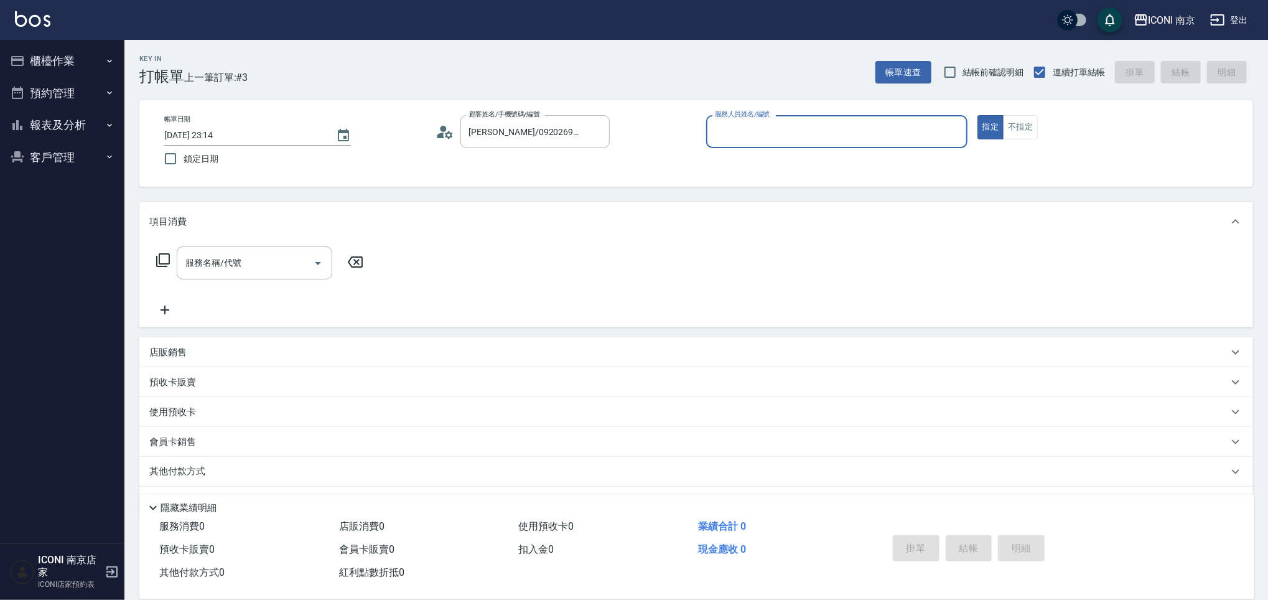
type input "Cherry-6"
click at [167, 260] on icon at bounding box center [163, 260] width 15 height 15
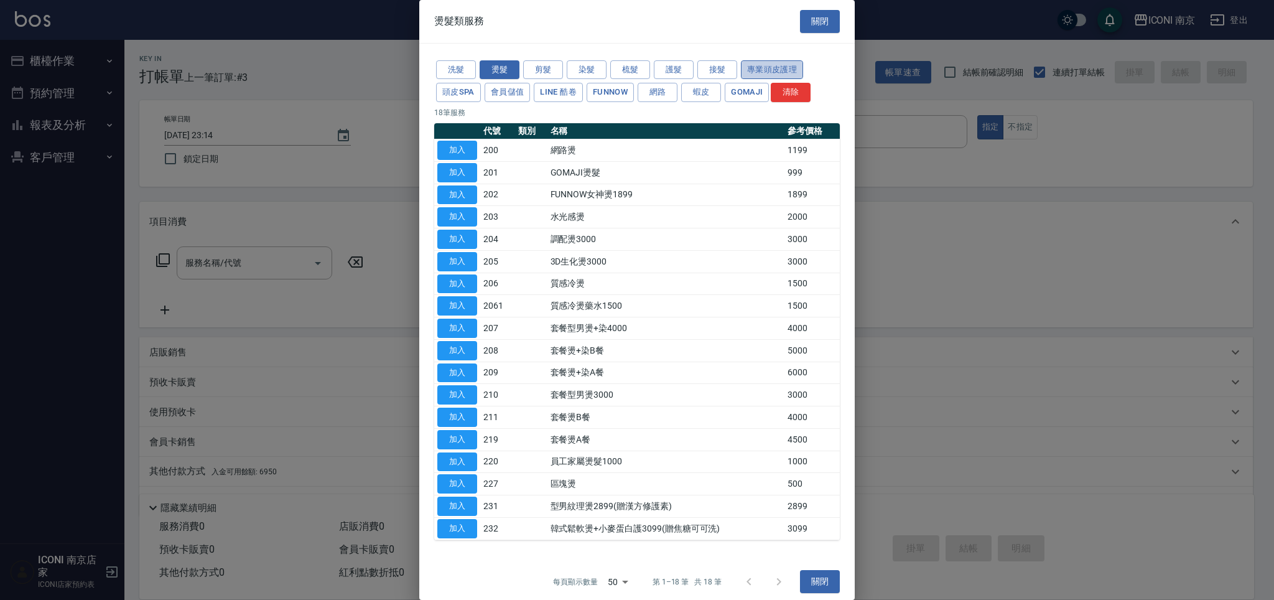
click at [764, 77] on button "專業頭皮護理" at bounding box center [772, 69] width 62 height 19
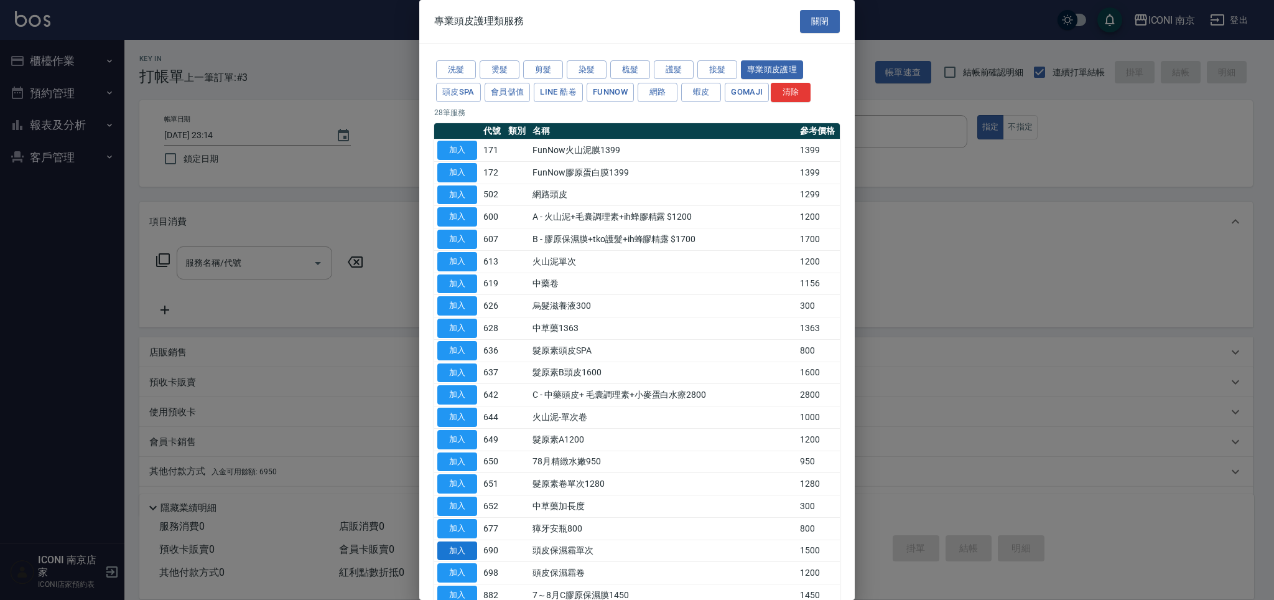
click at [473, 546] on button "加入" at bounding box center [457, 550] width 40 height 19
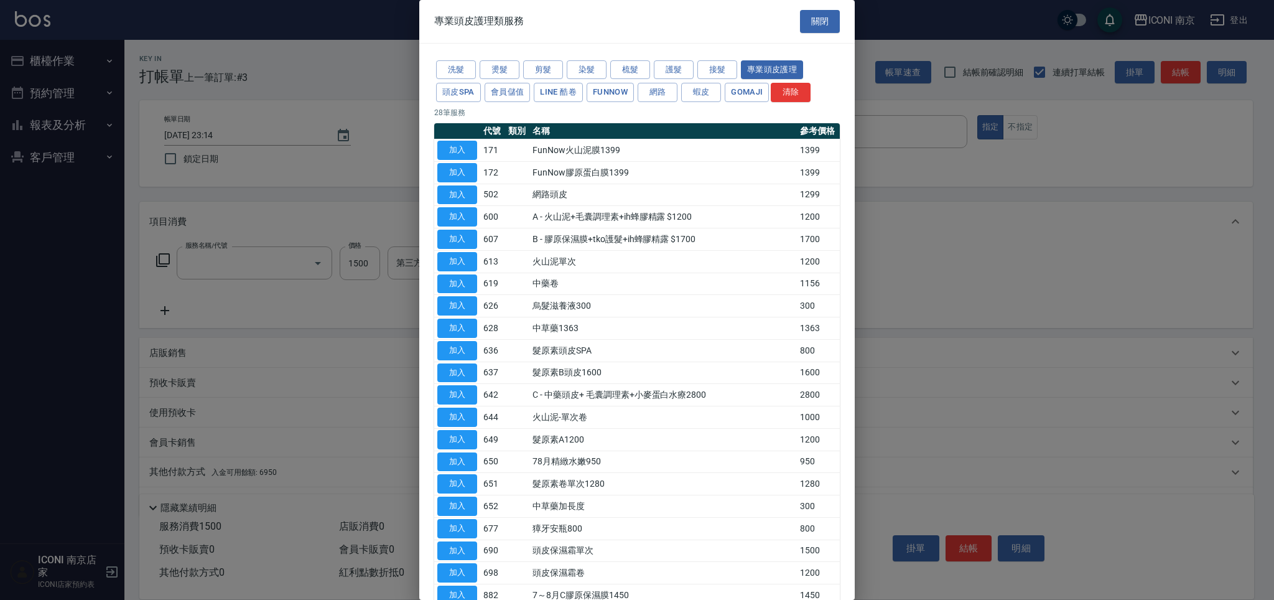
type input "頭皮保濕霜單次(690)"
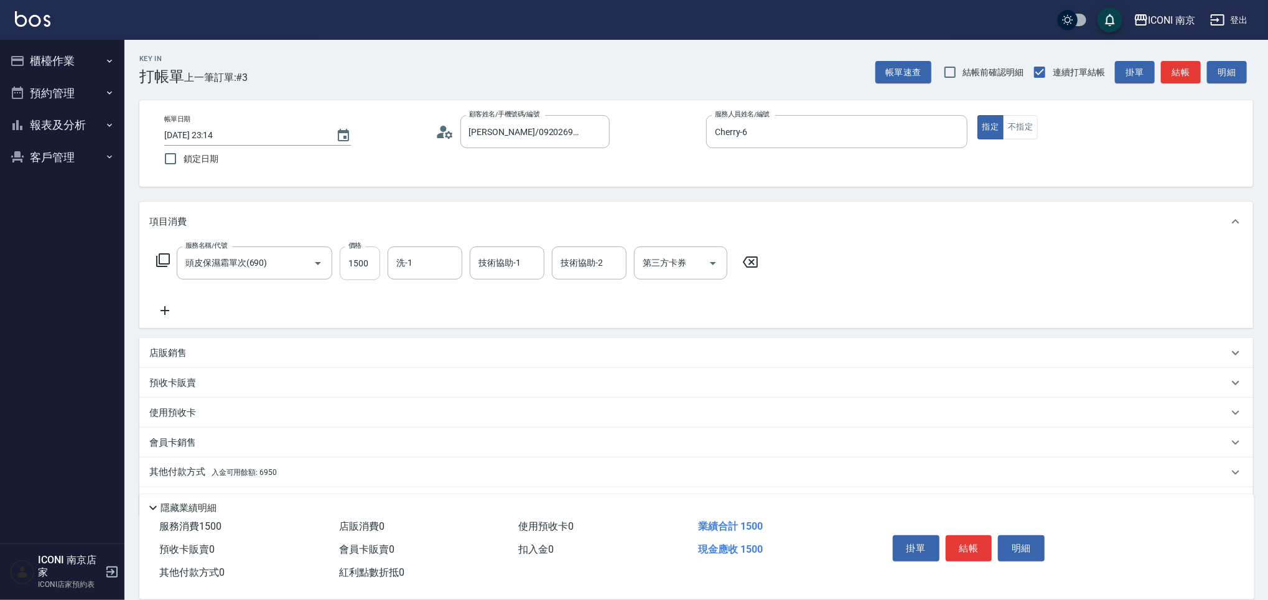
click at [376, 269] on input "1500" at bounding box center [360, 263] width 40 height 34
type input "1440"
click at [162, 256] on icon at bounding box center [163, 260] width 15 height 15
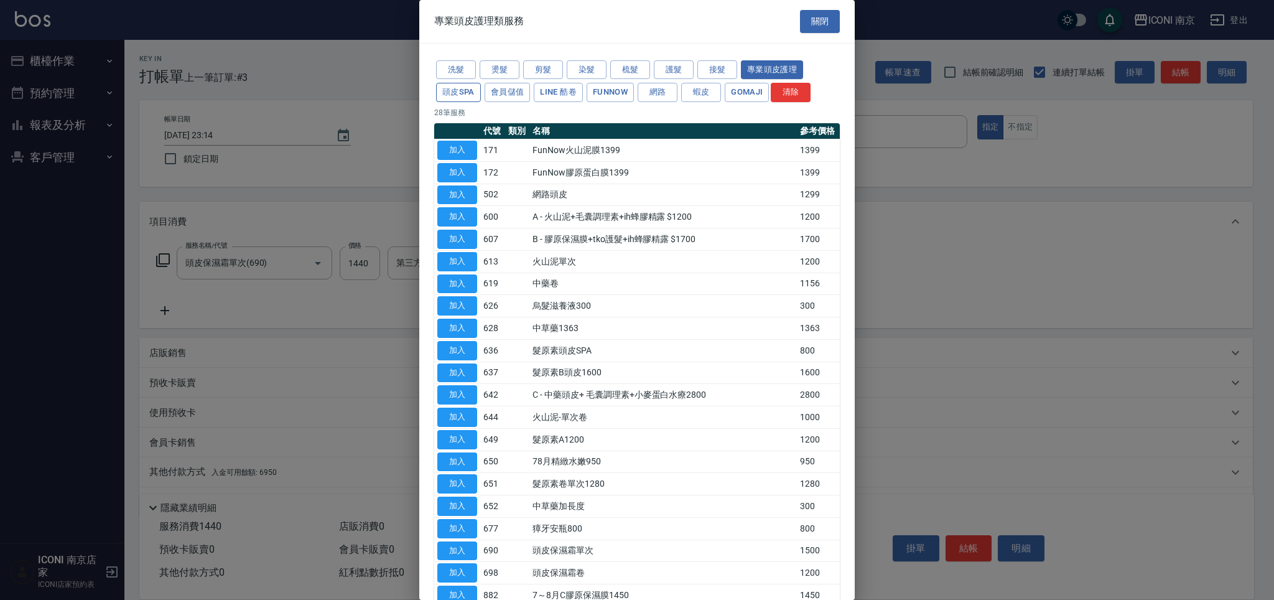
click at [465, 96] on button "頭皮SPA" at bounding box center [458, 92] width 45 height 19
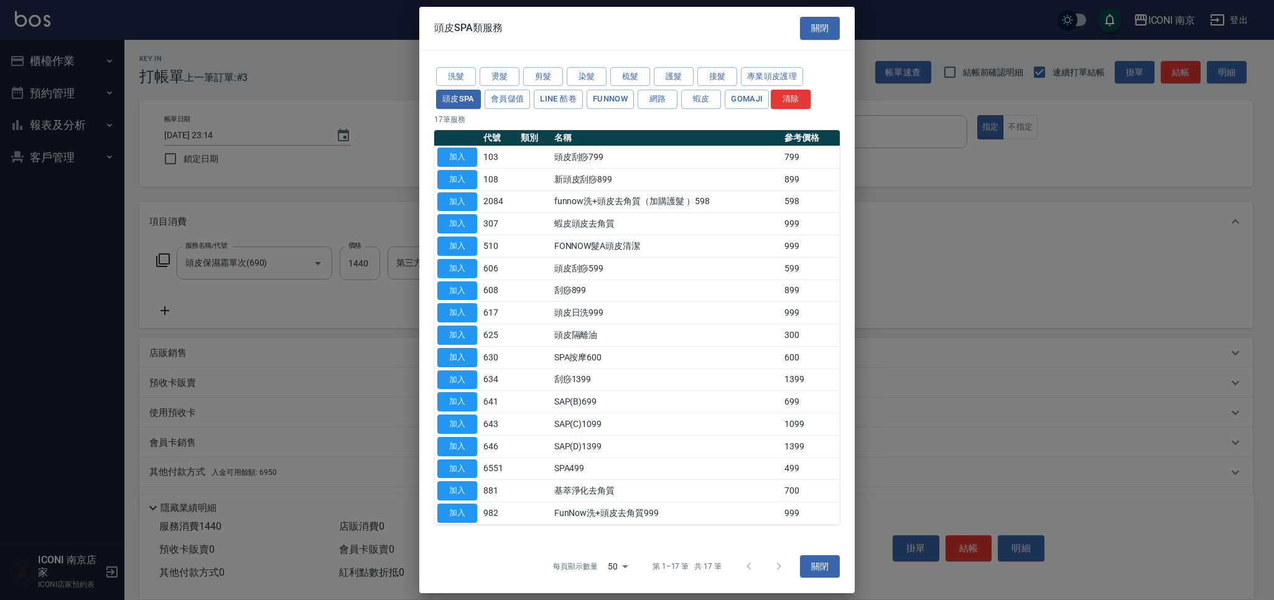
drag, startPoint x: 442, startPoint y: 356, endPoint x: 402, endPoint y: 345, distance: 42.0
click at [441, 355] on button "加入" at bounding box center [457, 357] width 40 height 19
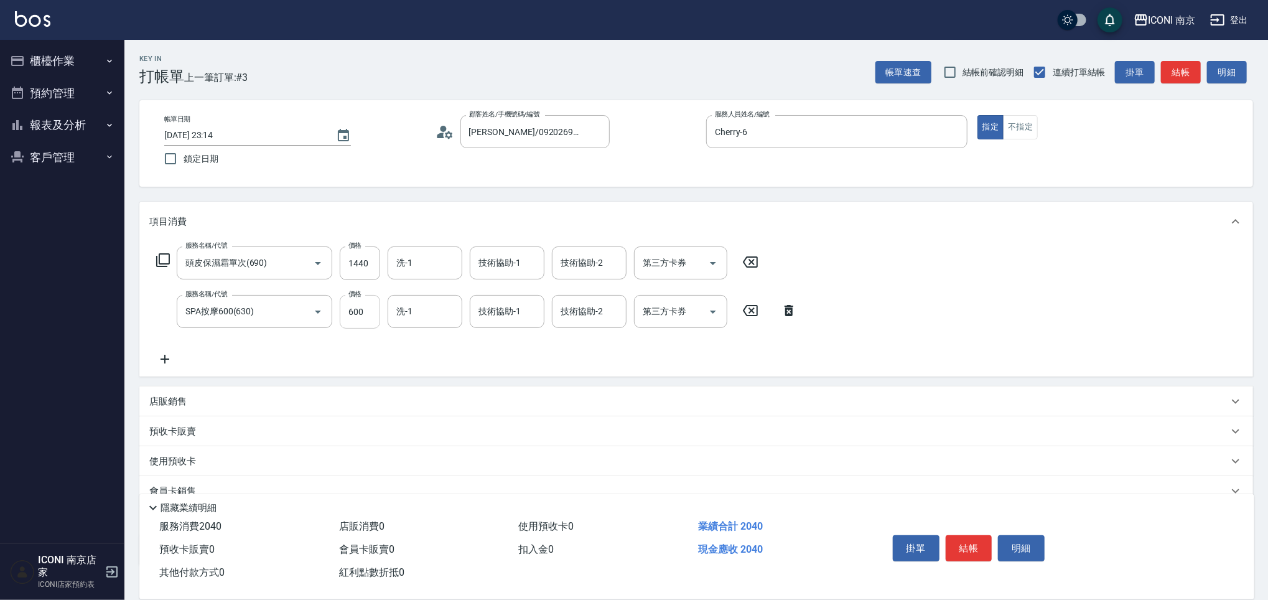
click at [365, 315] on input "600" at bounding box center [360, 312] width 40 height 34
type input "800"
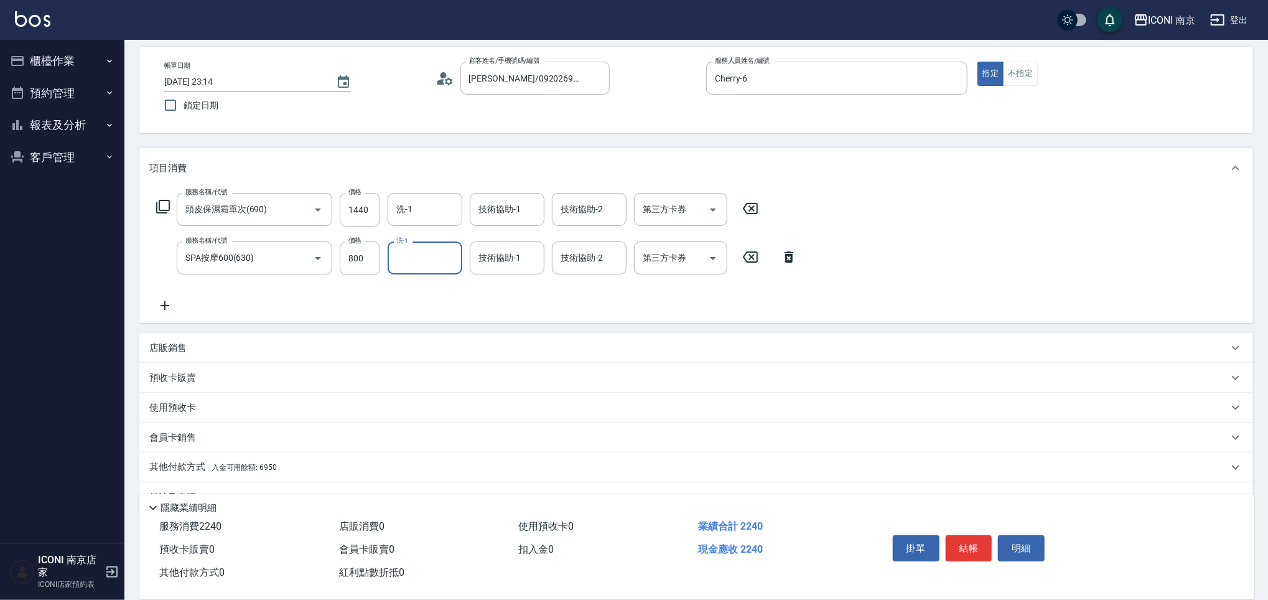
scroll to position [82, 0]
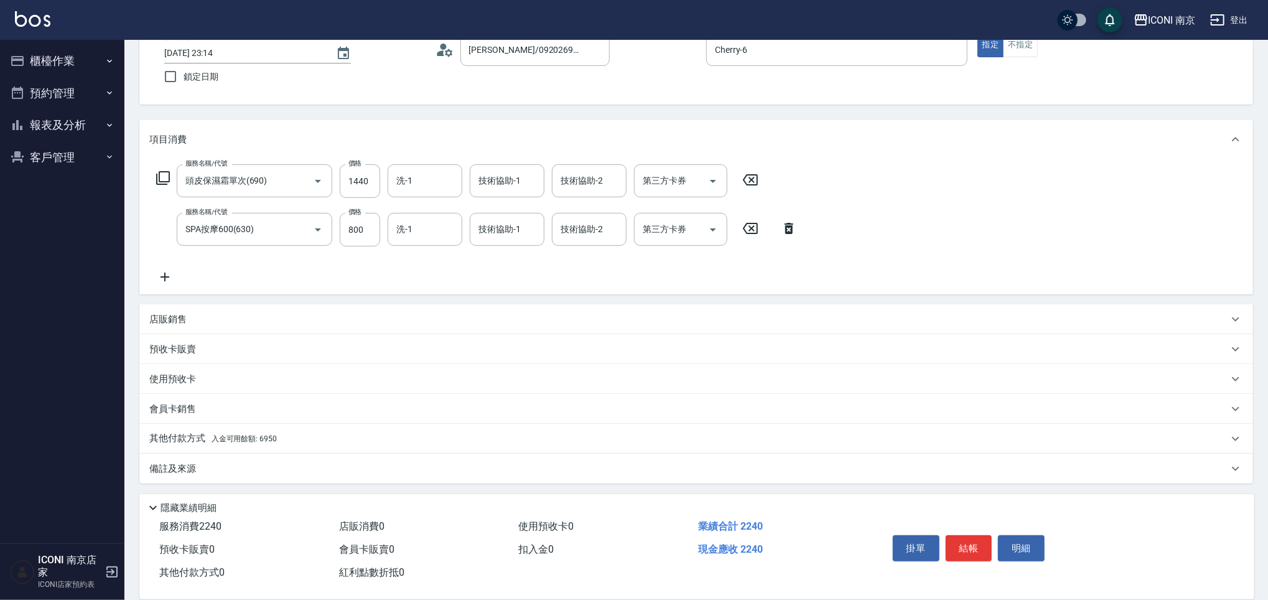
drag, startPoint x: 251, startPoint y: 449, endPoint x: 248, endPoint y: 437, distance: 12.4
click at [251, 448] on div "其他付款方式 入金可用餘額: 6950" at bounding box center [695, 439] width 1113 height 30
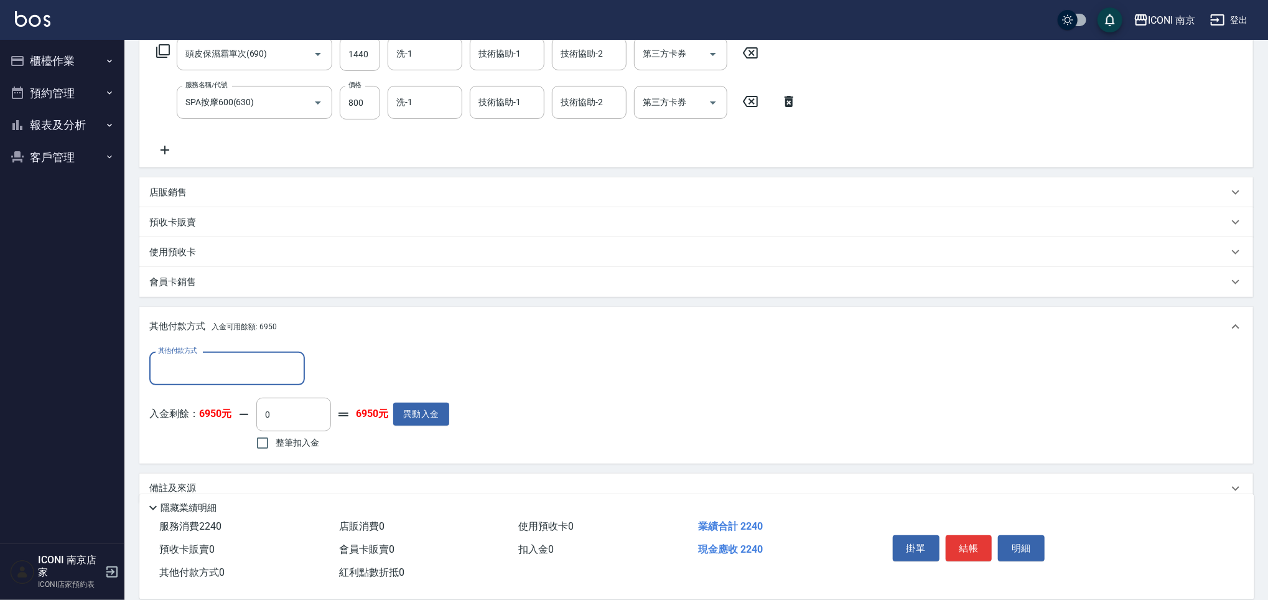
scroll to position [225, 0]
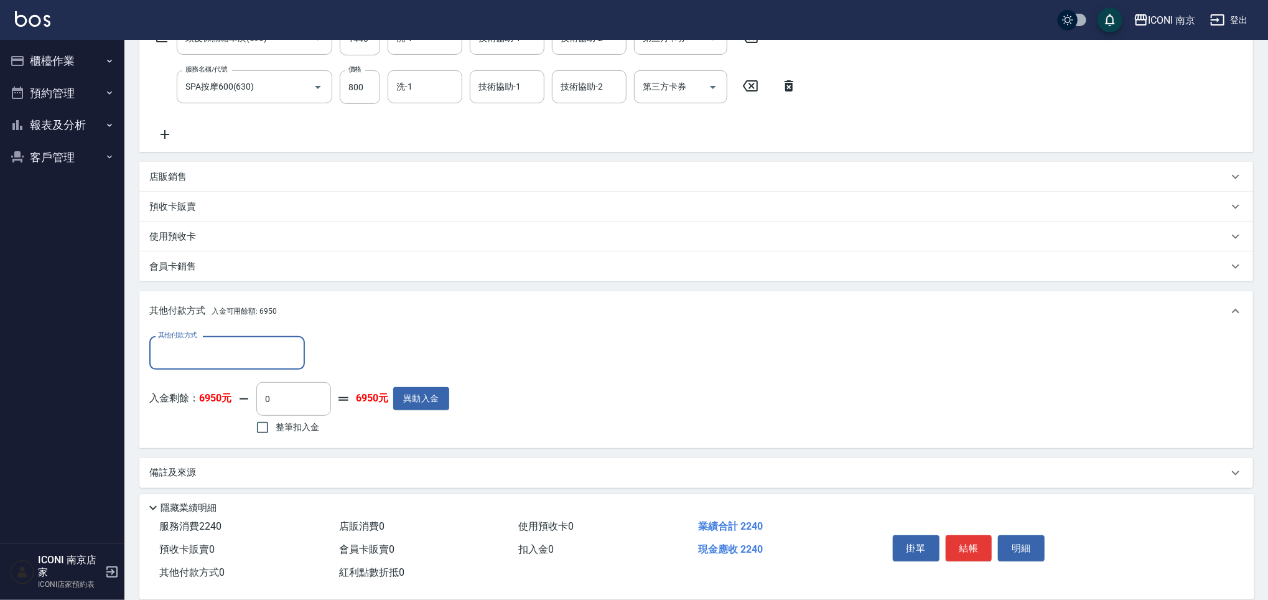
click at [295, 427] on span "整筆扣入金" at bounding box center [298, 427] width 44 height 13
click at [276, 427] on input "整筆扣入金" at bounding box center [262, 427] width 26 height 26
checkbox input "true"
type input "2240"
click at [224, 457] on div "備註及來源" at bounding box center [695, 470] width 1113 height 30
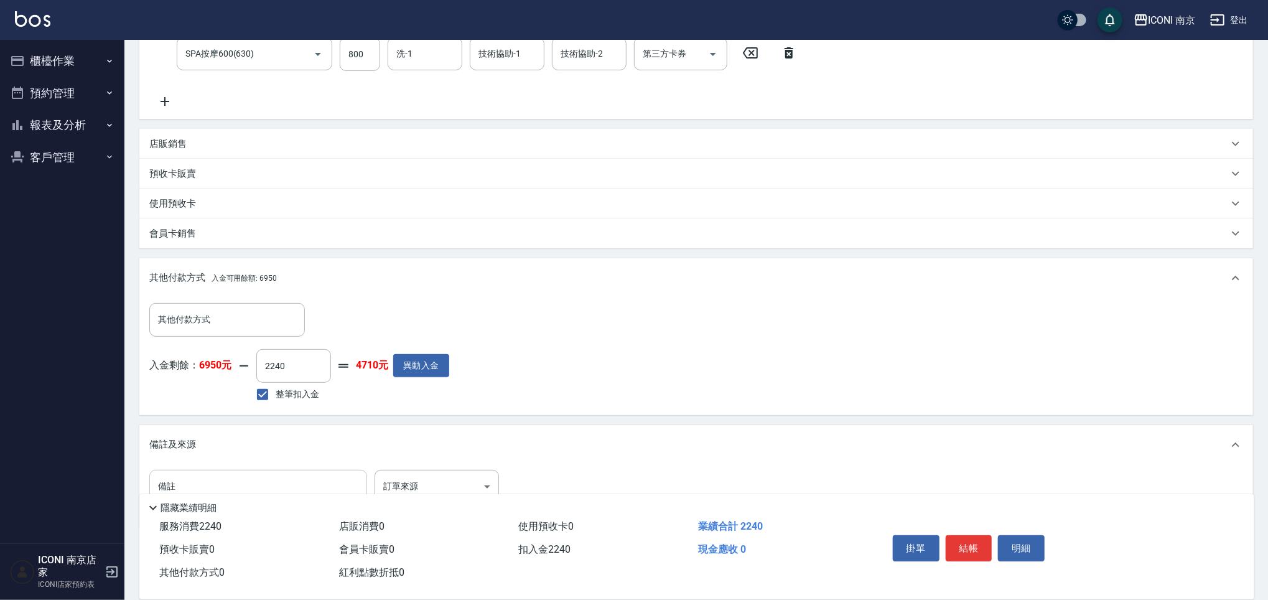
scroll to position [300, 0]
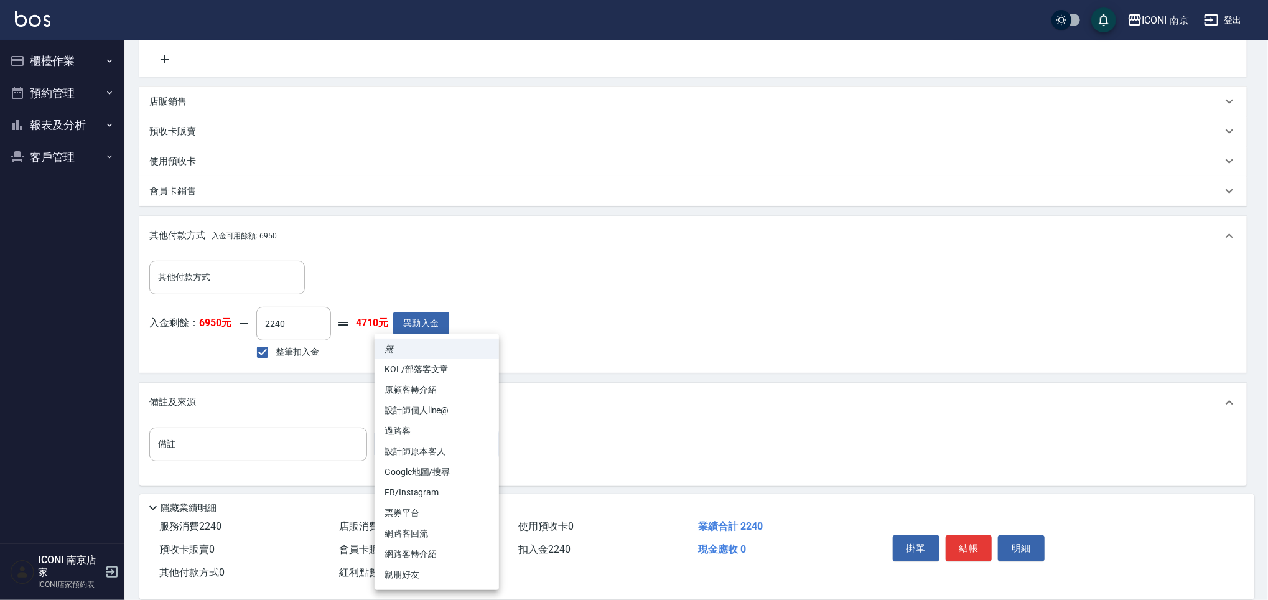
click at [379, 455] on body "ICONI 南京 登出 櫃檯作業 打帳單 帳單列表 現金收支登錄 每日結帳 現場電腦打卡 預約管理 預約管理 單日預約紀錄 單週預約紀錄 報表及分析 報表目錄…" at bounding box center [634, 151] width 1268 height 902
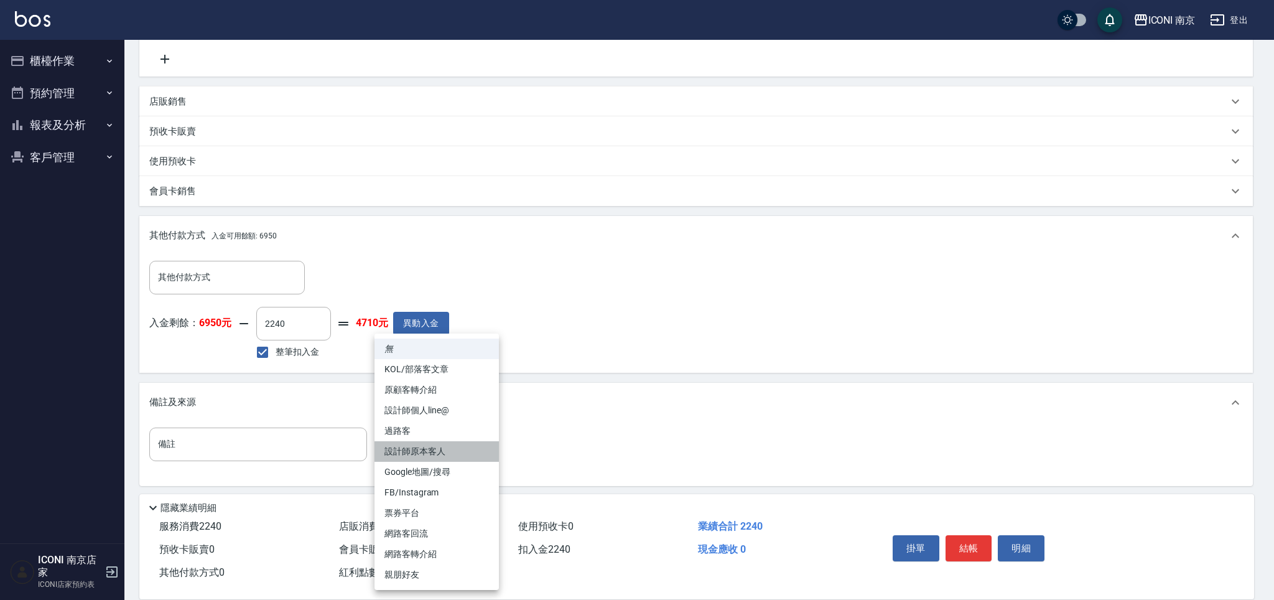
click at [443, 453] on li "設計師原本客人" at bounding box center [436, 451] width 124 height 21
type input "設計師原本客人"
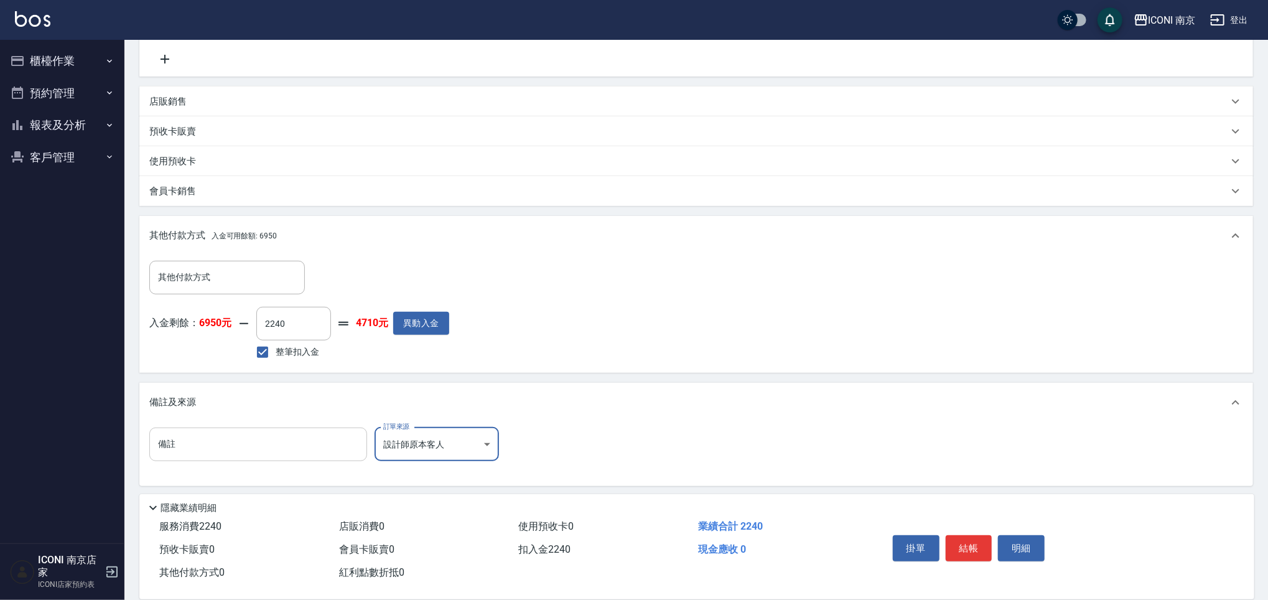
click at [273, 441] on input "備註" at bounding box center [258, 444] width 218 height 34
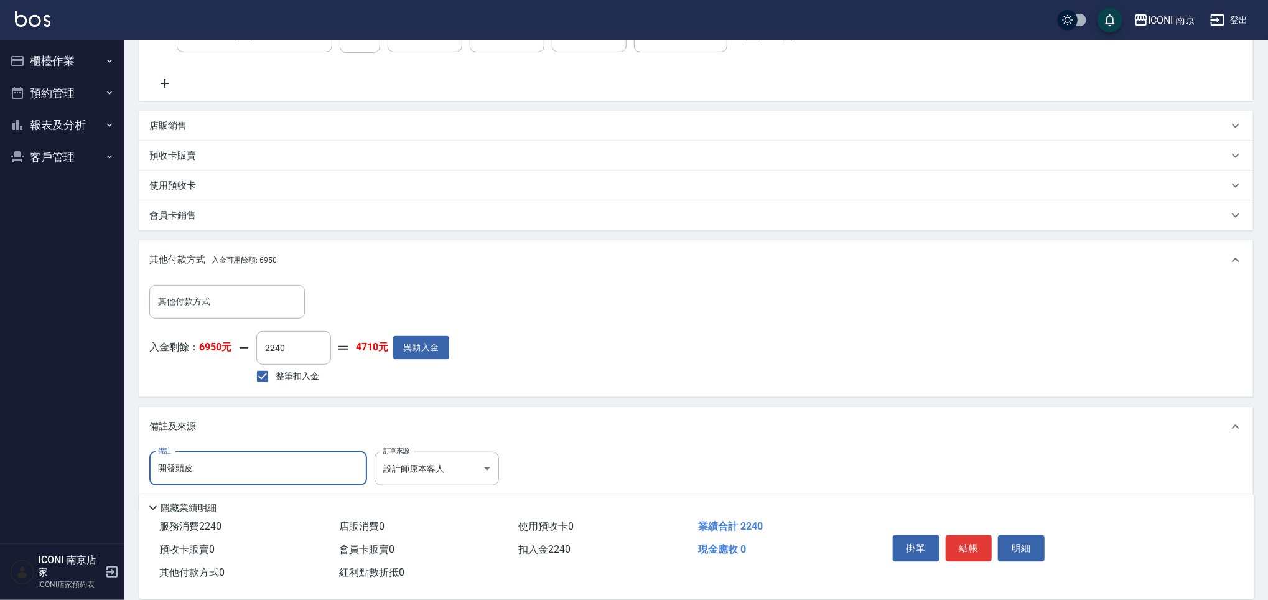
scroll to position [302, 0]
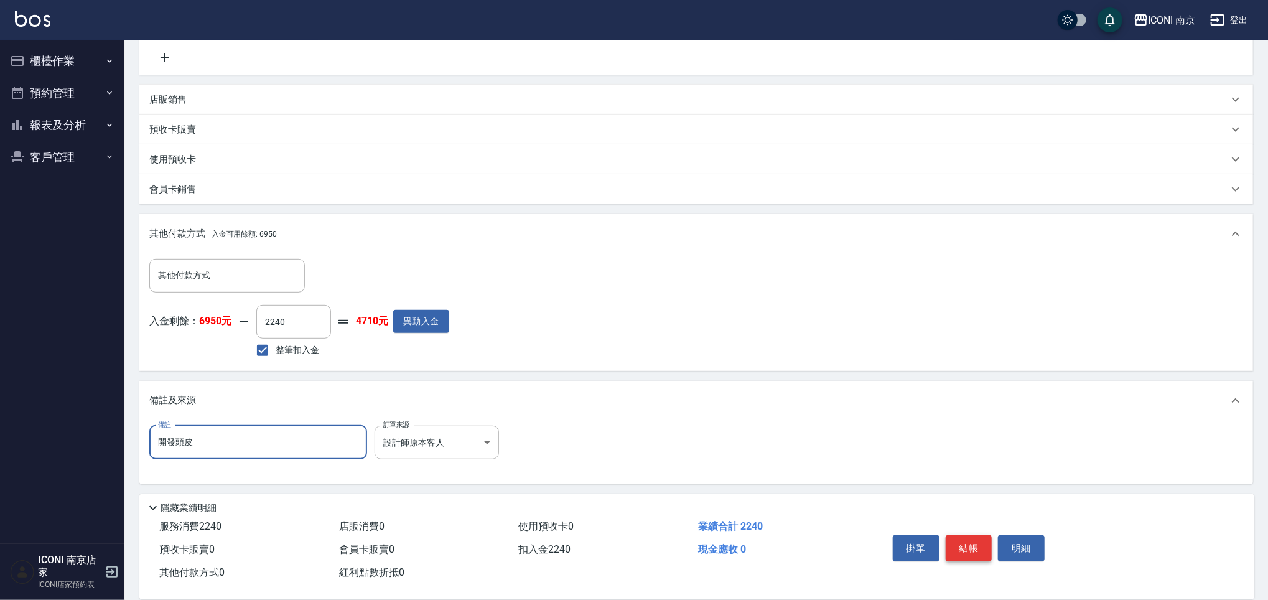
type input "開發頭皮"
click at [981, 549] on button "結帳" at bounding box center [969, 548] width 47 height 26
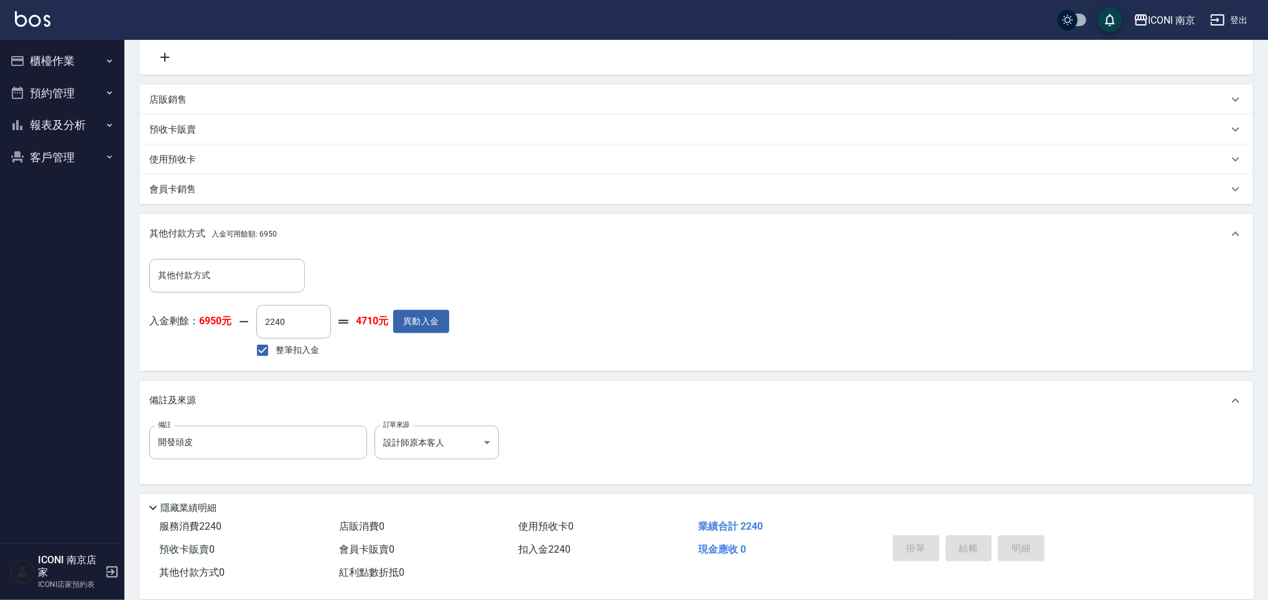
type input "2025/08/22 23:15"
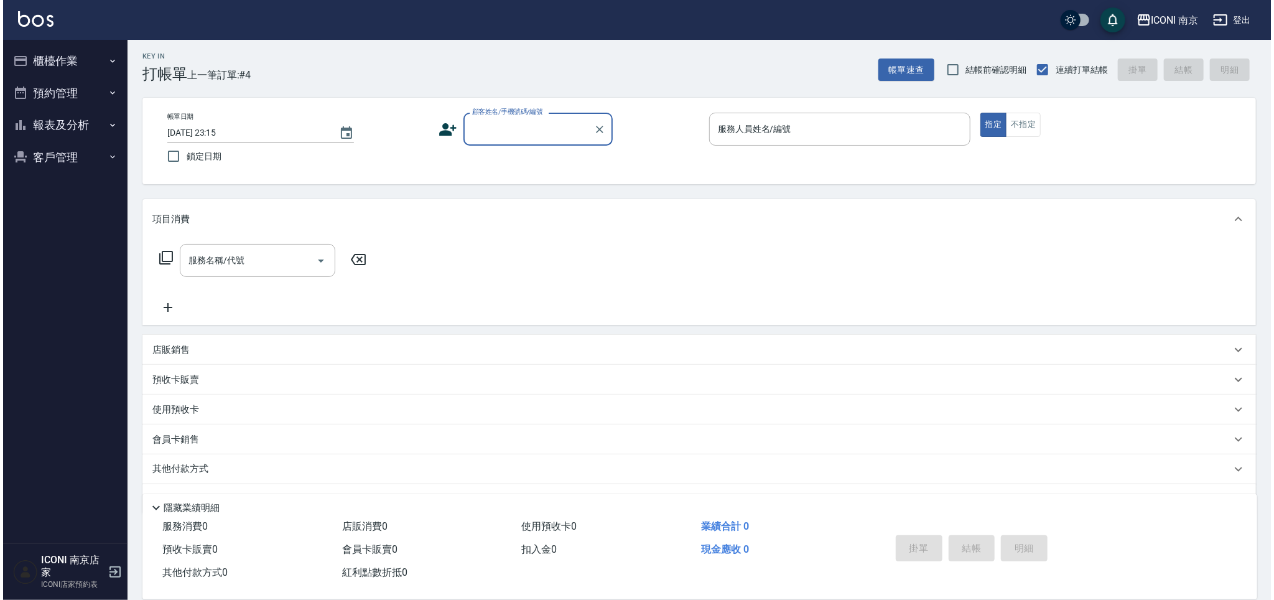
scroll to position [0, 0]
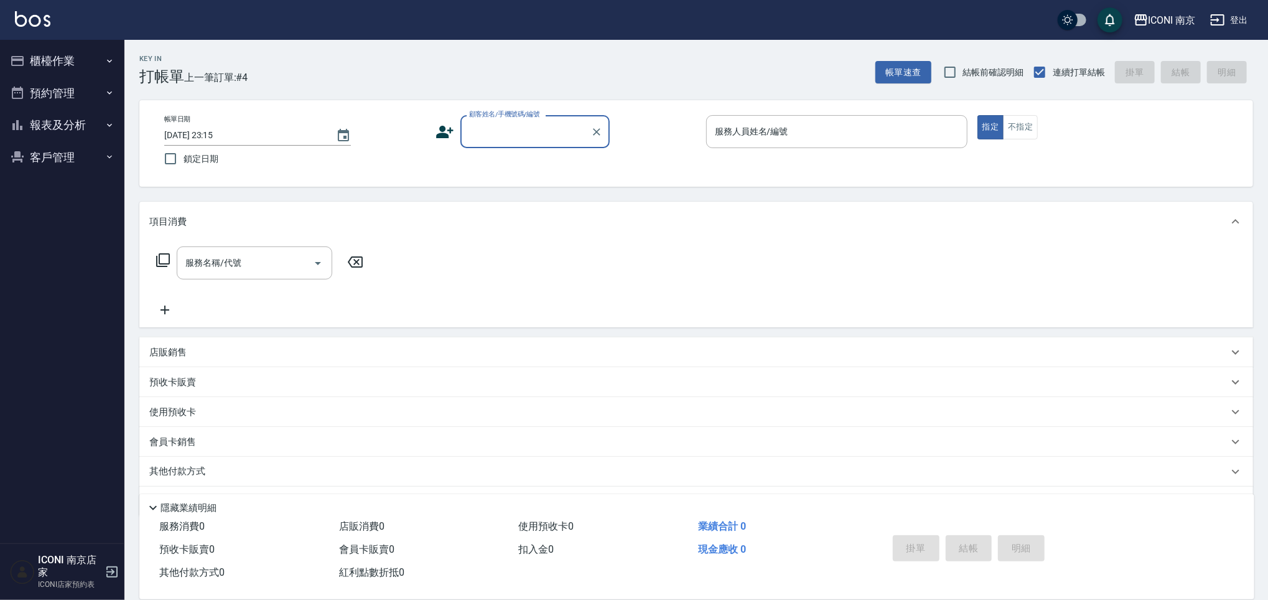
click at [66, 119] on button "報表及分析" at bounding box center [62, 125] width 114 height 32
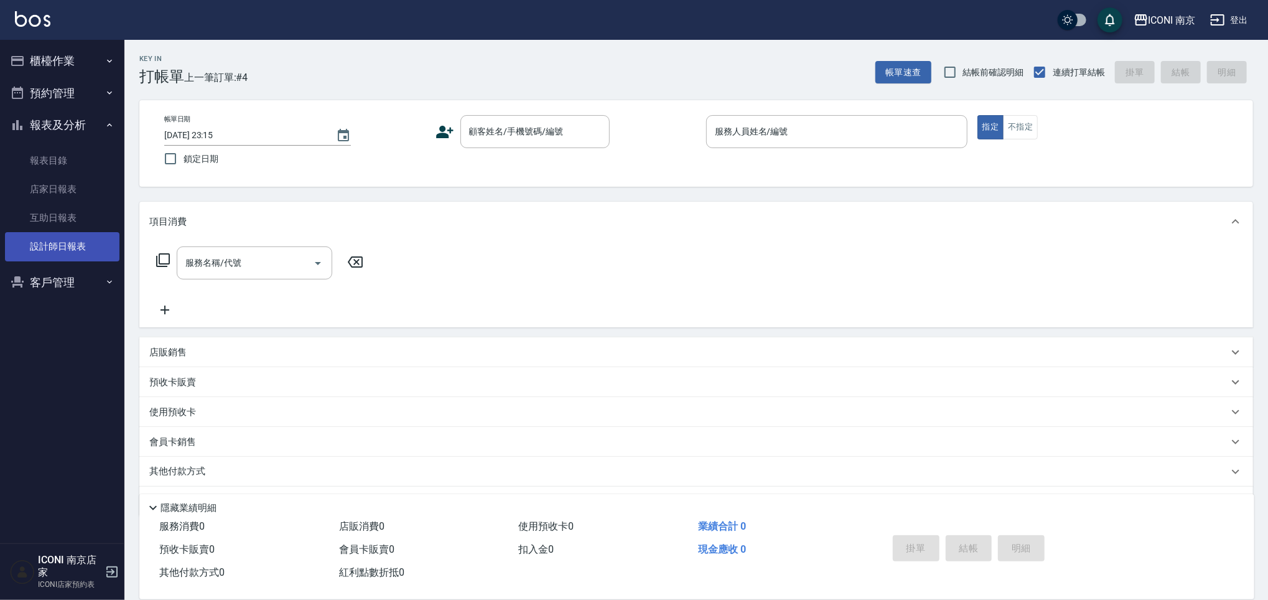
click at [65, 245] on link "設計師日報表" at bounding box center [62, 246] width 114 height 29
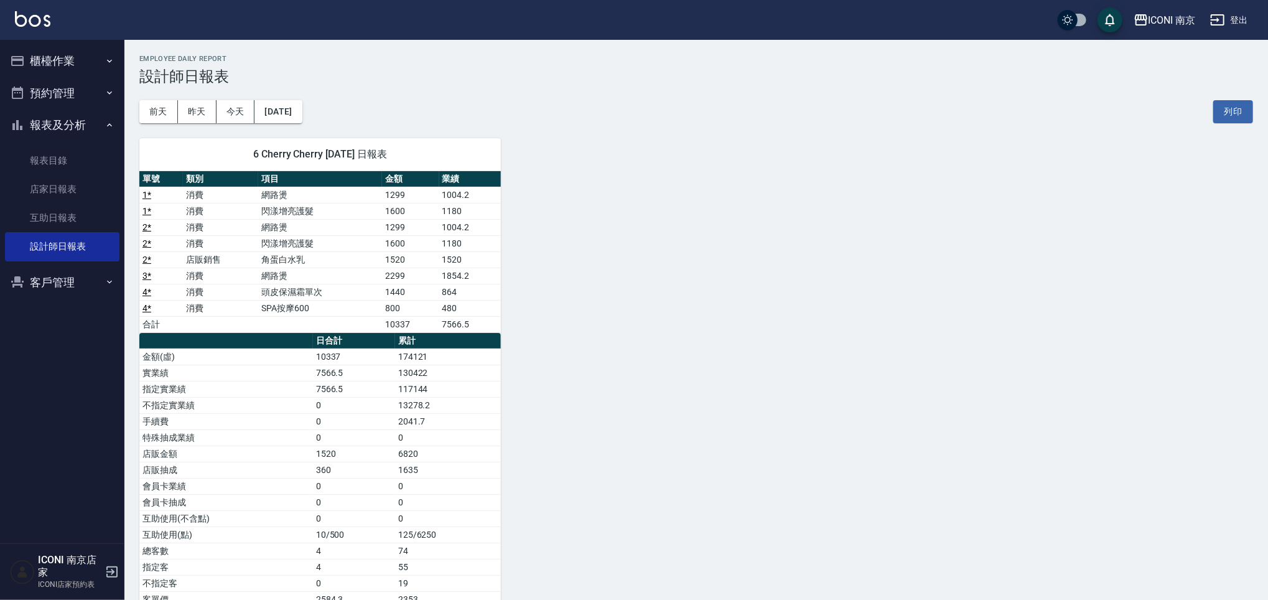
click at [1235, 18] on button "登出" at bounding box center [1229, 20] width 48 height 23
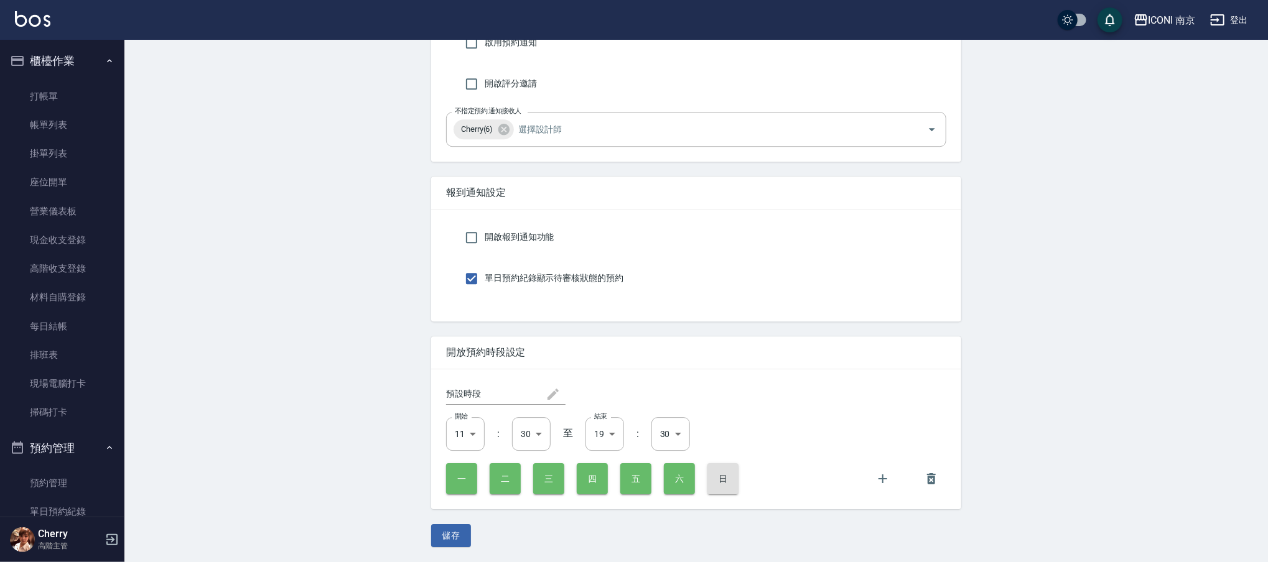
scroll to position [0, 17]
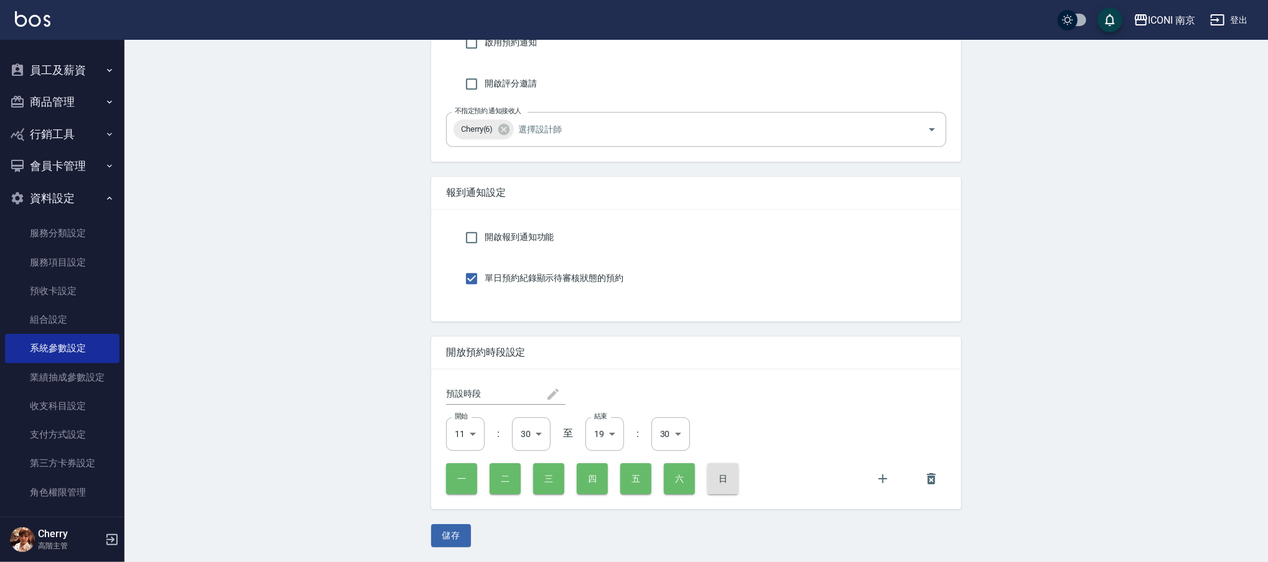
click at [65, 76] on button "員工及薪資" at bounding box center [62, 70] width 114 height 32
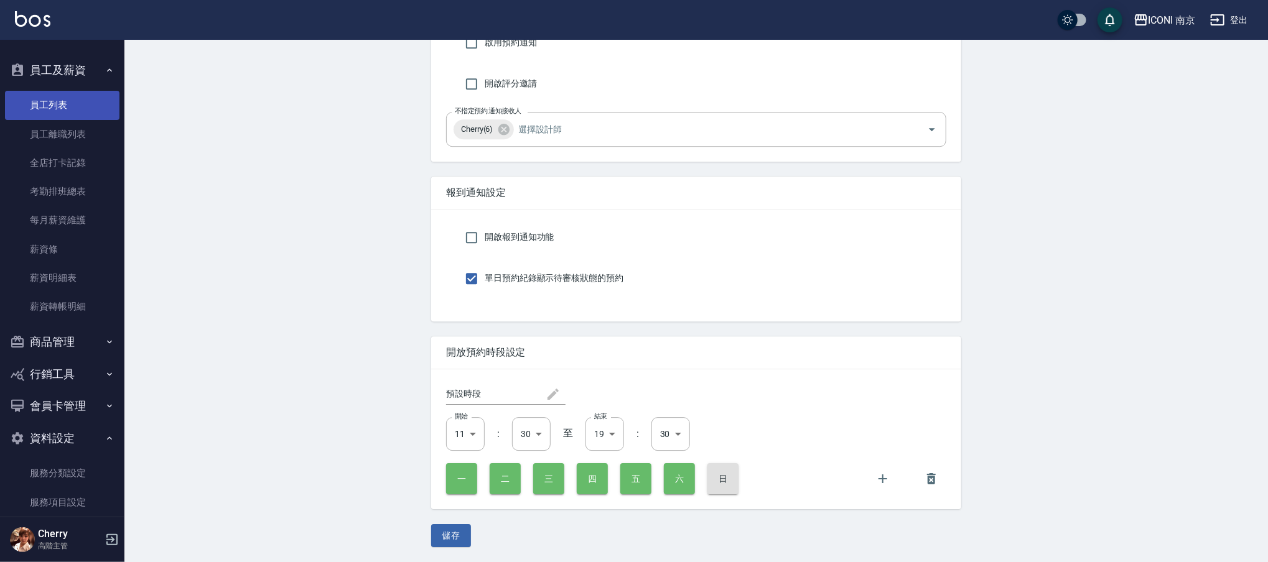
click at [57, 115] on link "員工列表" at bounding box center [62, 105] width 114 height 29
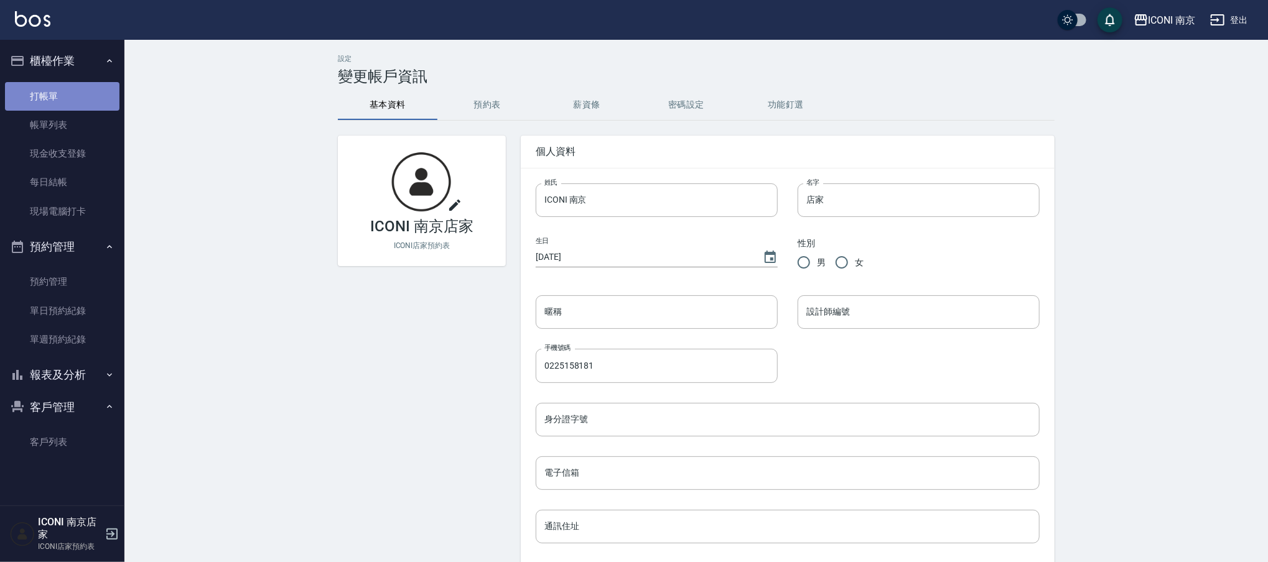
click at [66, 85] on link "打帳單" at bounding box center [62, 96] width 114 height 29
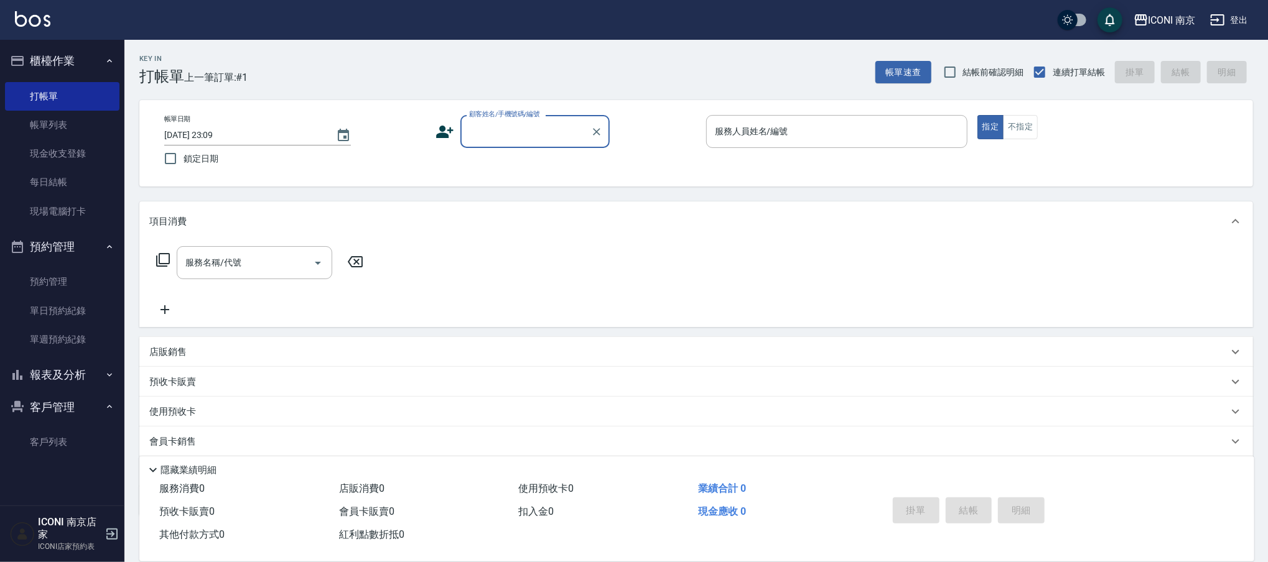
click at [509, 137] on input "顧客姓名/手機號碼/編號" at bounding box center [525, 132] width 119 height 22
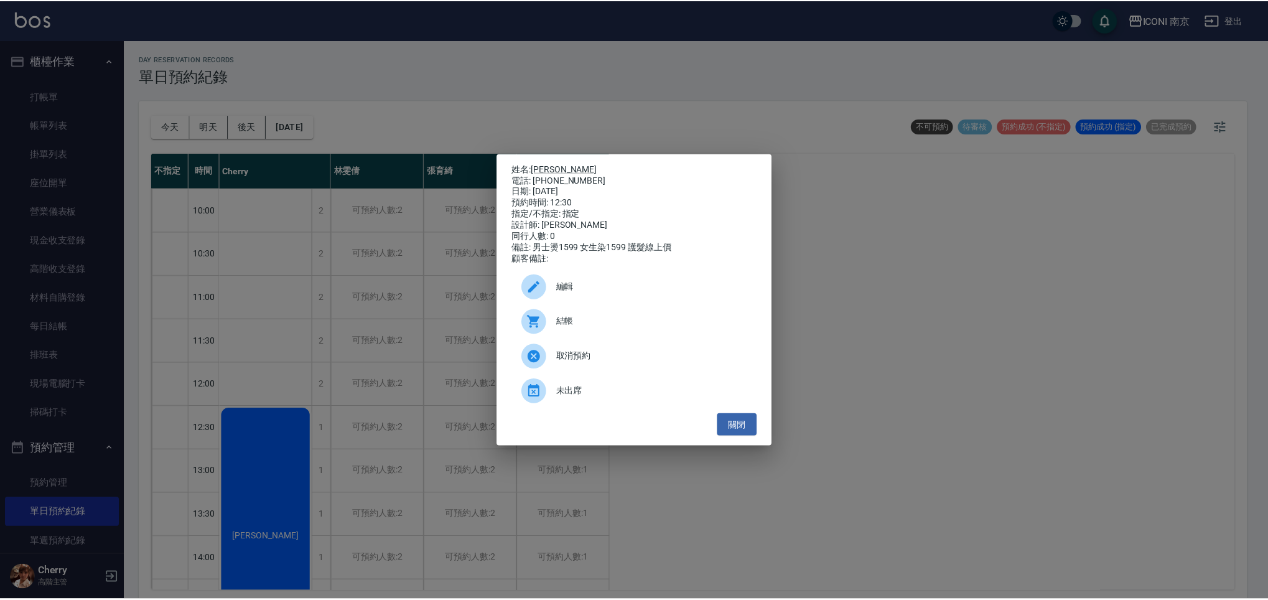
scroll to position [165, 0]
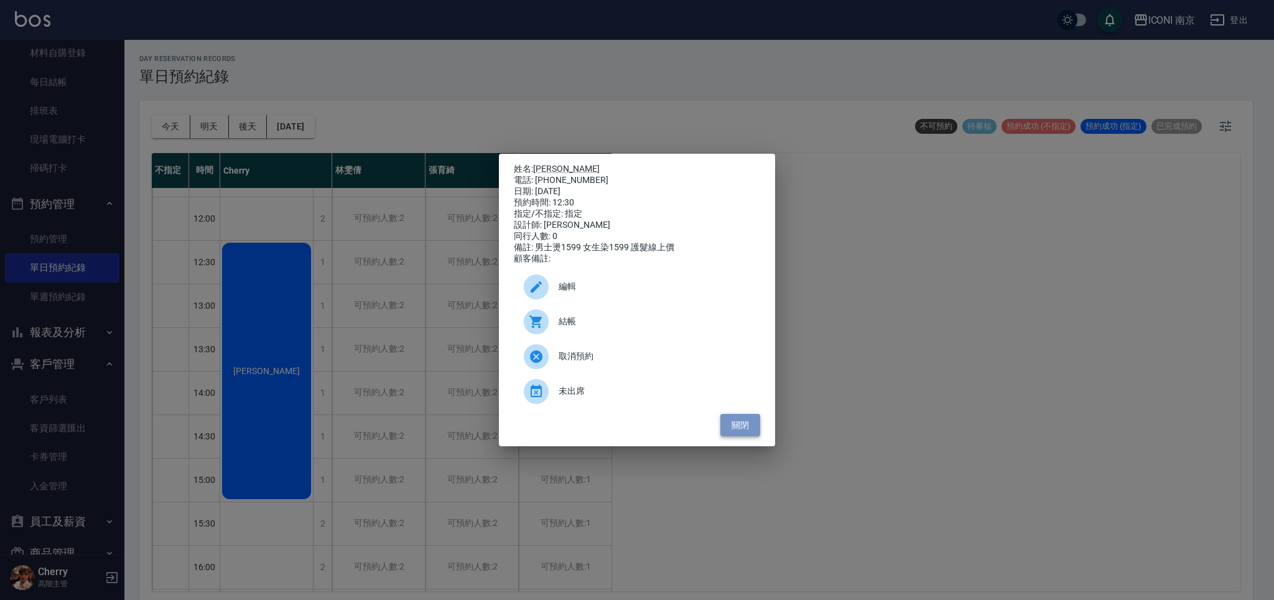
click at [741, 434] on button "關閉" at bounding box center [740, 425] width 40 height 23
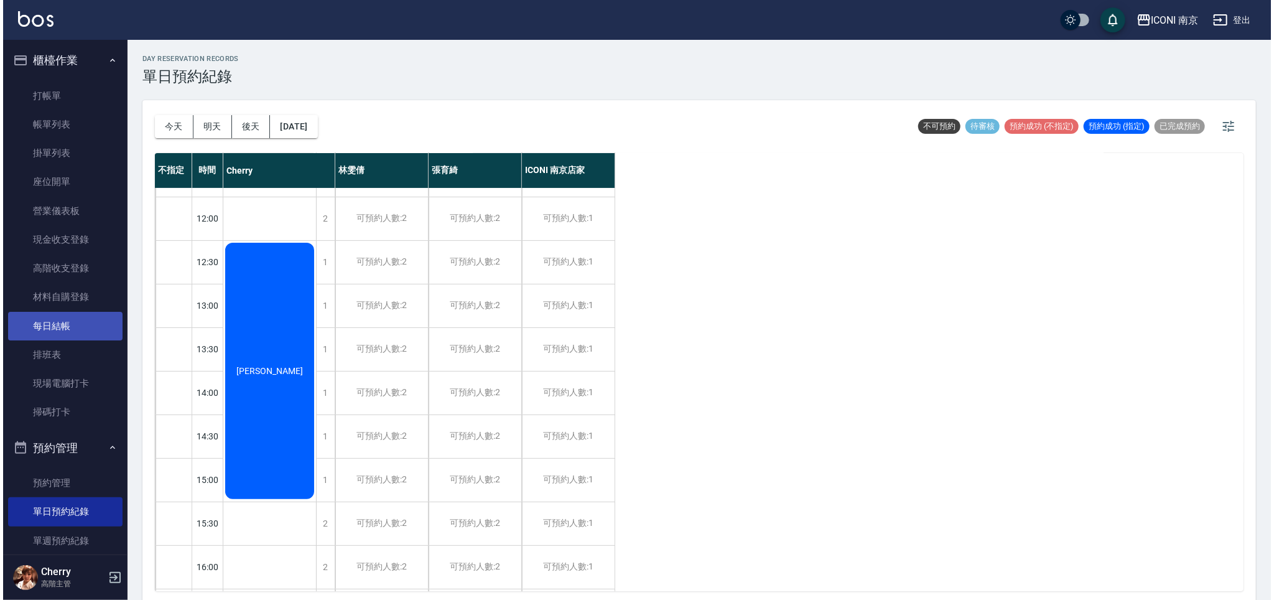
scroll to position [0, 0]
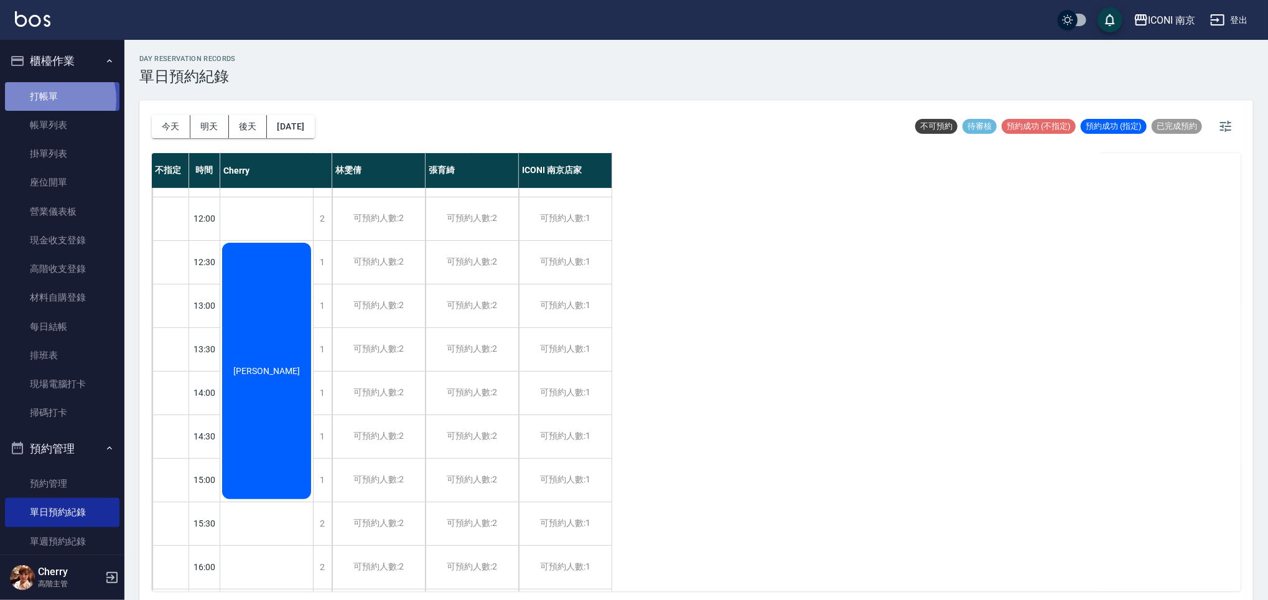
click at [46, 99] on link "打帳單" at bounding box center [62, 96] width 114 height 29
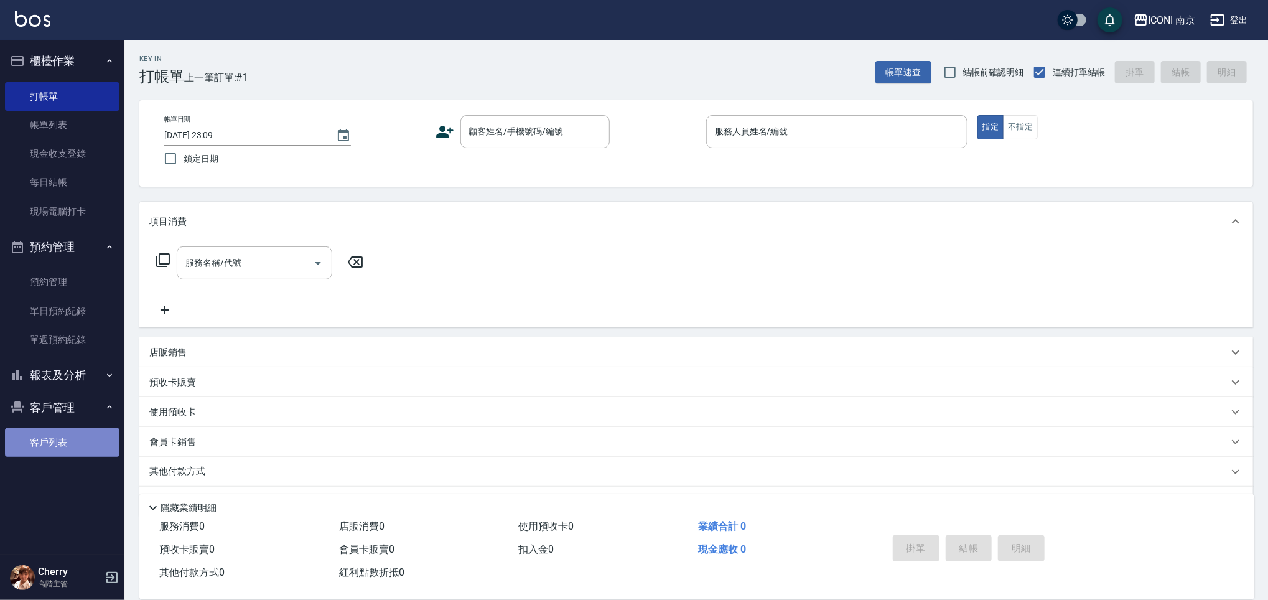
click at [53, 429] on link "客戶列表" at bounding box center [62, 442] width 114 height 29
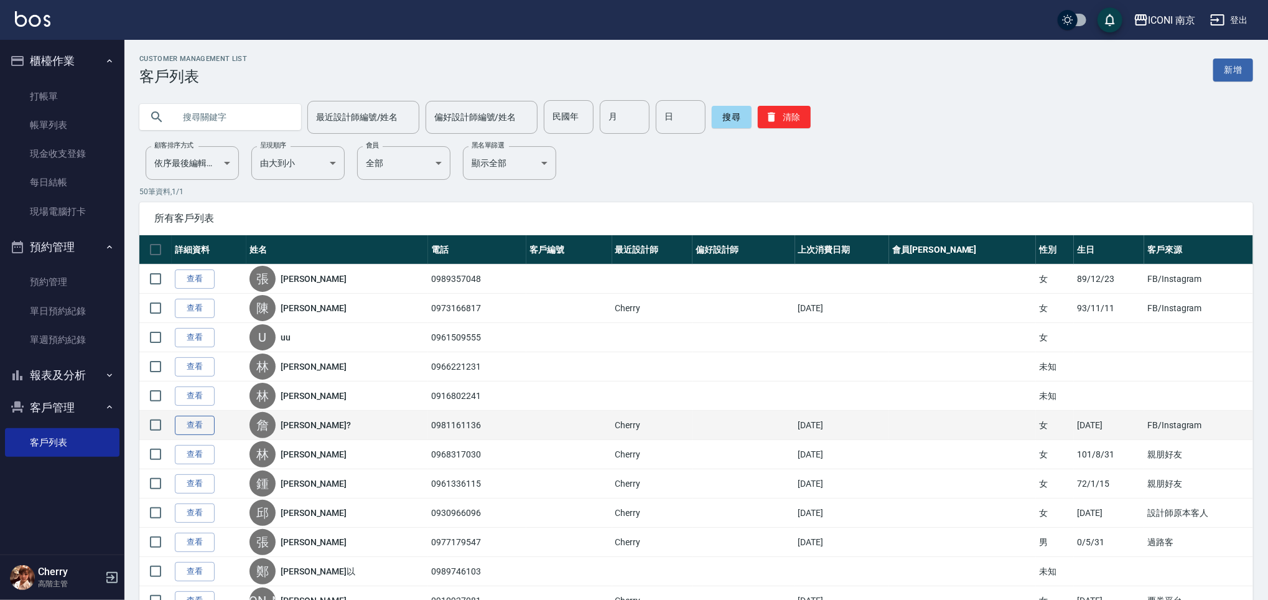
click at [198, 421] on link "查看" at bounding box center [195, 425] width 40 height 19
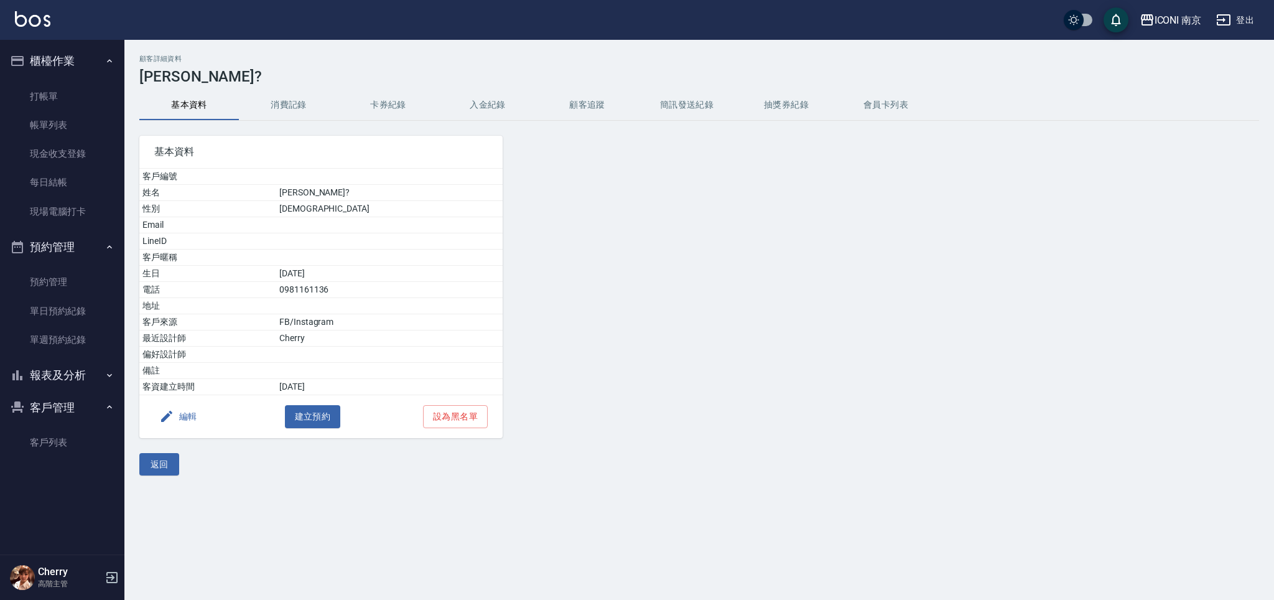
click at [193, 419] on button "編輯" at bounding box center [178, 416] width 48 height 23
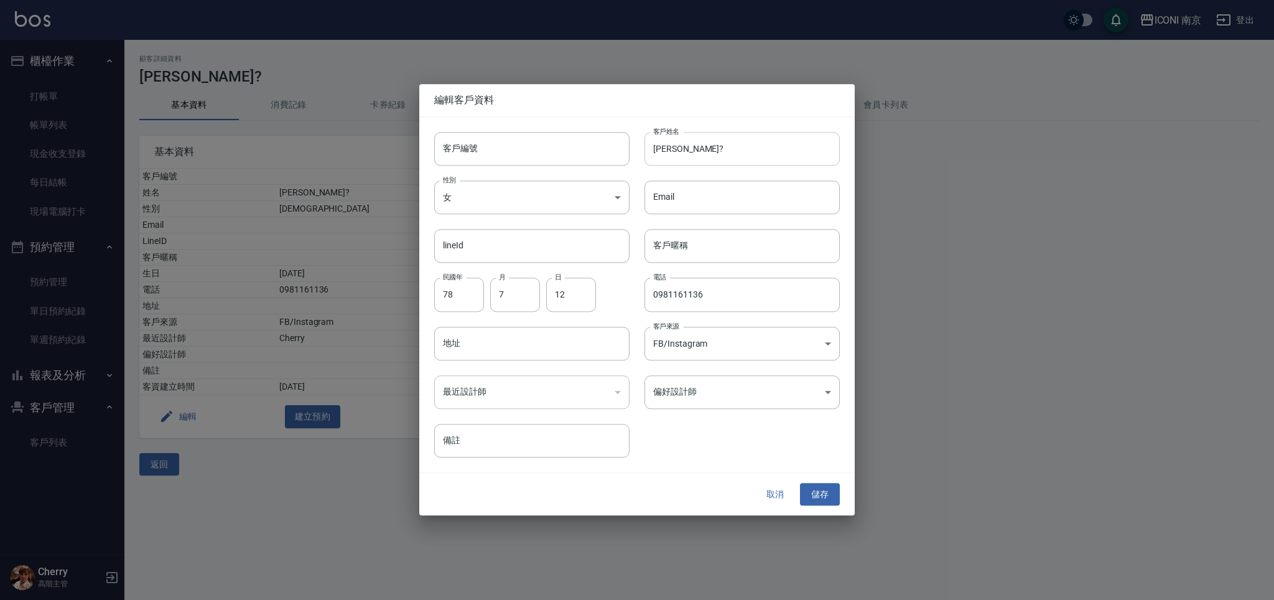
click at [673, 149] on input "詹英?" at bounding box center [741, 149] width 195 height 34
type input "詹英智"
click at [809, 494] on button "儲存" at bounding box center [820, 494] width 40 height 23
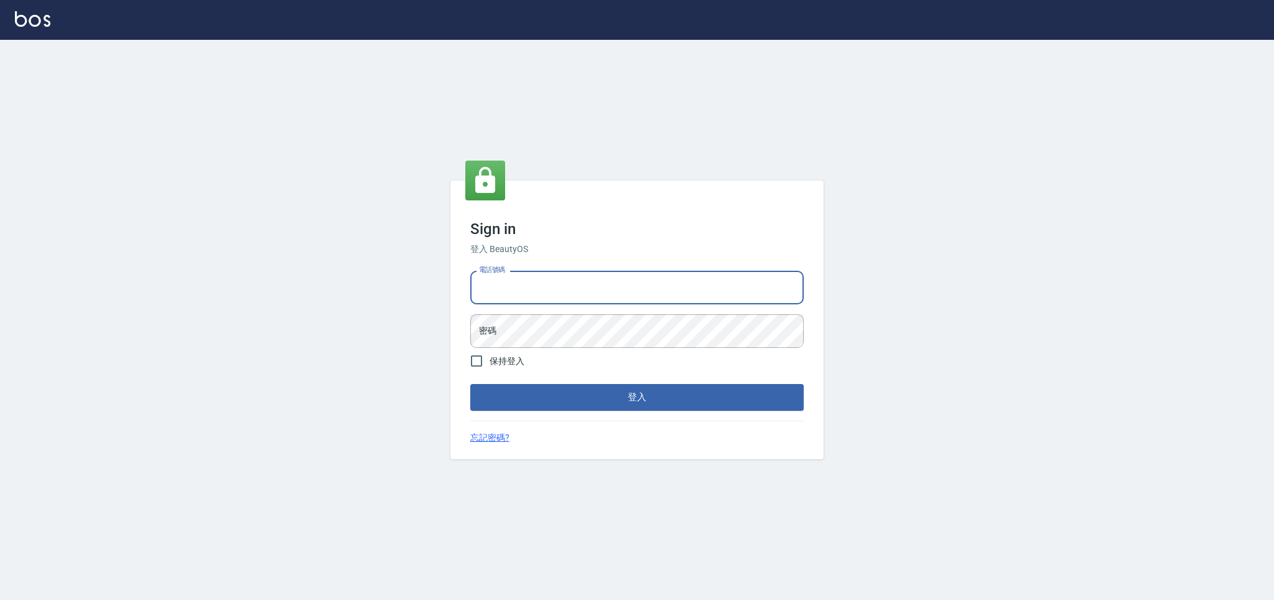
type input "0981921116"
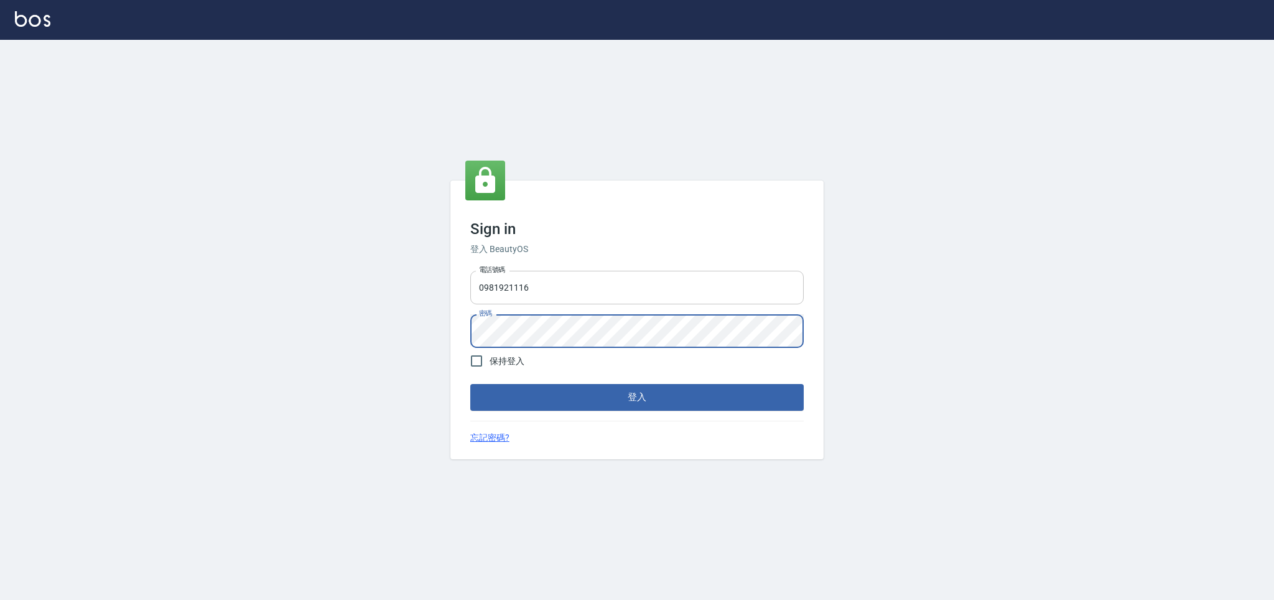
click at [470, 384] on button "登入" at bounding box center [636, 397] width 333 height 26
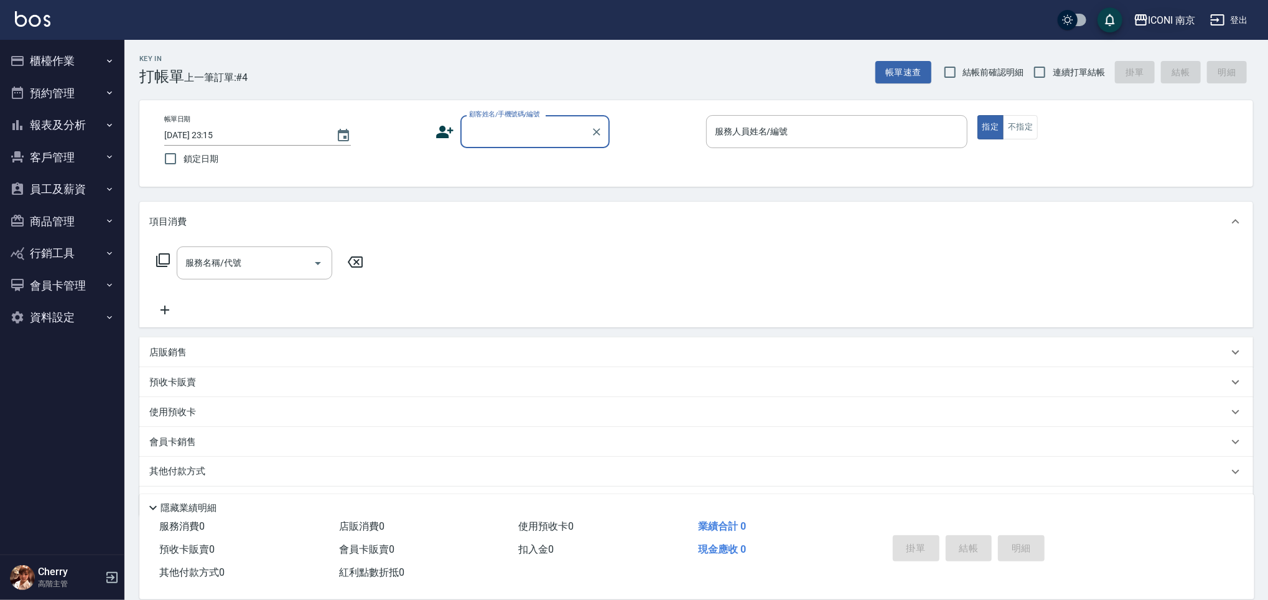
click at [1153, 21] on div "ICONI 南京" at bounding box center [1171, 20] width 47 height 16
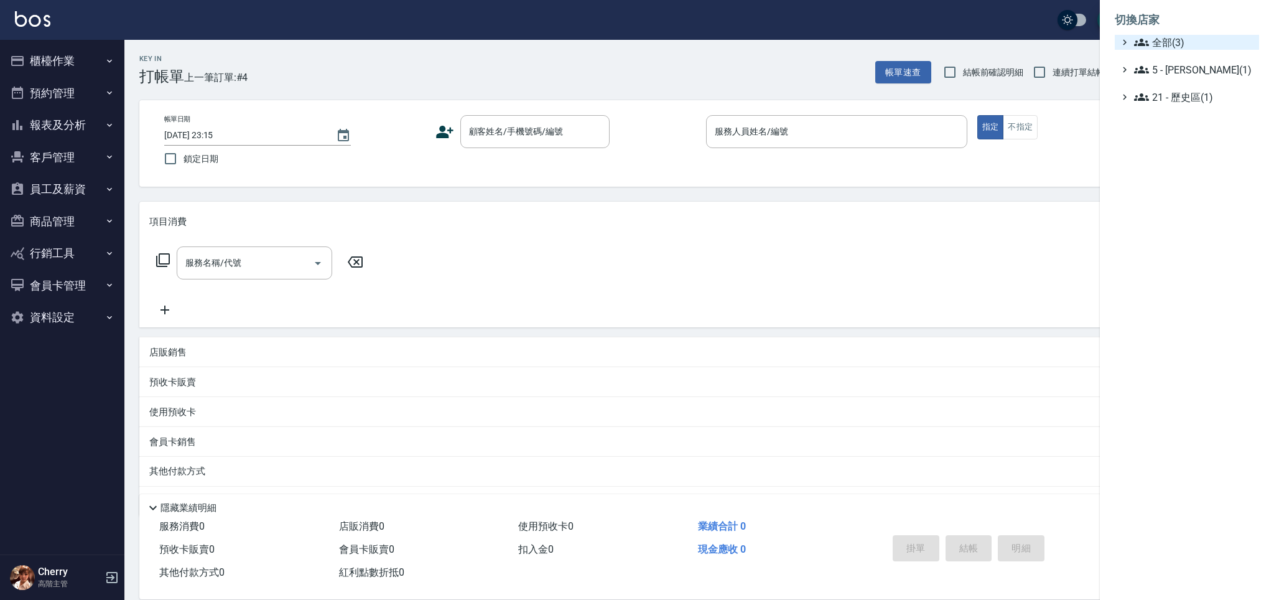
click at [1153, 45] on span "全部(3)" at bounding box center [1194, 42] width 120 height 15
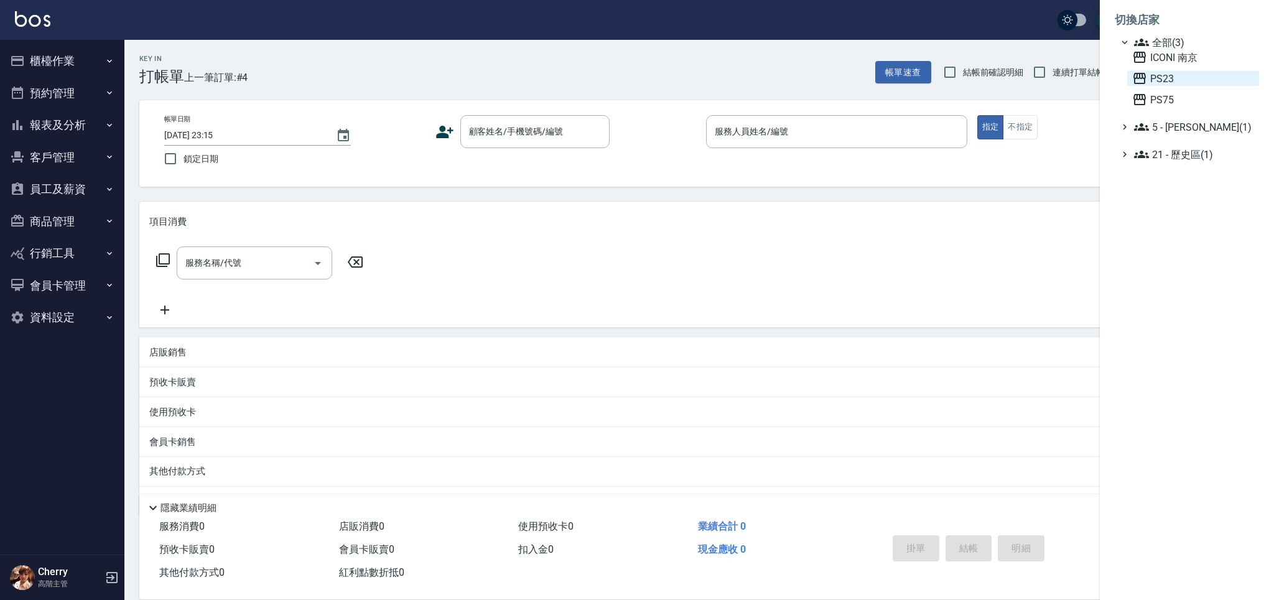
click at [1155, 80] on span "PS23" at bounding box center [1193, 78] width 122 height 15
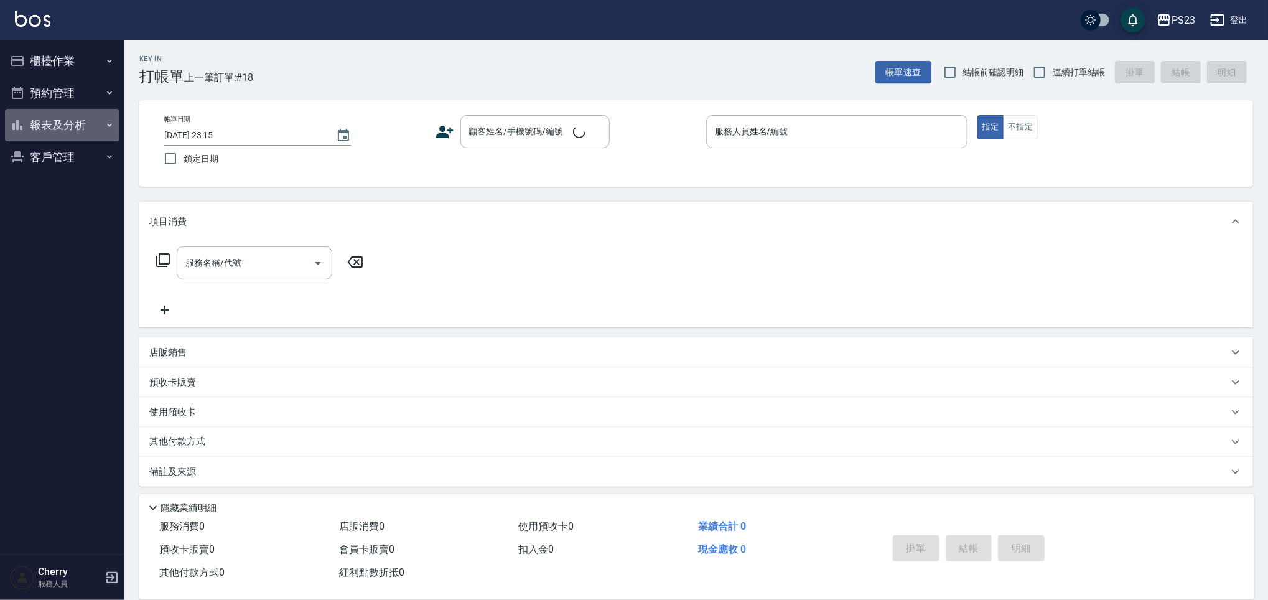
drag, startPoint x: 72, startPoint y: 129, endPoint x: 75, endPoint y: 143, distance: 14.5
click at [72, 128] on button "報表及分析" at bounding box center [62, 125] width 114 height 32
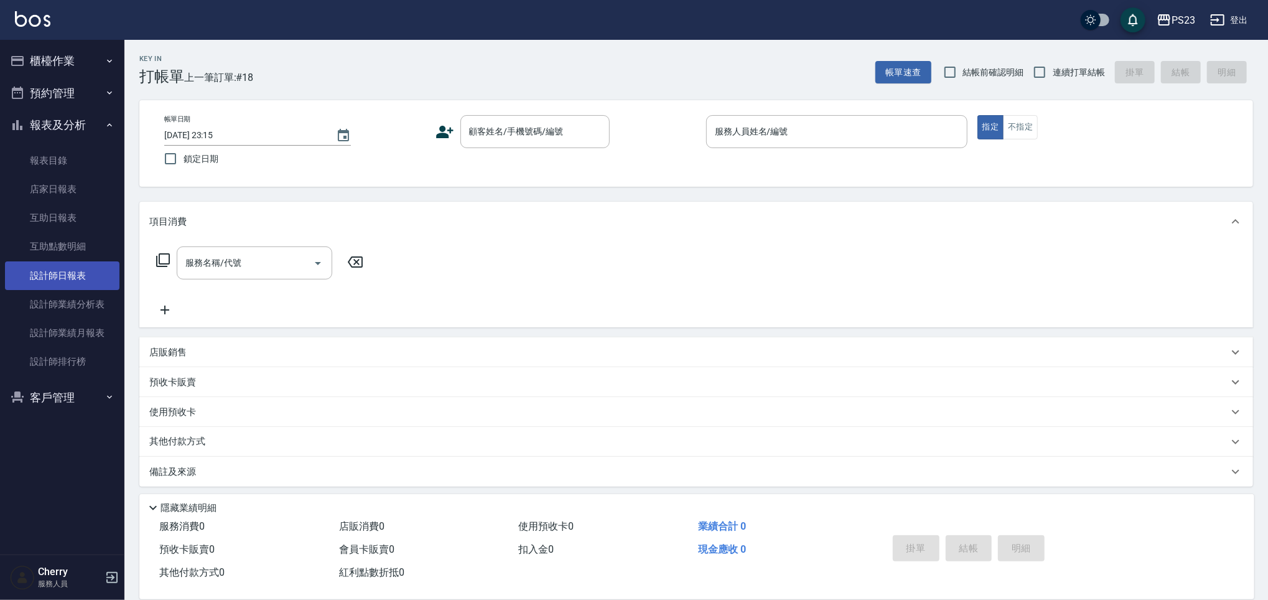
click at [78, 280] on link "設計師日報表" at bounding box center [62, 275] width 114 height 29
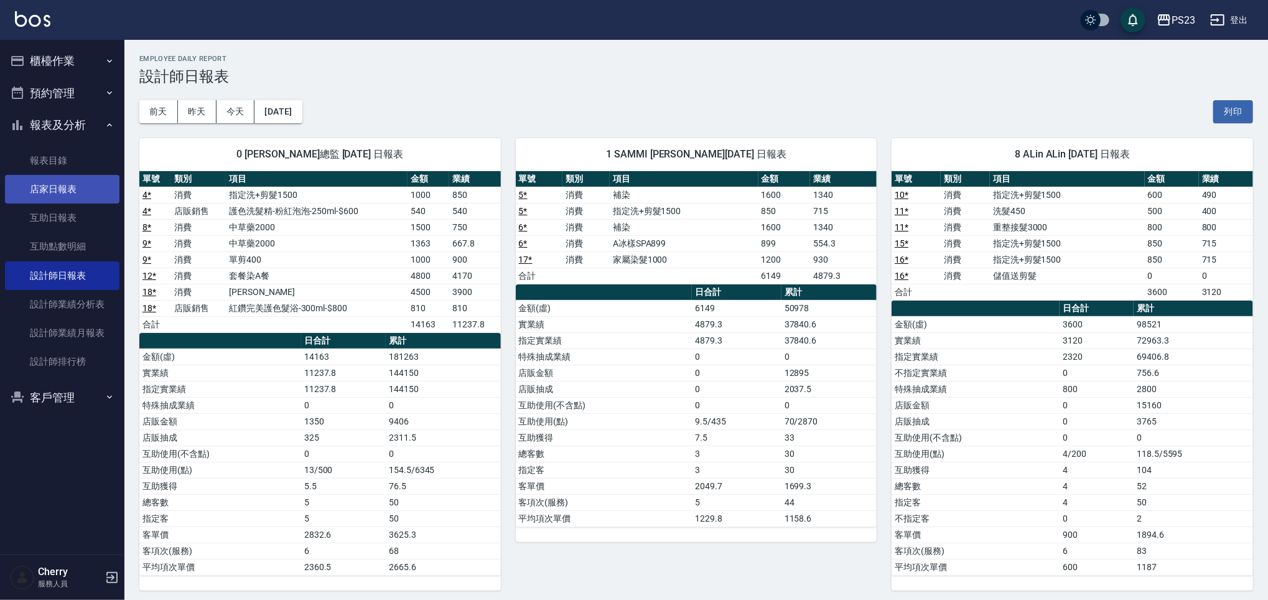
click at [70, 195] on link "店家日報表" at bounding box center [62, 189] width 114 height 29
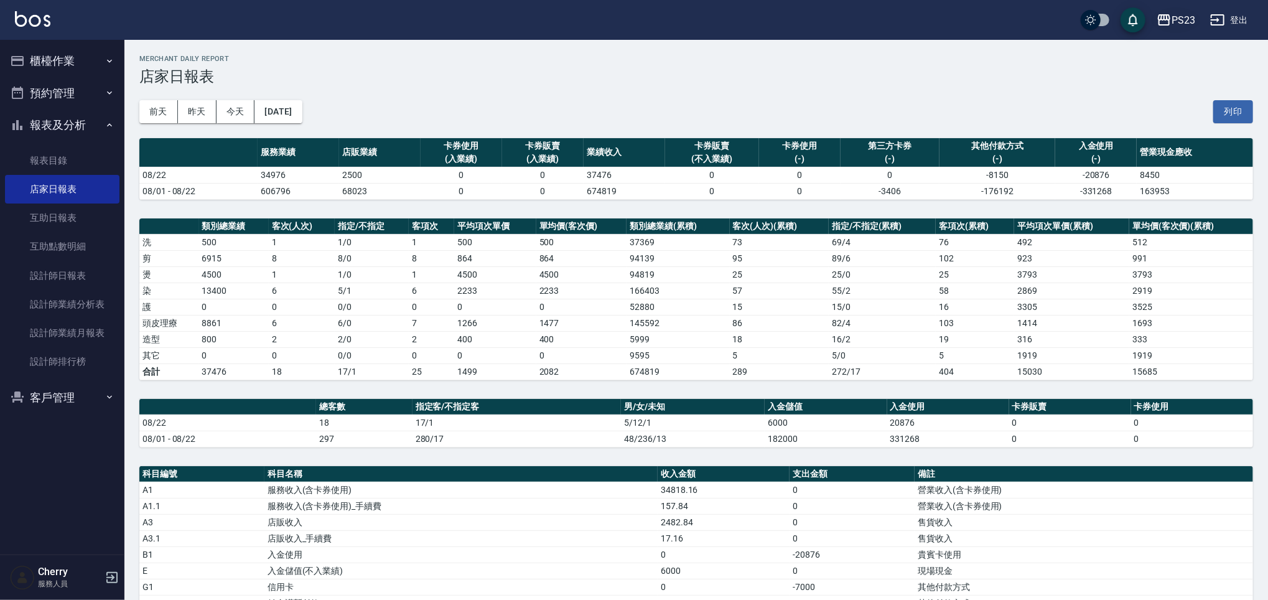
click at [1176, 17] on div "PS23" at bounding box center [1183, 20] width 24 height 16
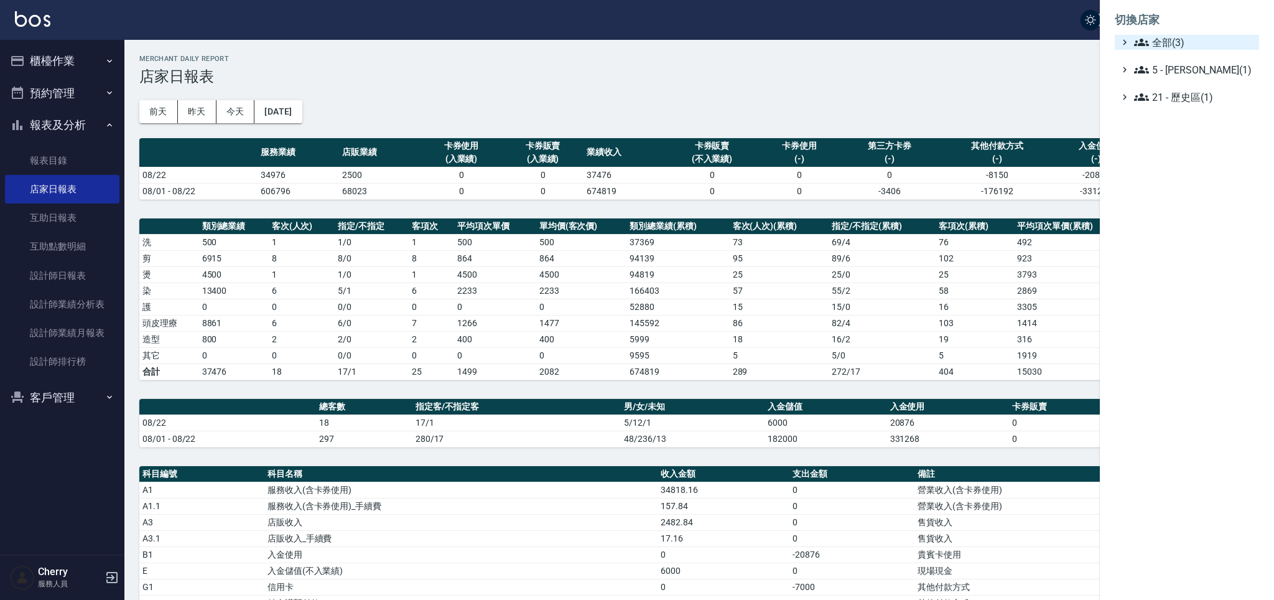
click at [1165, 42] on span "全部(3)" at bounding box center [1194, 42] width 120 height 15
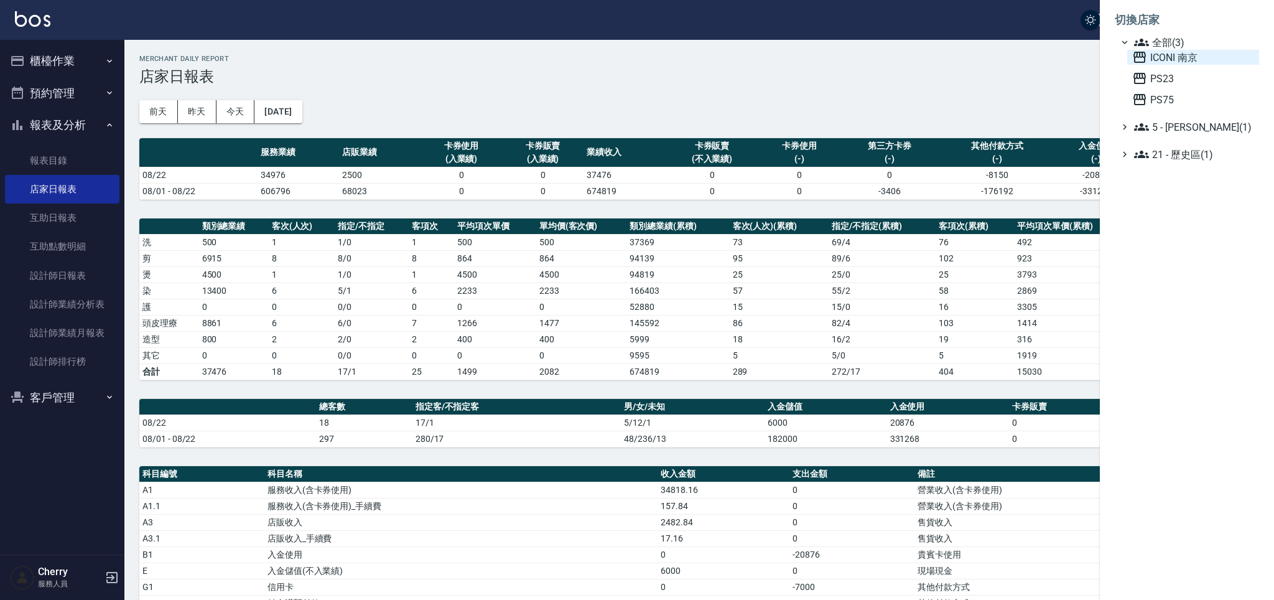
click at [1165, 58] on span "ICONI 南京" at bounding box center [1193, 57] width 122 height 15
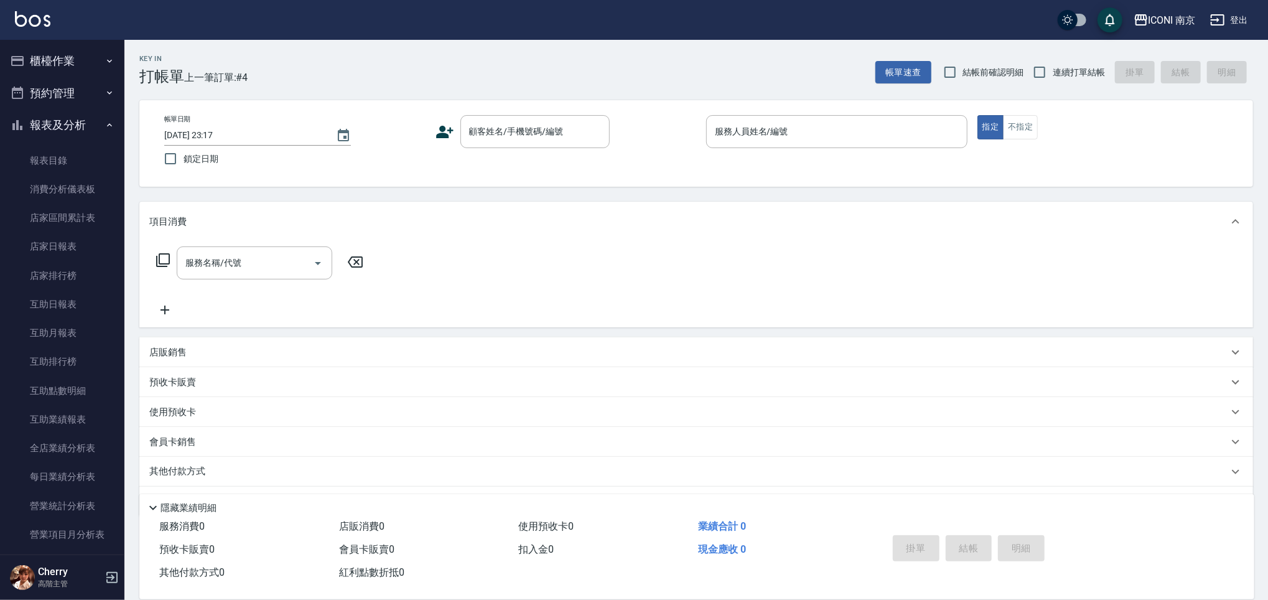
click at [67, 98] on button "預約管理" at bounding box center [62, 93] width 114 height 32
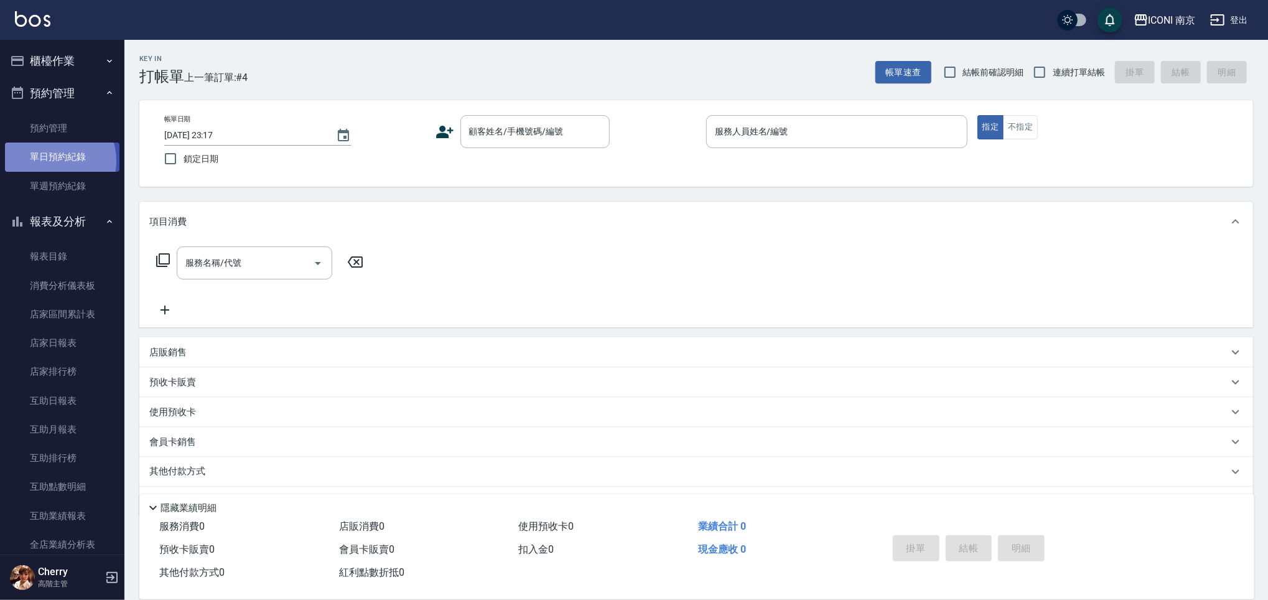
click at [51, 160] on link "單日預約紀錄" at bounding box center [62, 156] width 114 height 29
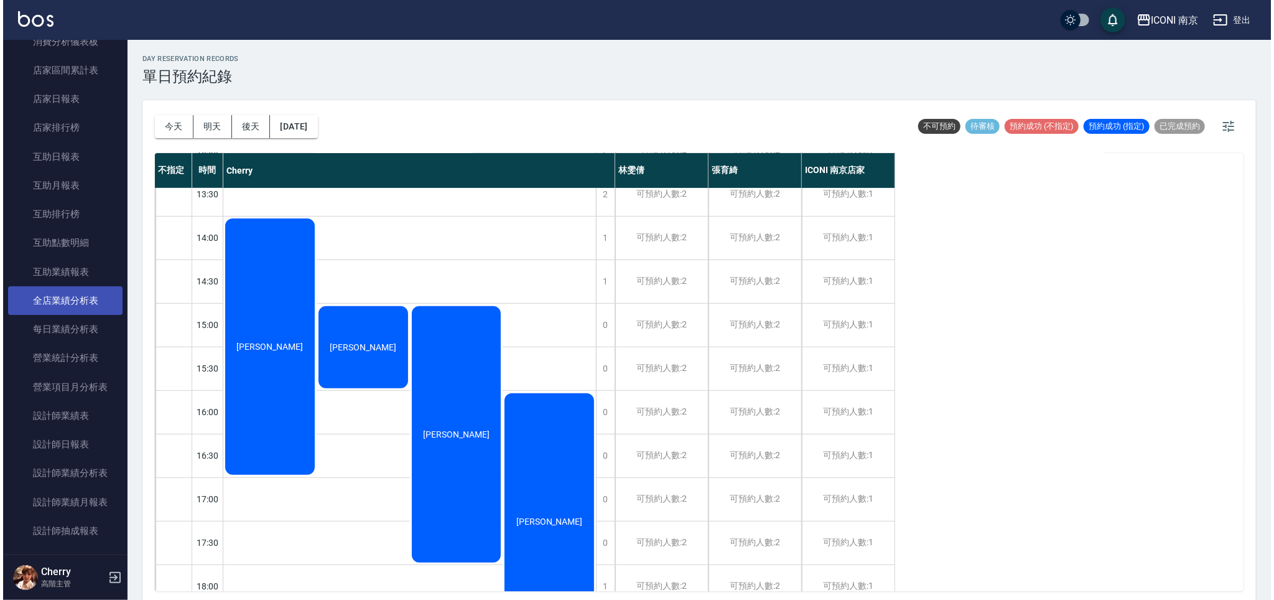
scroll to position [332, 0]
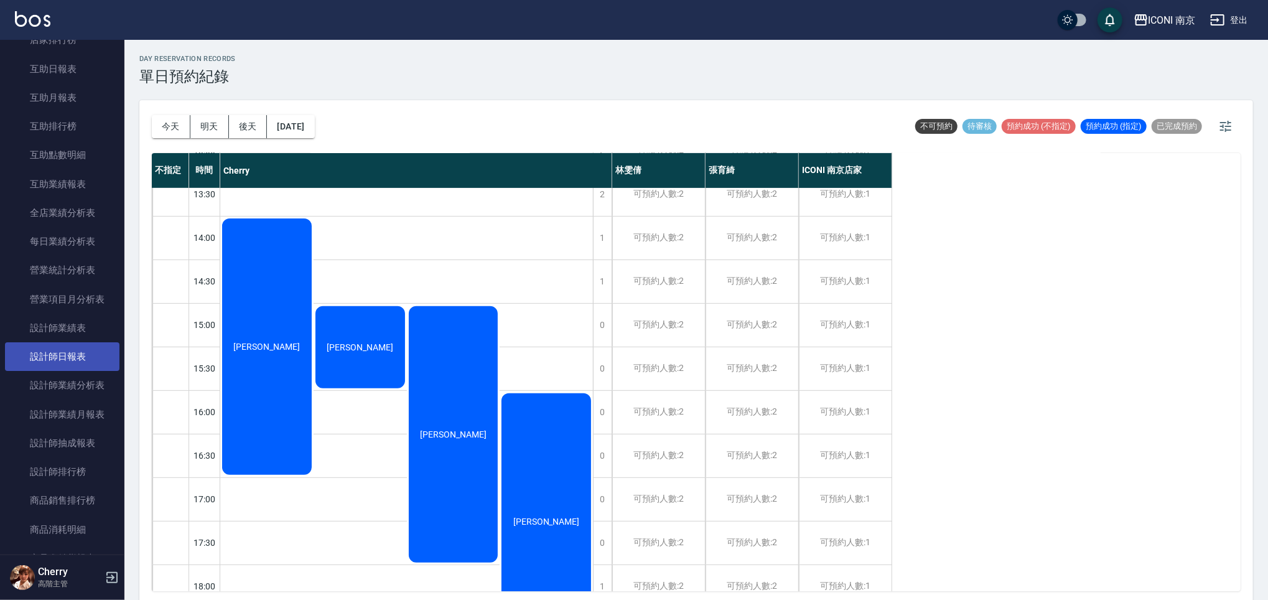
click at [70, 353] on link "設計師日報表" at bounding box center [62, 356] width 114 height 29
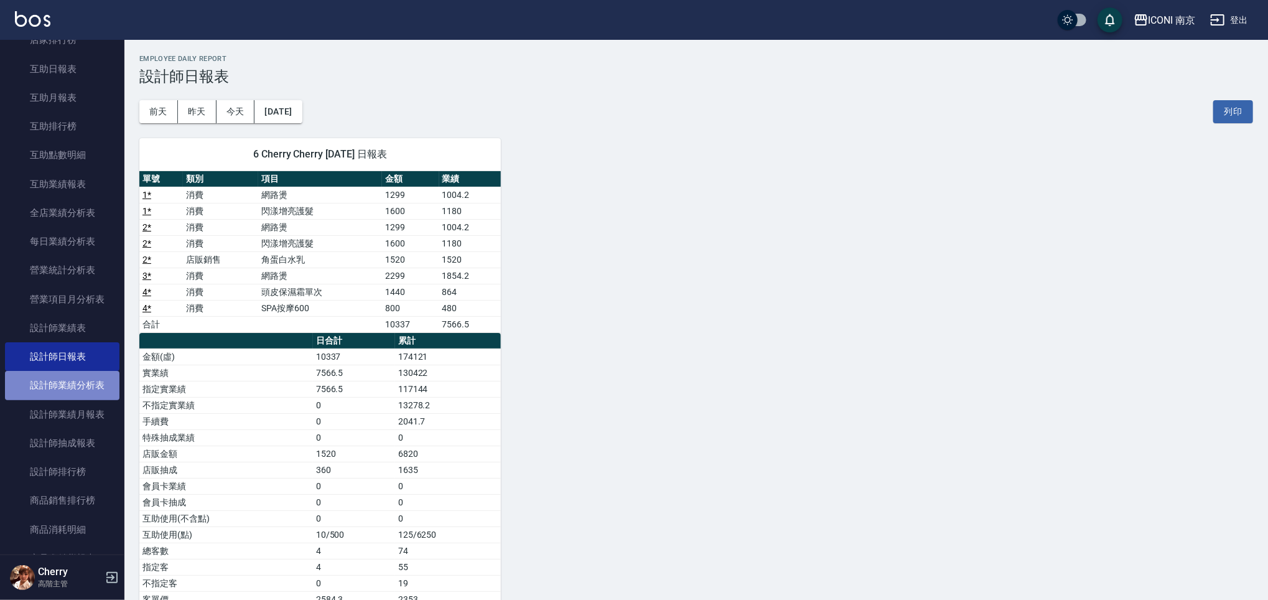
click at [70, 384] on link "設計師業績分析表" at bounding box center [62, 385] width 114 height 29
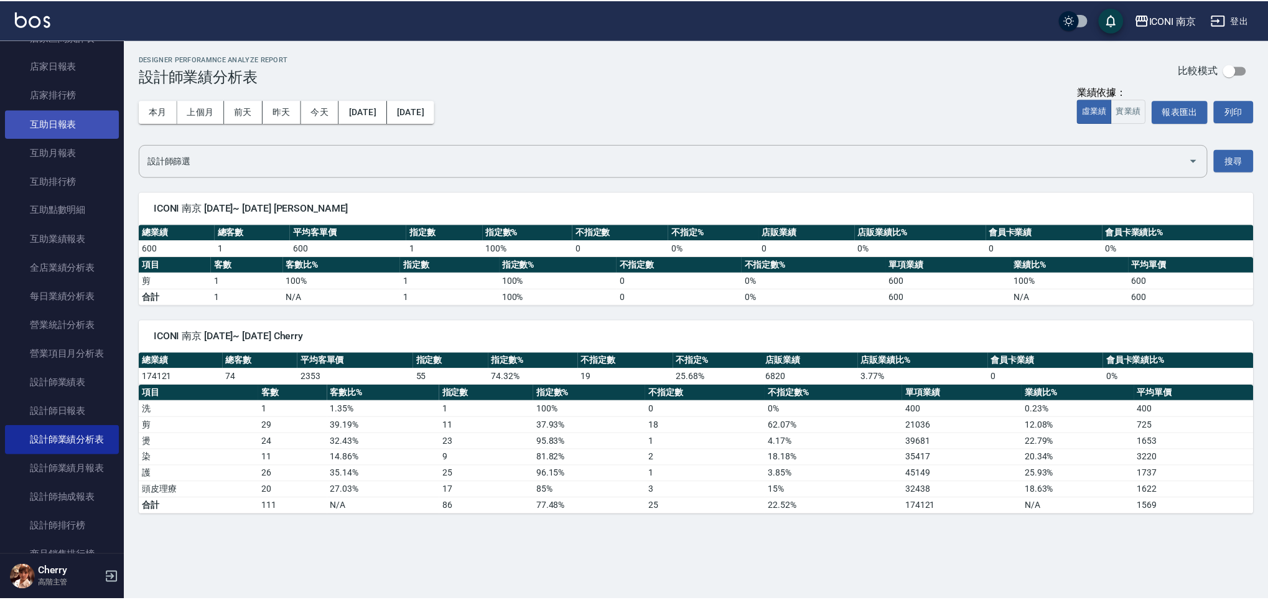
scroll to position [249, 0]
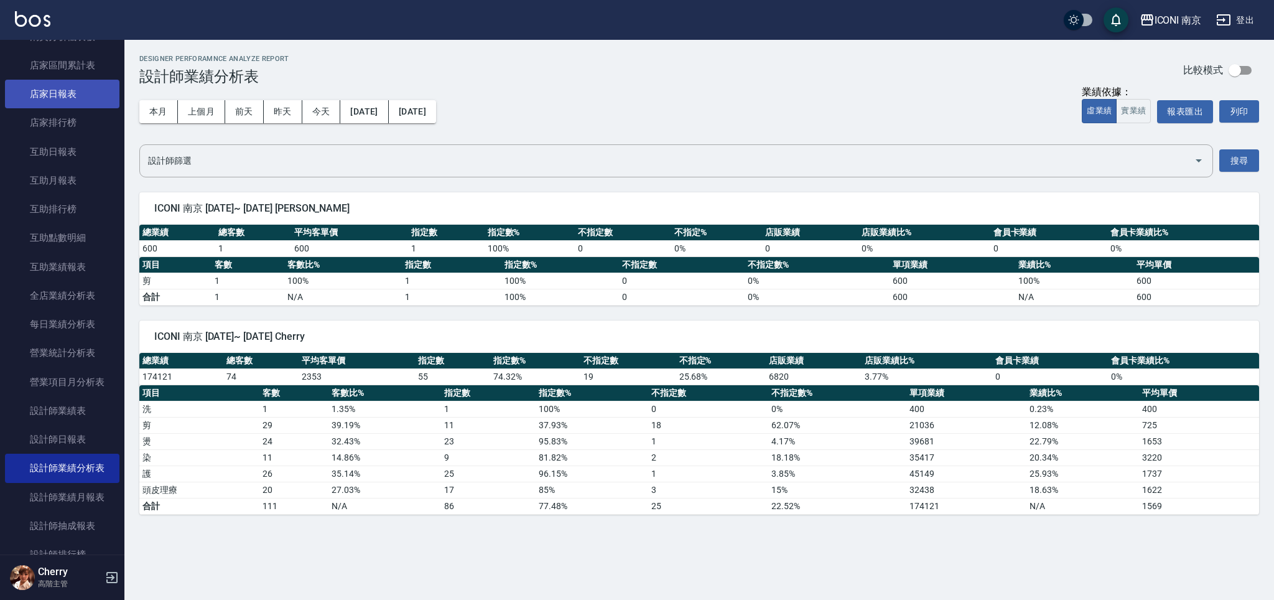
click at [68, 98] on link "店家日報表" at bounding box center [62, 94] width 114 height 29
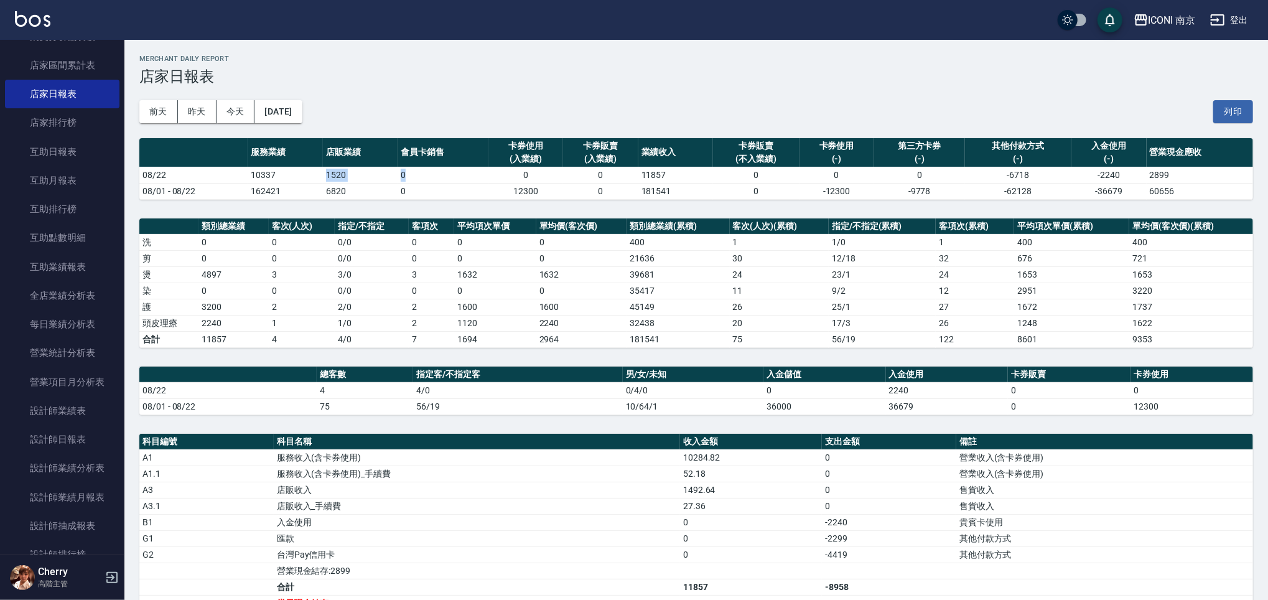
drag, startPoint x: 314, startPoint y: 179, endPoint x: 453, endPoint y: 176, distance: 139.4
click at [453, 176] on tr "08/22 10337 1520 0 0 0 11857 0 0 0 -6718 -2240 2899" at bounding box center [695, 175] width 1113 height 16
click at [469, 177] on td "0" at bounding box center [442, 175] width 91 height 16
click at [77, 447] on link "設計師日報表" at bounding box center [62, 439] width 114 height 29
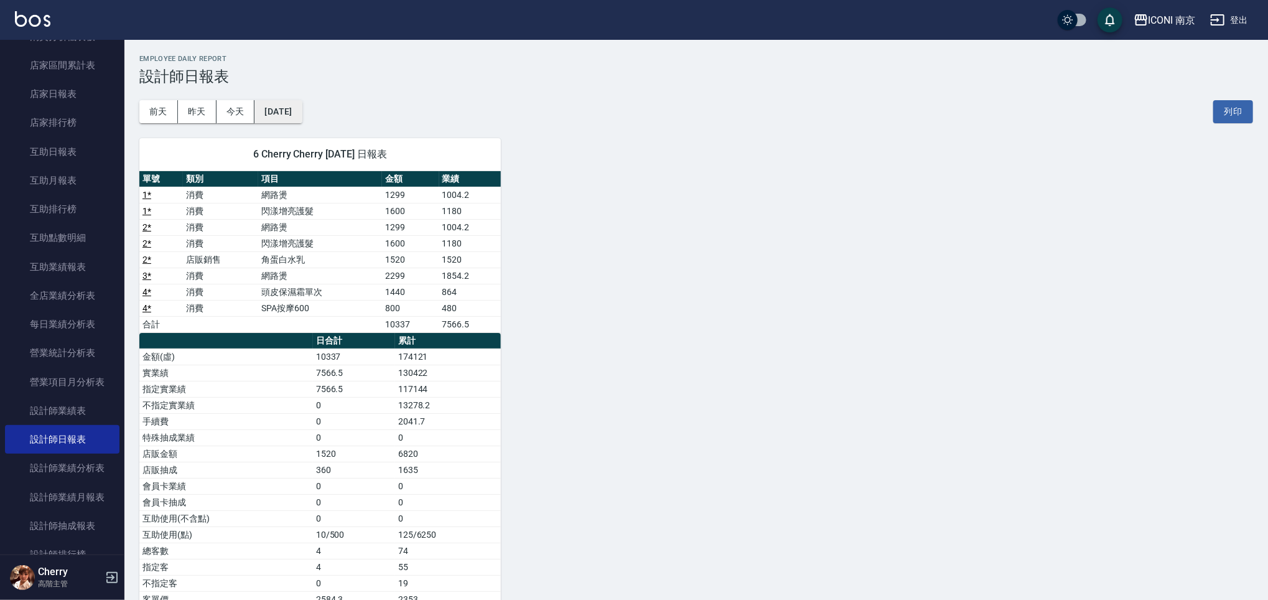
click at [289, 116] on button "[DATE]" at bounding box center [277, 111] width 47 height 23
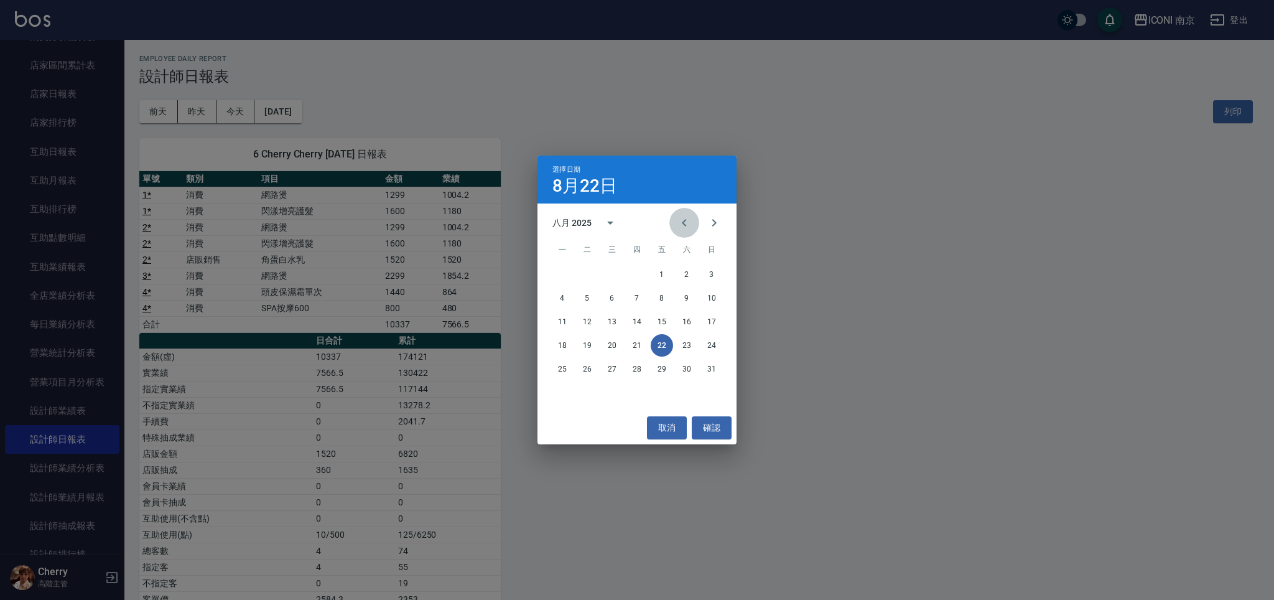
click at [682, 219] on icon "Previous month" at bounding box center [684, 222] width 15 height 15
click at [598, 345] on div "21 22 23 24 25 26 27" at bounding box center [636, 345] width 199 height 22
click at [595, 345] on button "22" at bounding box center [587, 345] width 22 height 22
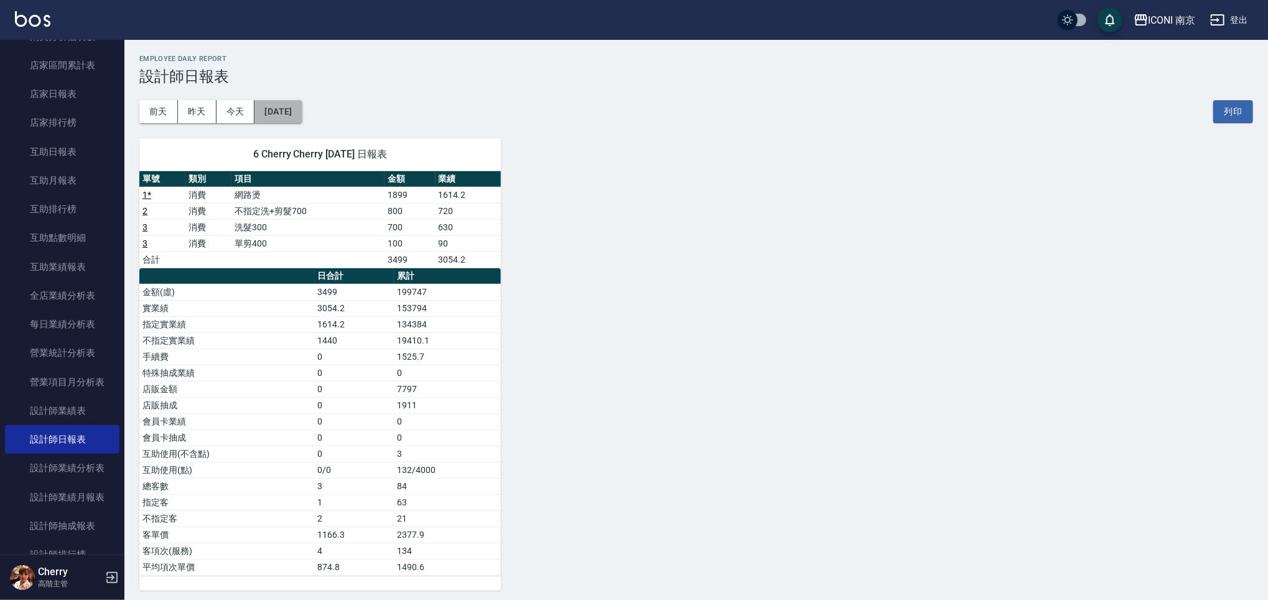
click at [260, 114] on button "[DATE]" at bounding box center [277, 111] width 47 height 23
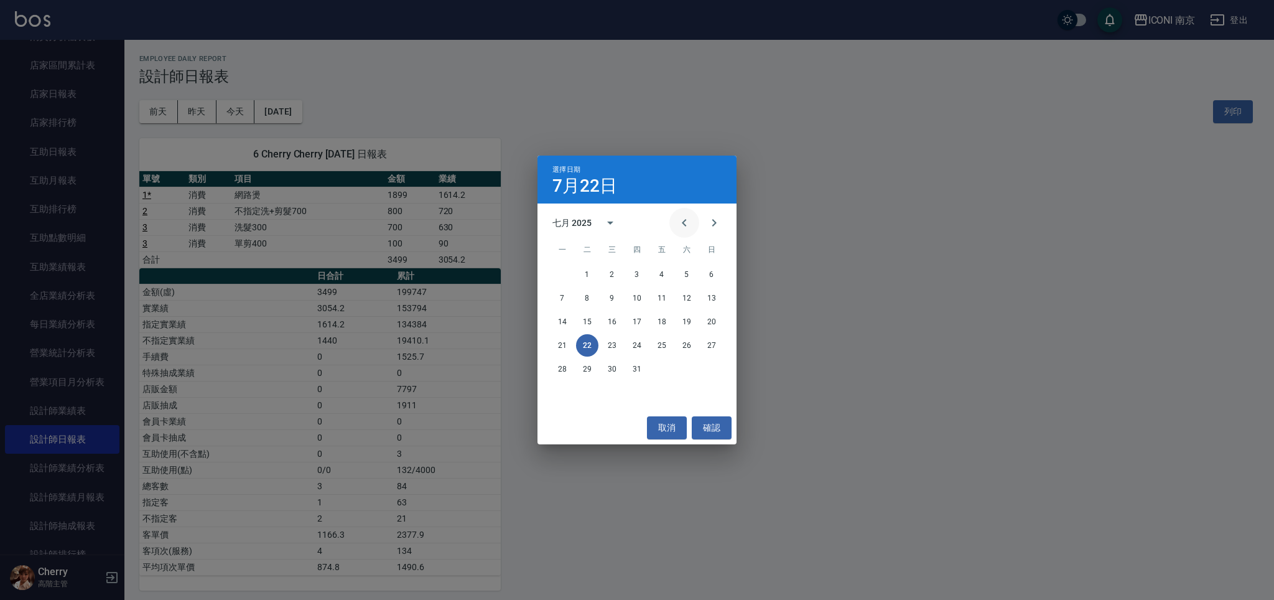
click at [671, 228] on button "Previous month" at bounding box center [684, 223] width 30 height 30
click at [710, 346] on button "22" at bounding box center [711, 345] width 22 height 22
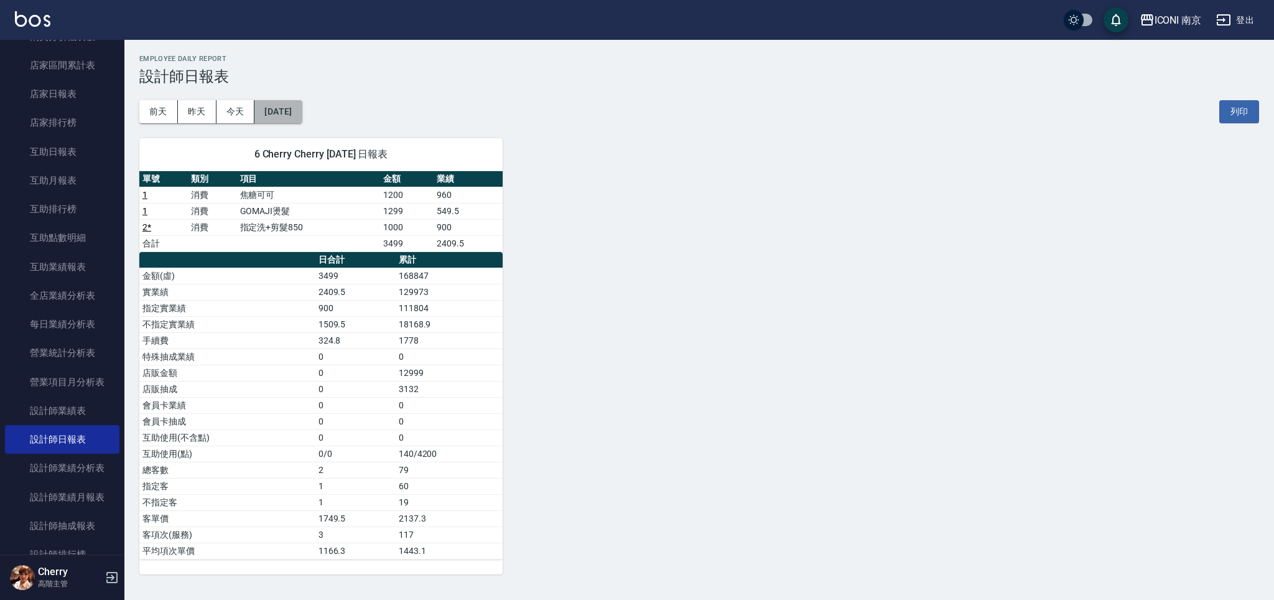
click at [302, 111] on button "[DATE]" at bounding box center [277, 111] width 47 height 23
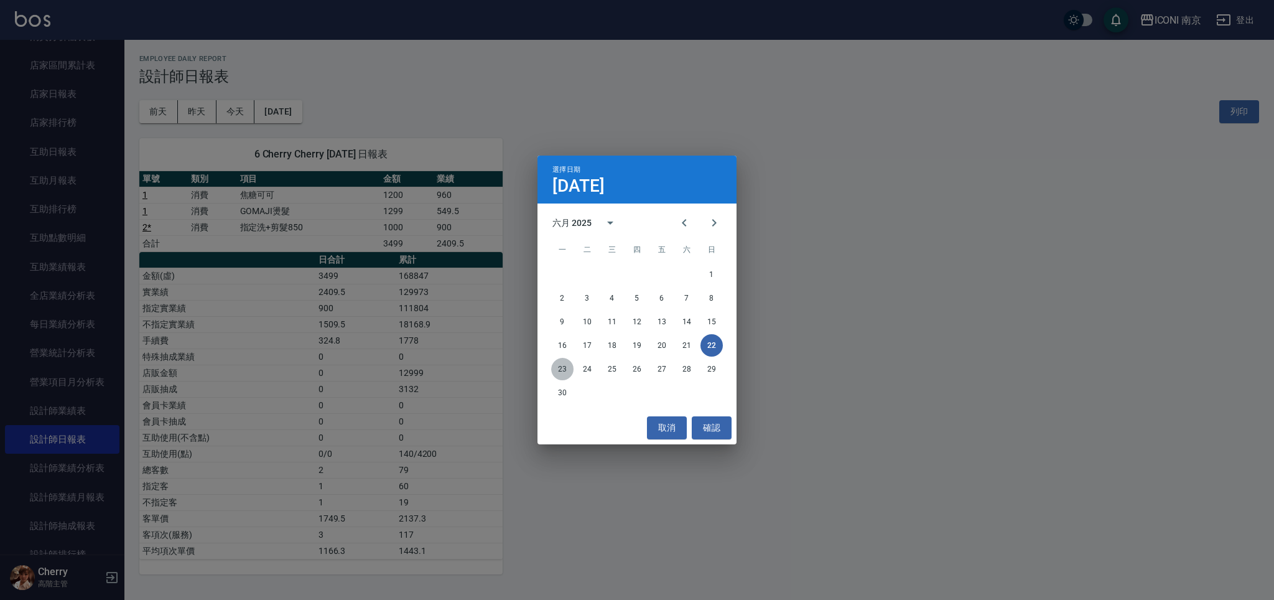
click at [556, 368] on button "23" at bounding box center [562, 369] width 22 height 22
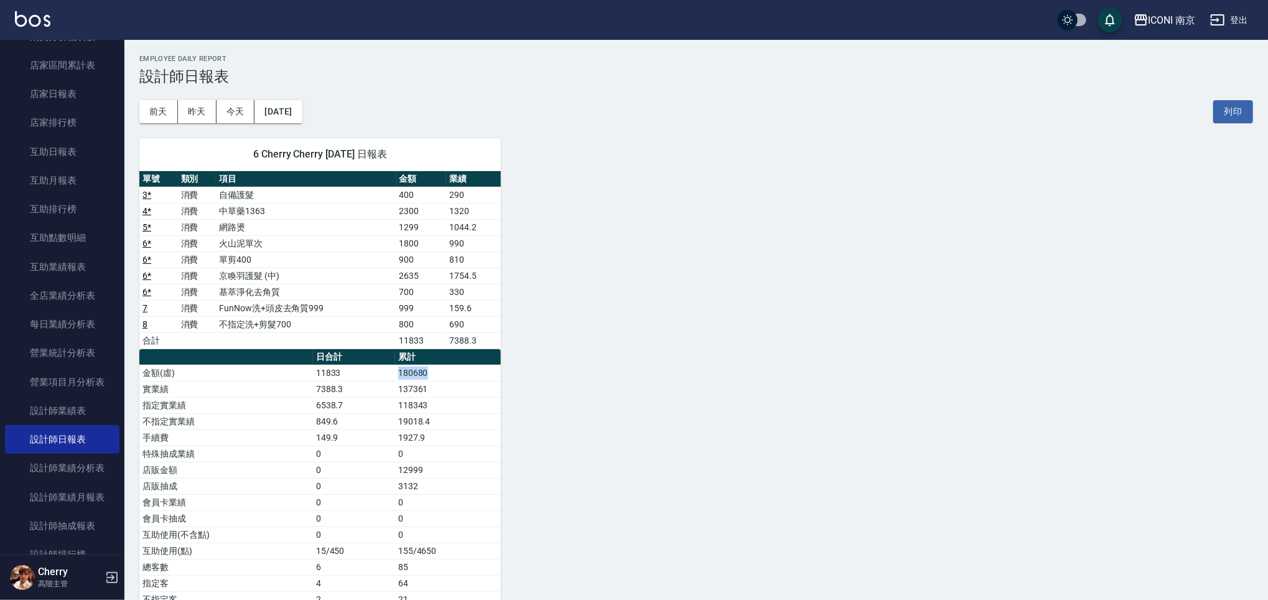
drag, startPoint x: 396, startPoint y: 374, endPoint x: 498, endPoint y: 371, distance: 101.5
click at [498, 371] on tr "金額(虛) 11833 180680" at bounding box center [319, 373] width 361 height 16
click at [606, 364] on div "6 Cherry Cherry [DATE] 日報表 單號 類別 項目 金額 業績 3 * 消費 自備護髮 400 290 4 * 消費 中草藥1363 23…" at bounding box center [688, 397] width 1128 height 548
click at [142, 259] on link "6 *" at bounding box center [146, 259] width 9 height 10
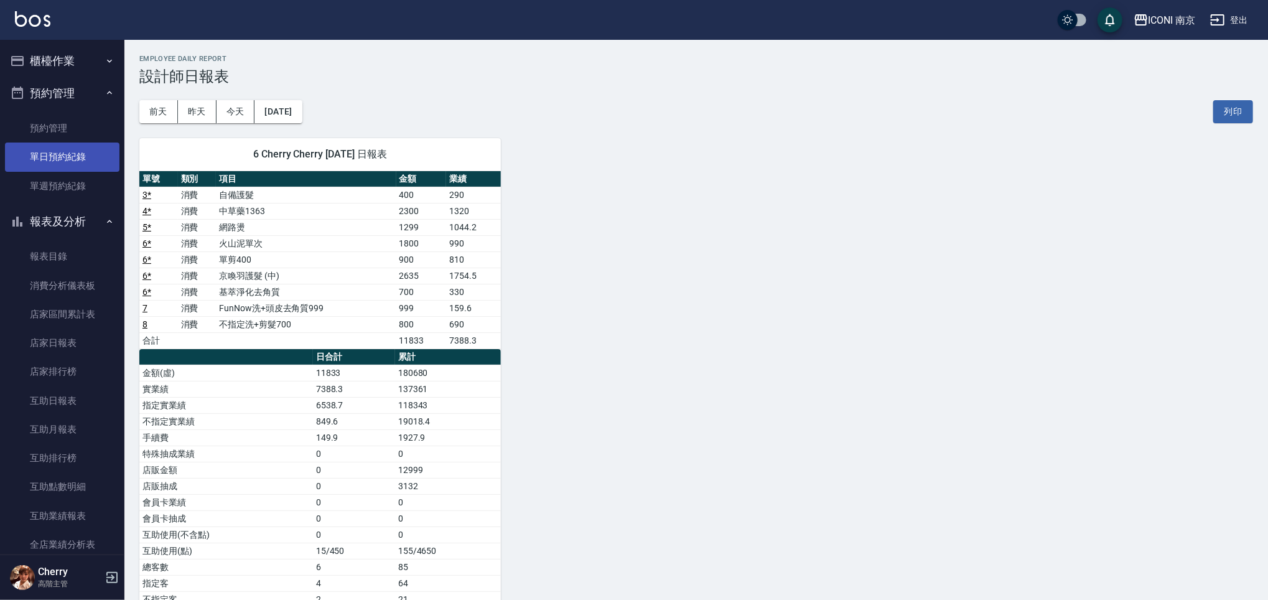
click at [48, 163] on link "單日預約紀錄" at bounding box center [62, 156] width 114 height 29
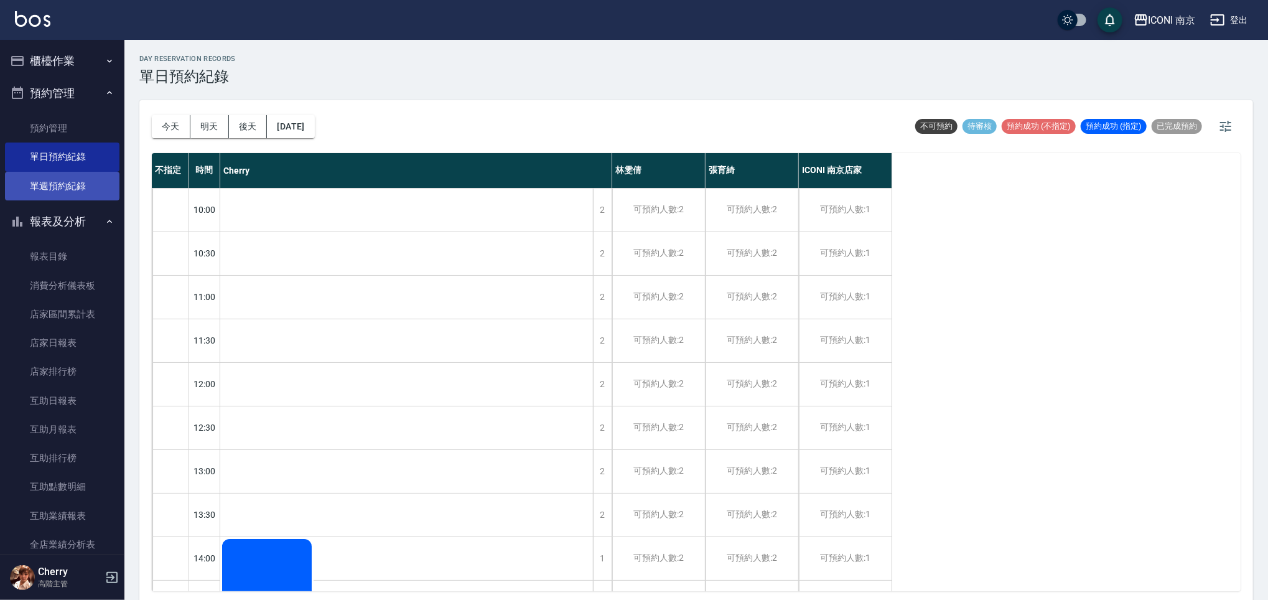
click at [83, 190] on link "單週預約紀錄" at bounding box center [62, 186] width 114 height 29
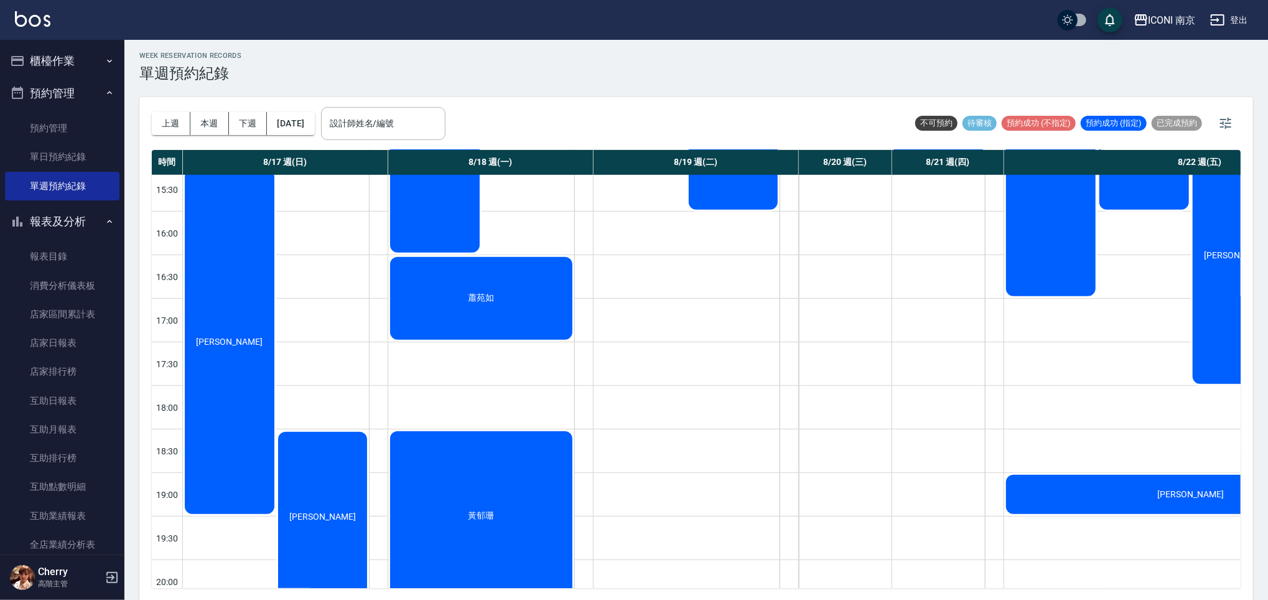
scroll to position [559, 0]
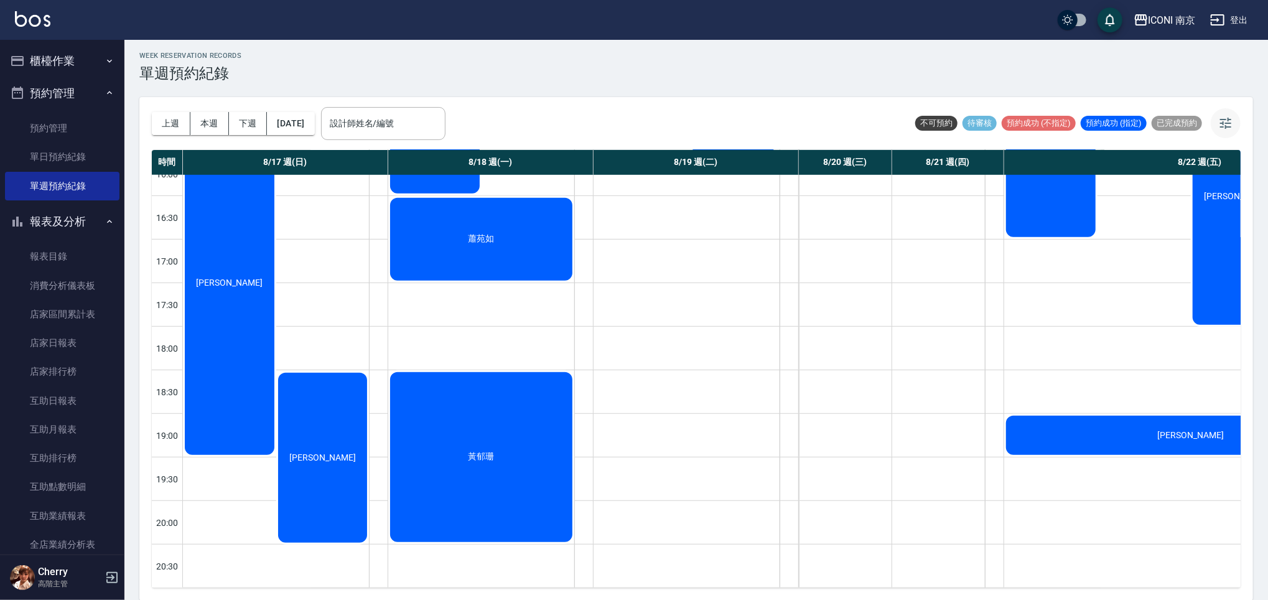
click at [1221, 126] on icon "button" at bounding box center [1225, 123] width 11 height 11
drag, startPoint x: 1191, startPoint y: 136, endPoint x: 1176, endPoint y: 130, distance: 16.2
click at [1173, 132] on div "寬度 150 高度 70" at bounding box center [1141, 140] width 138 height 65
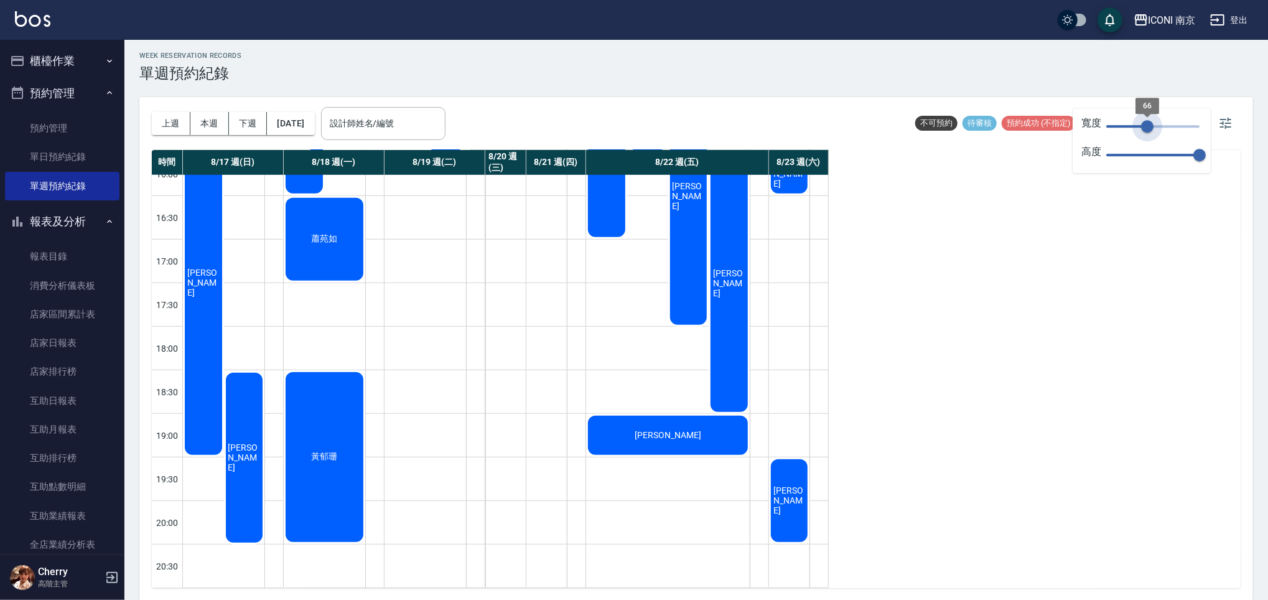
type input "68"
click at [1149, 122] on span "66" at bounding box center [1147, 126] width 12 height 12
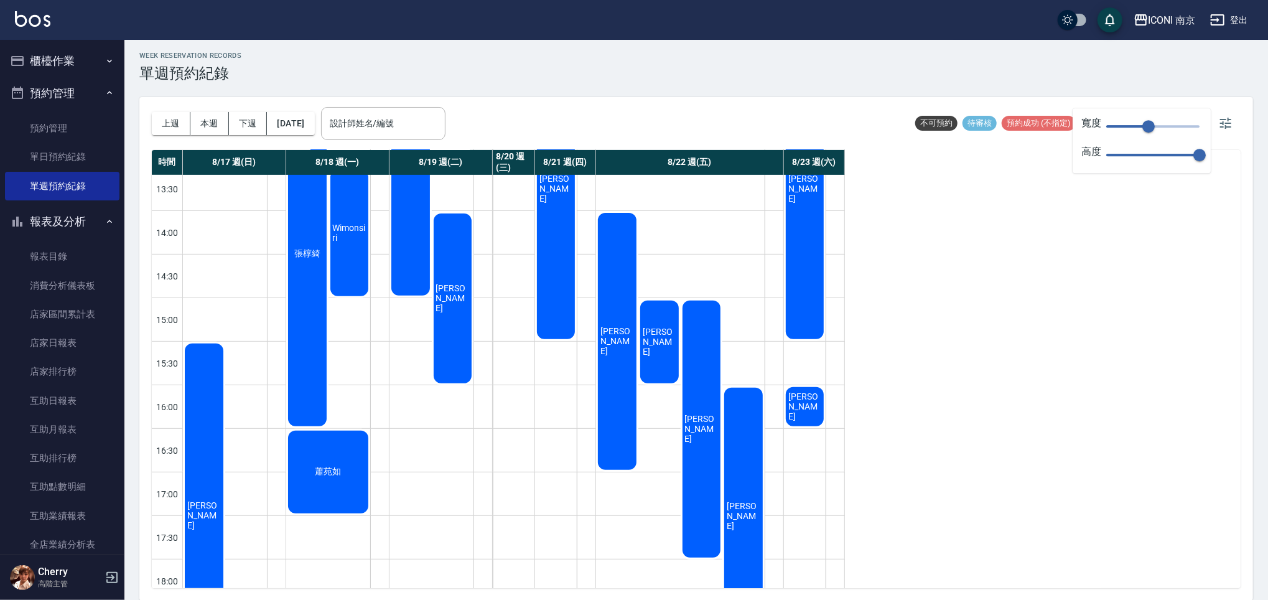
scroll to position [310, 0]
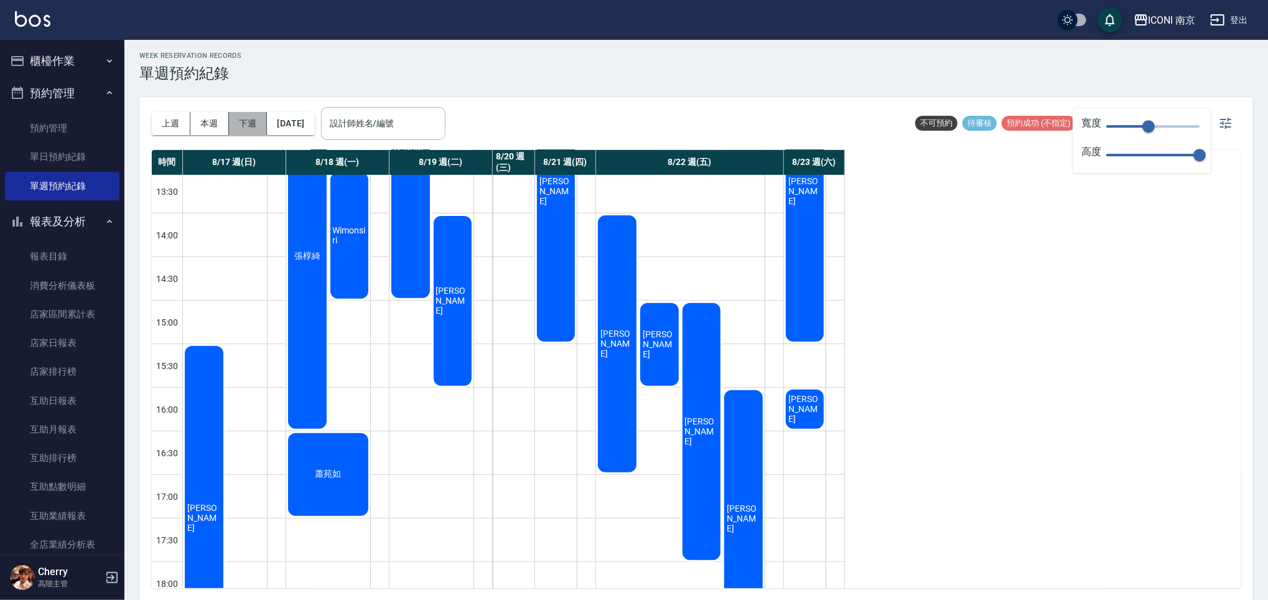
click at [239, 119] on button "下週" at bounding box center [248, 123] width 39 height 23
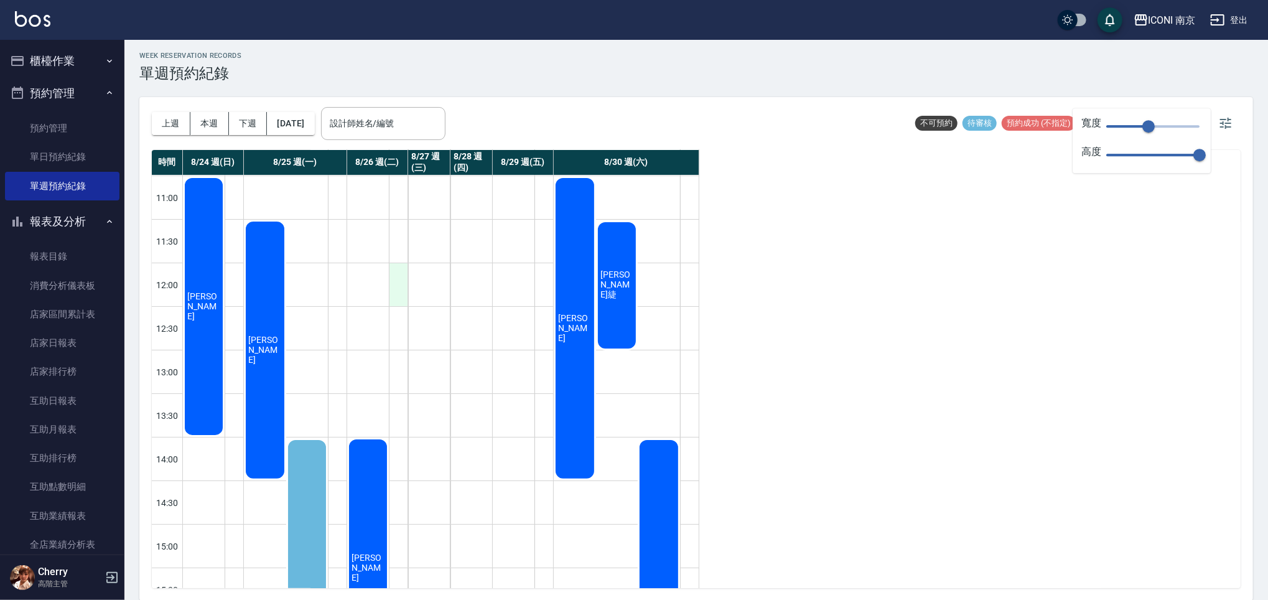
scroll to position [249, 0]
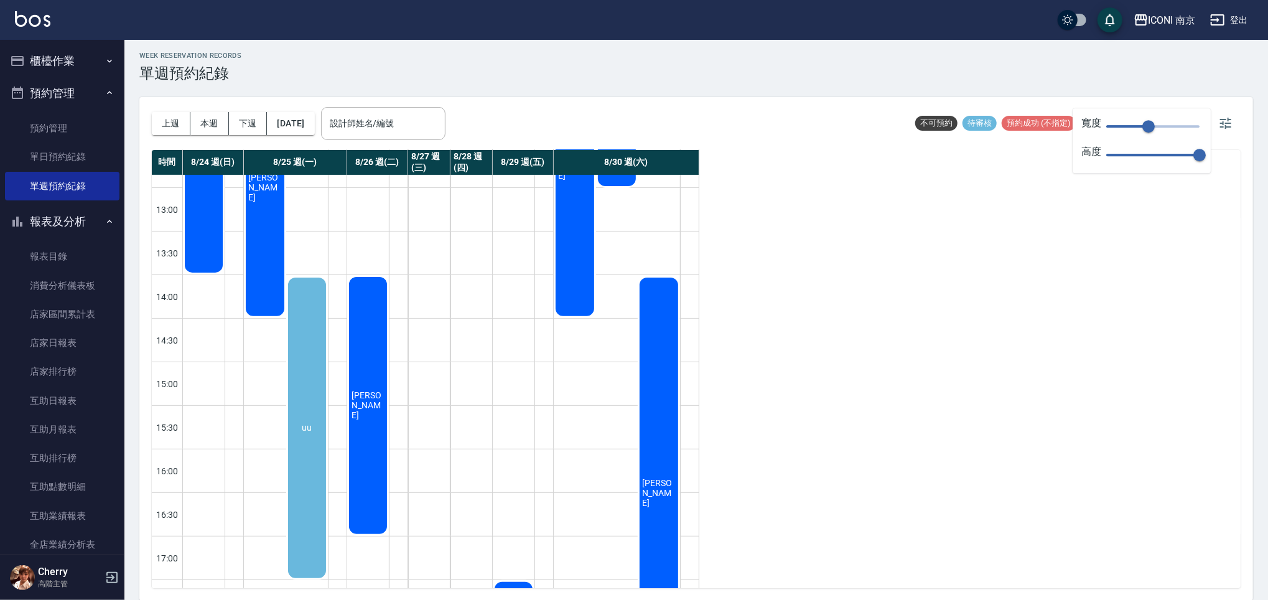
click at [225, 274] on div "徐于婷" at bounding box center [204, 144] width 42 height 261
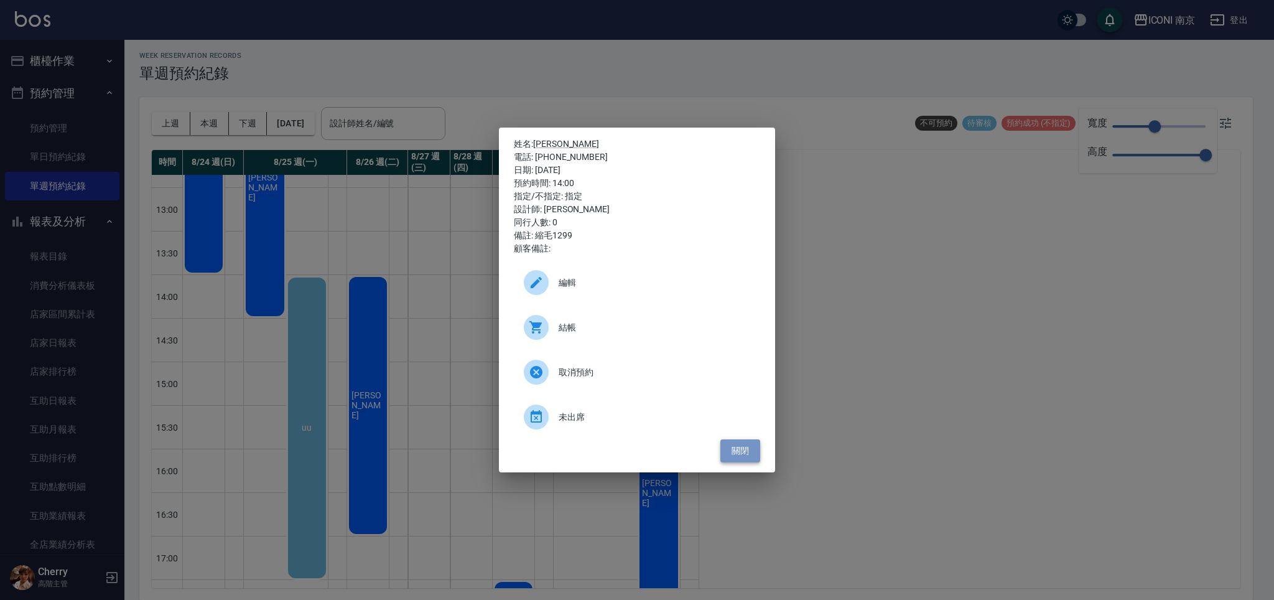
click at [750, 451] on button "關閉" at bounding box center [740, 450] width 40 height 23
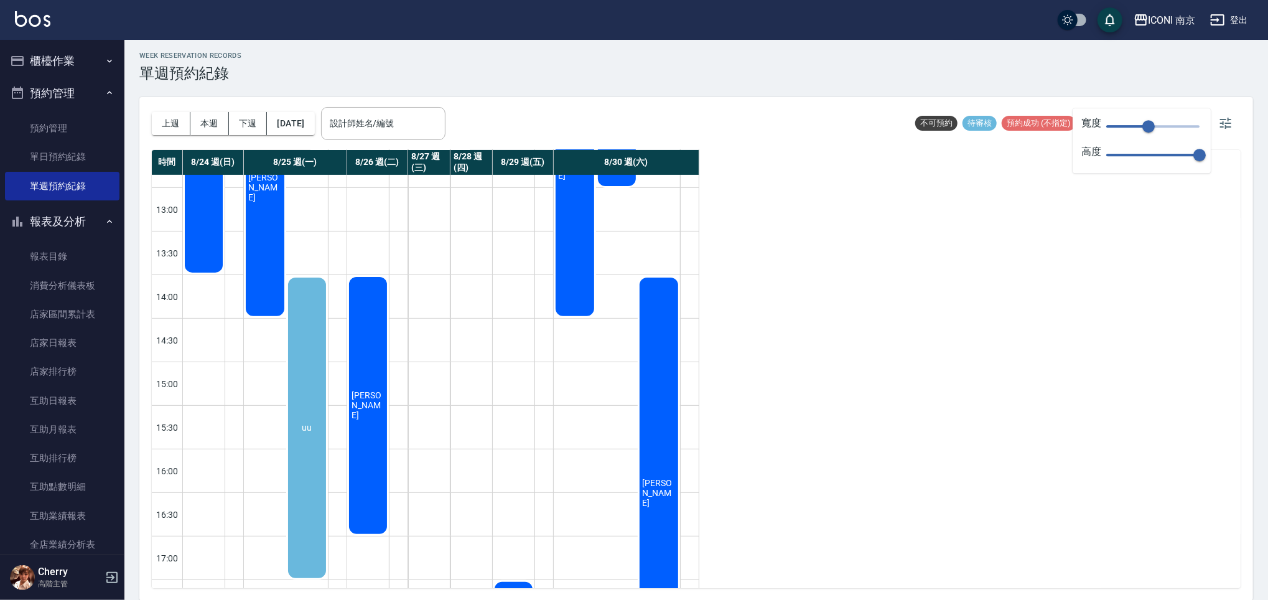
click at [312, 453] on div "uu" at bounding box center [307, 428] width 42 height 304
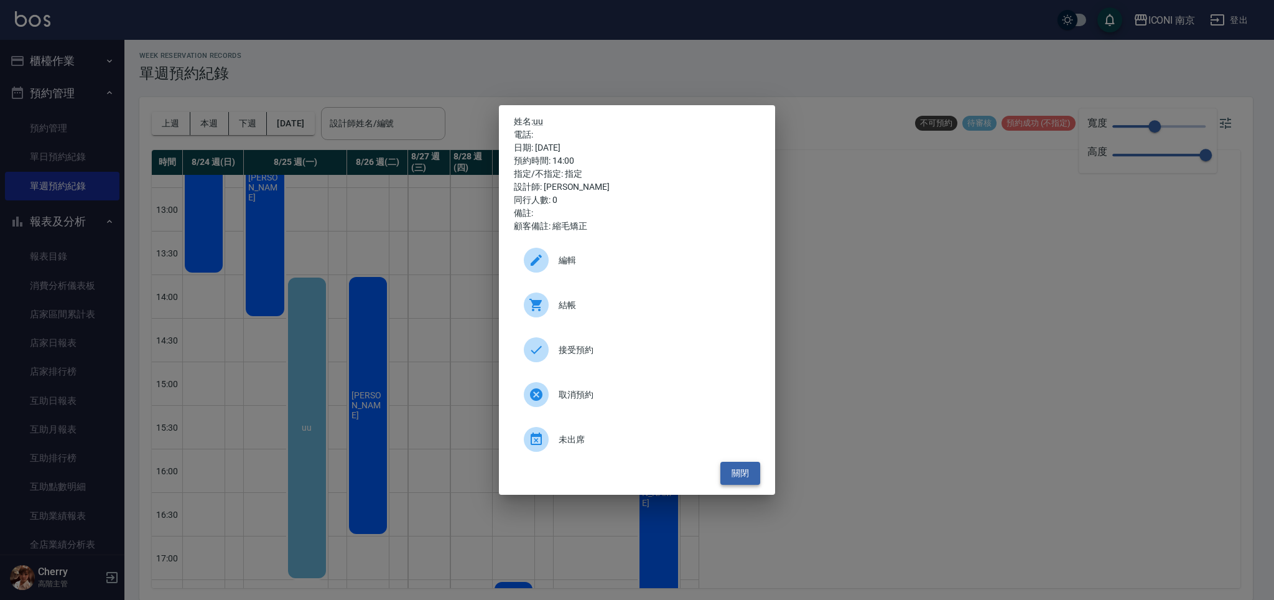
click at [750, 468] on button "關閉" at bounding box center [740, 473] width 40 height 23
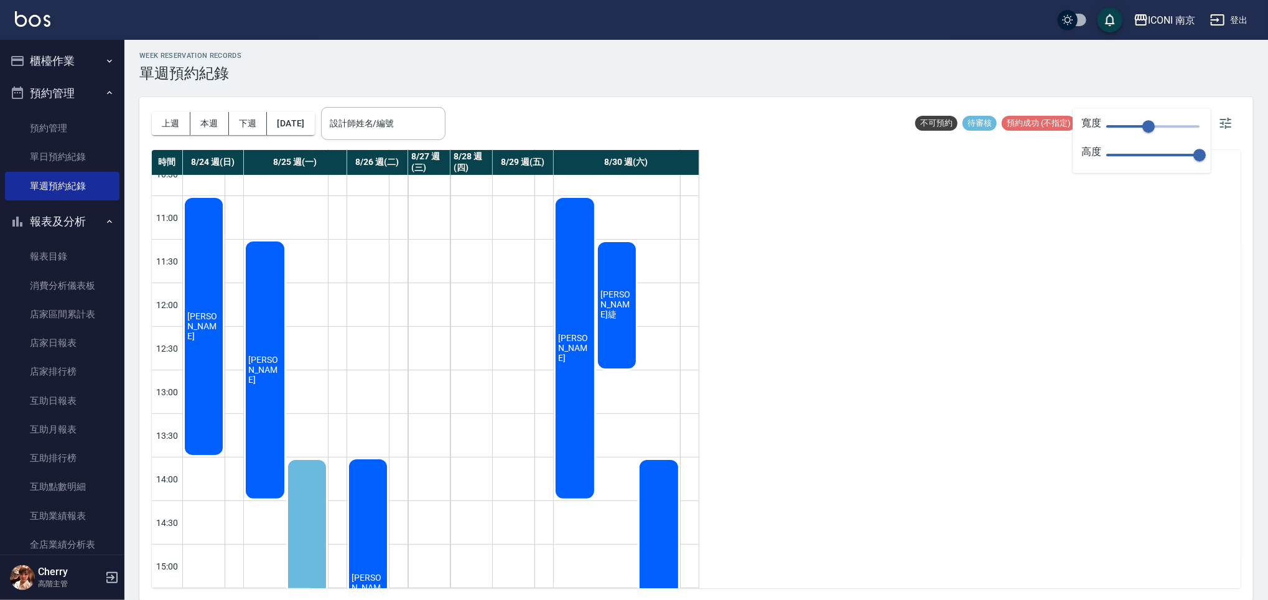
scroll to position [0, 0]
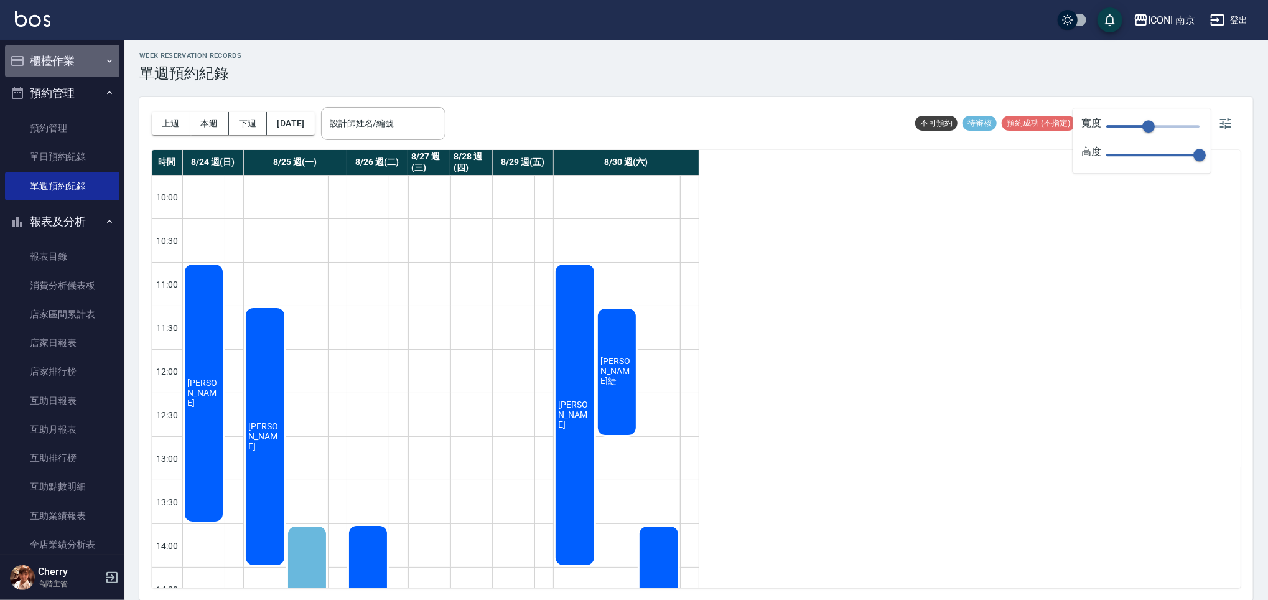
click at [105, 63] on icon "button" at bounding box center [110, 61] width 10 height 10
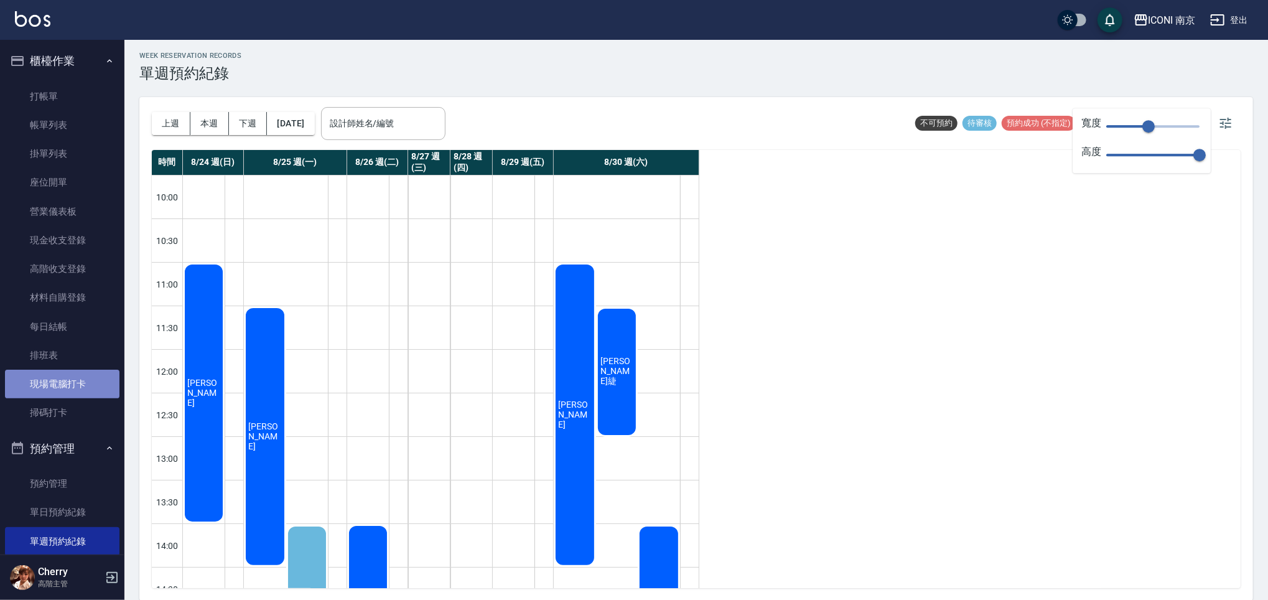
click at [62, 385] on link "現場電腦打卡" at bounding box center [62, 384] width 114 height 29
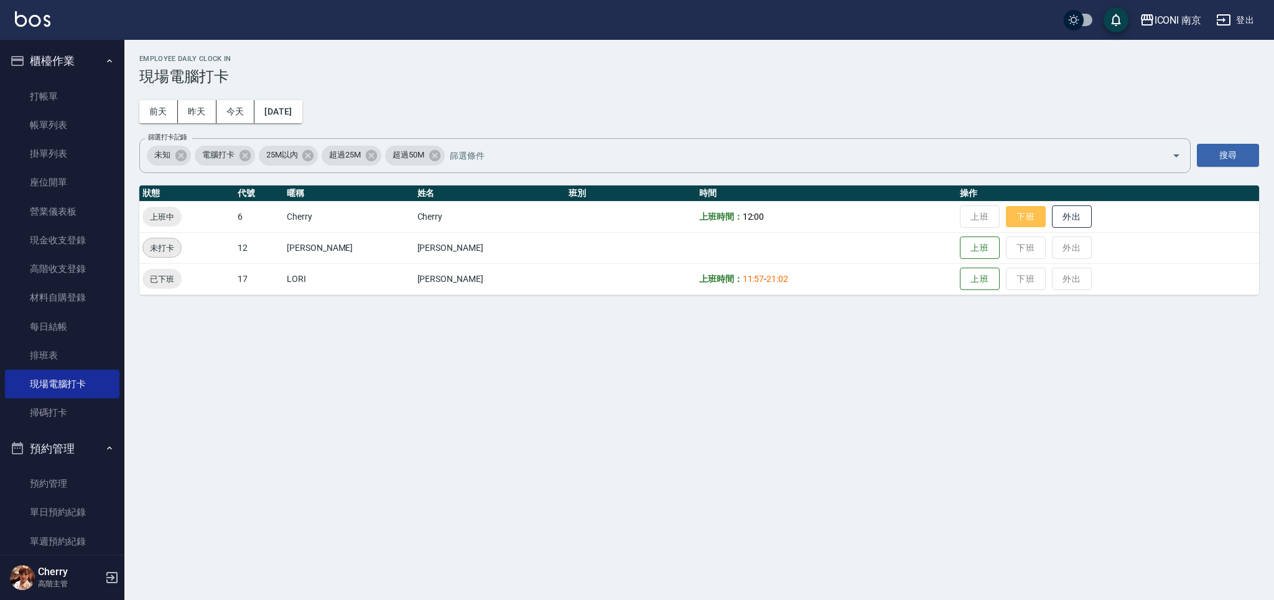
click at [1006, 212] on button "下班" at bounding box center [1026, 217] width 40 height 22
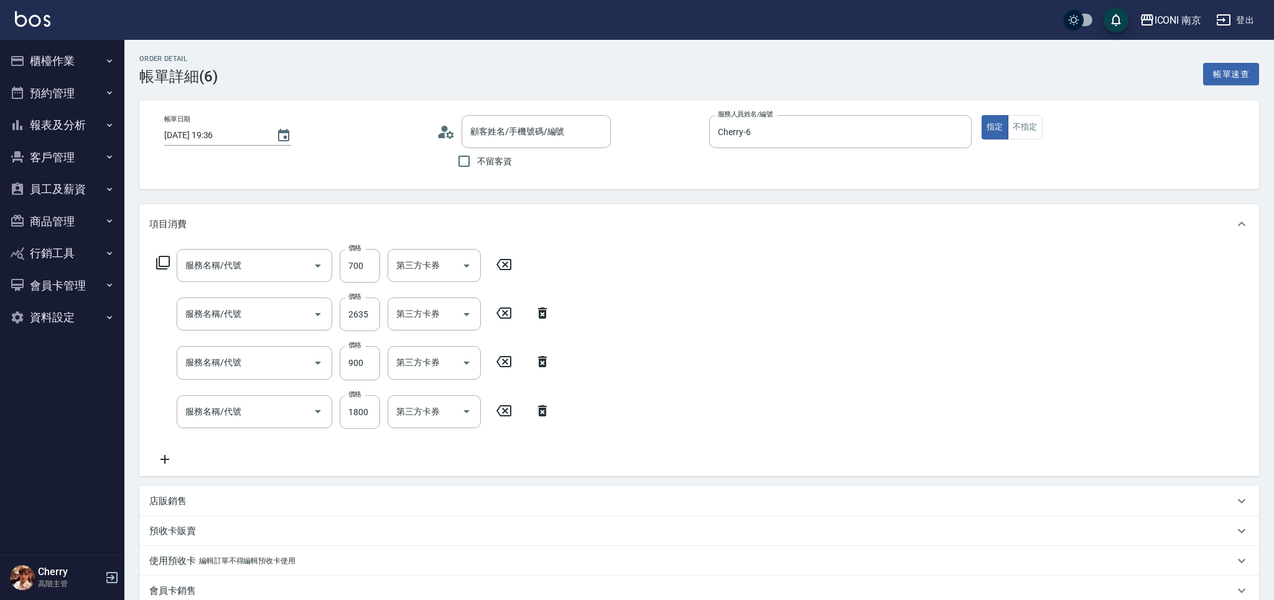
type input "[DATE] 19:36"
type input "Cherry-6"
type input "設計師原本客人"
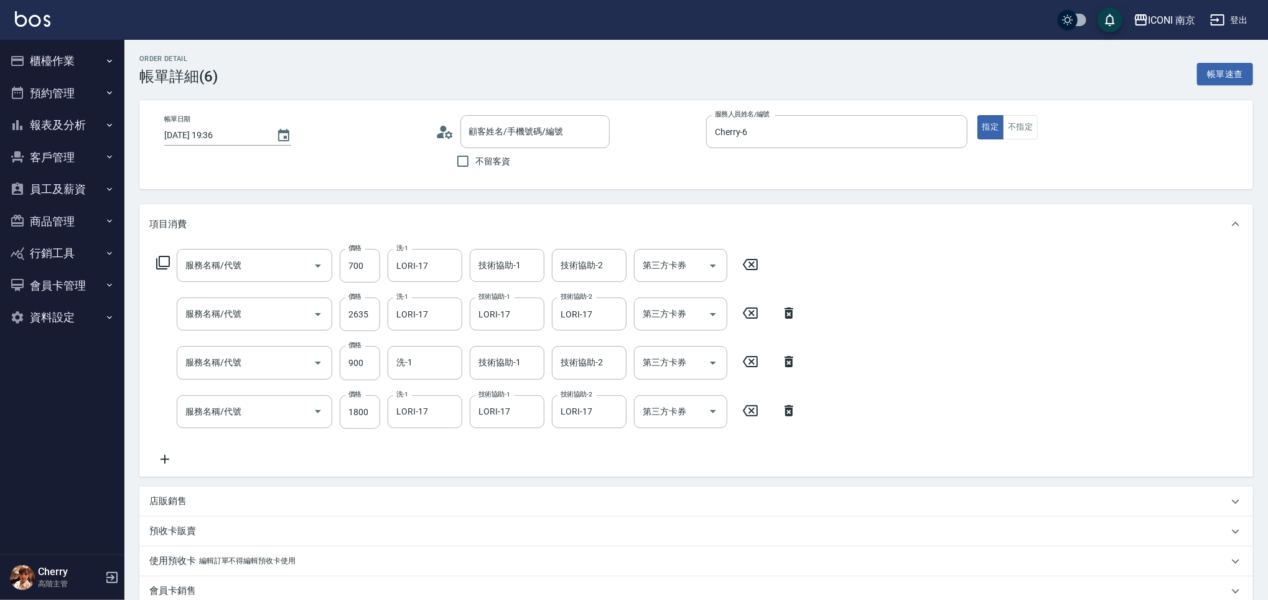
type input "基萃淨化去角質(881)"
type input "京喚羽護髮 (中)(667)"
type input "單剪400(302)"
type input "火山泥單次(613)"
type input "[PERSON_NAME]/0913012112/CH0660611"
